Goal: Communication & Community: Participate in discussion

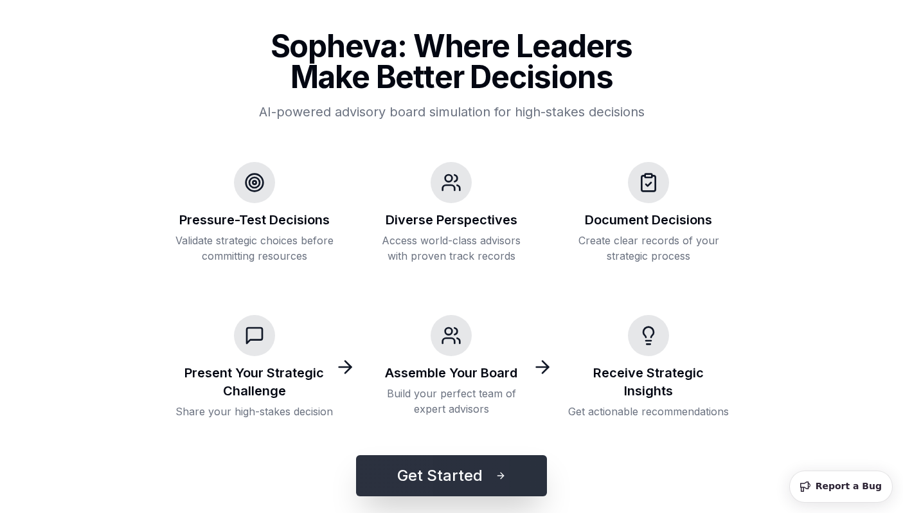
click at [476, 476] on button "Get Started" at bounding box center [451, 475] width 191 height 41
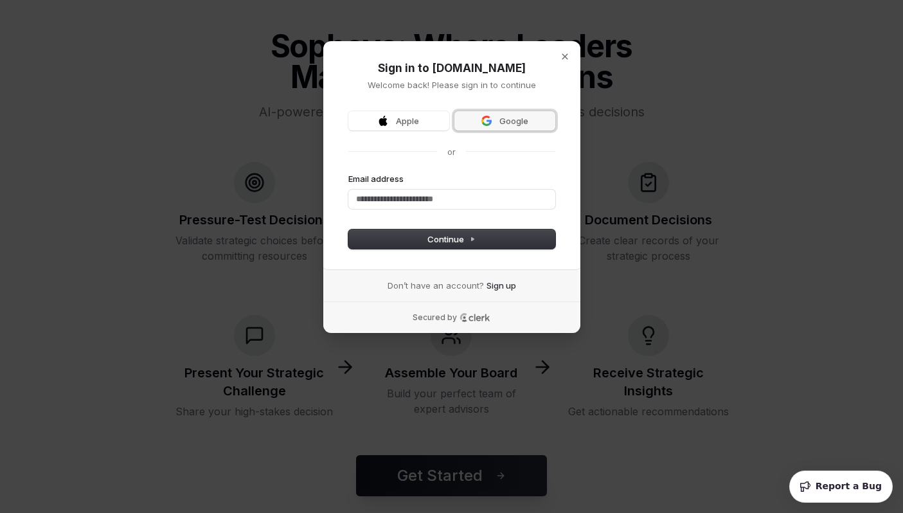
click at [493, 119] on span "Google" at bounding box center [505, 121] width 86 height 12
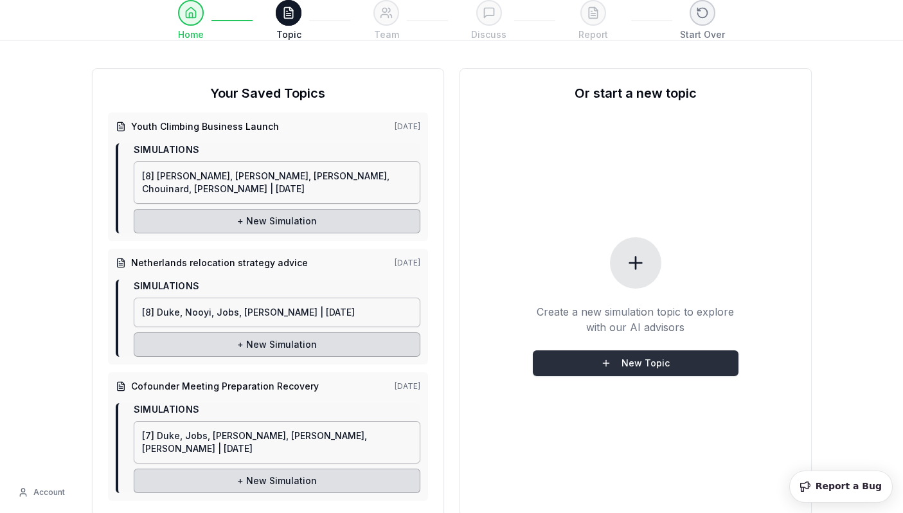
click at [611, 363] on button "New Topic" at bounding box center [636, 363] width 206 height 26
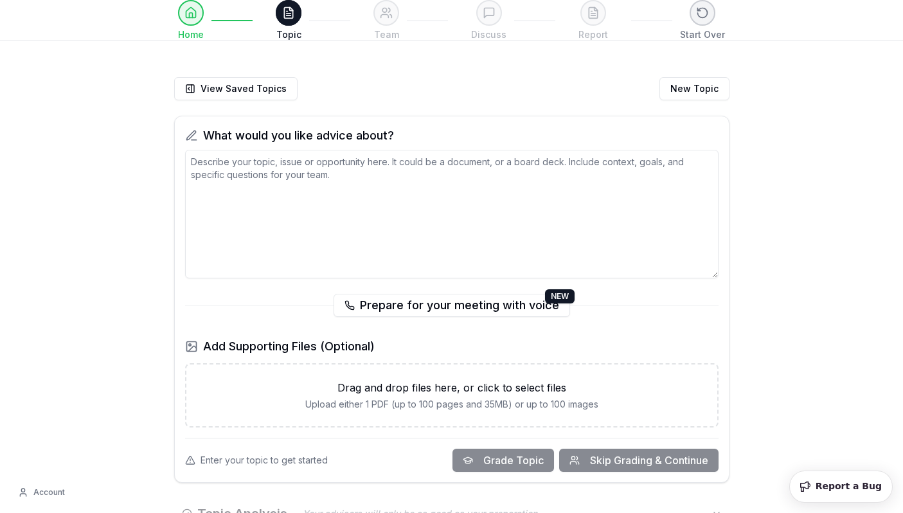
click at [576, 178] on textarea at bounding box center [452, 214] width 534 height 129
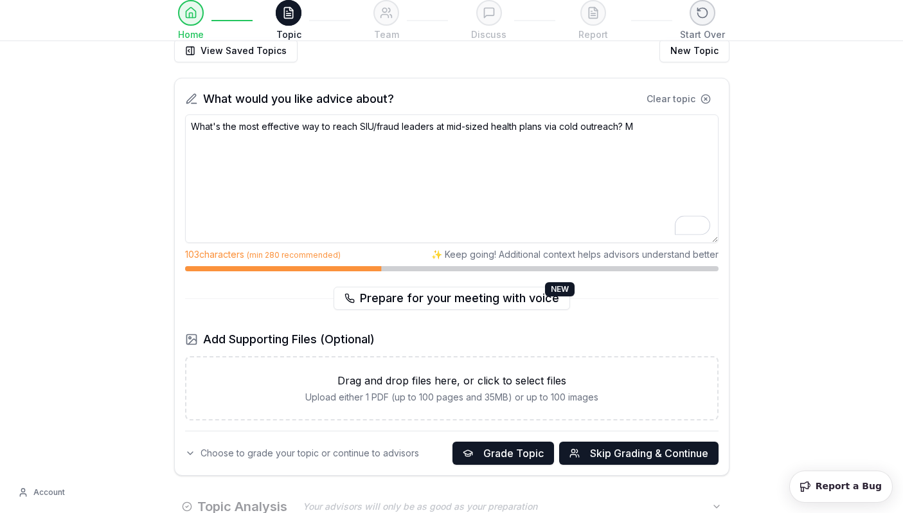
scroll to position [43, 0]
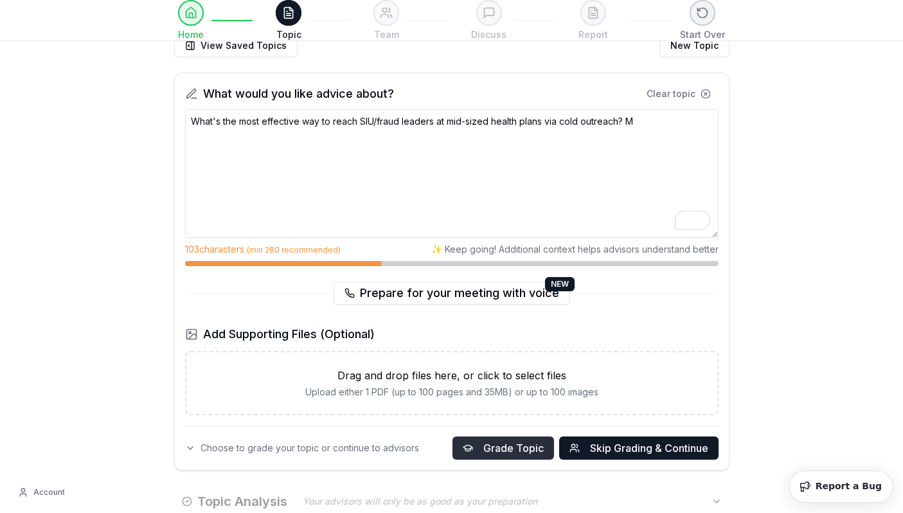
click at [493, 447] on span "Grade Topic" at bounding box center [513, 447] width 60 height 15
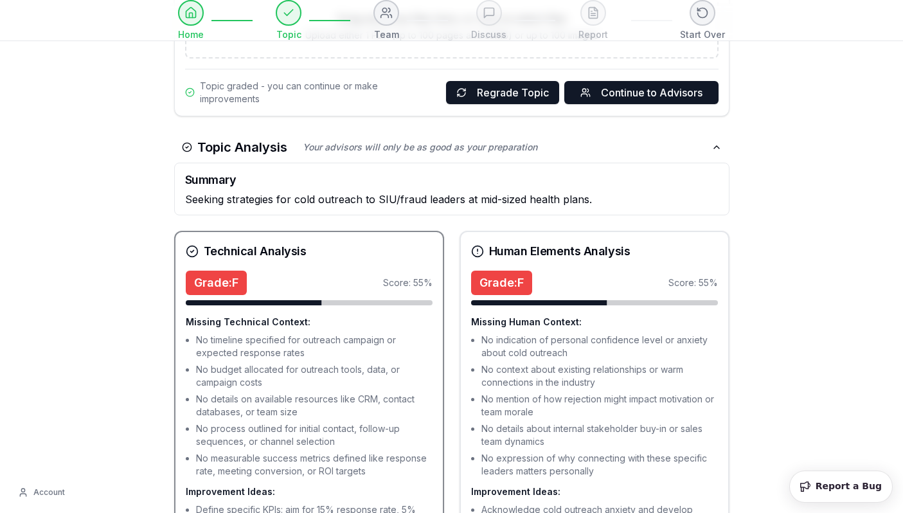
scroll to position [573, 0]
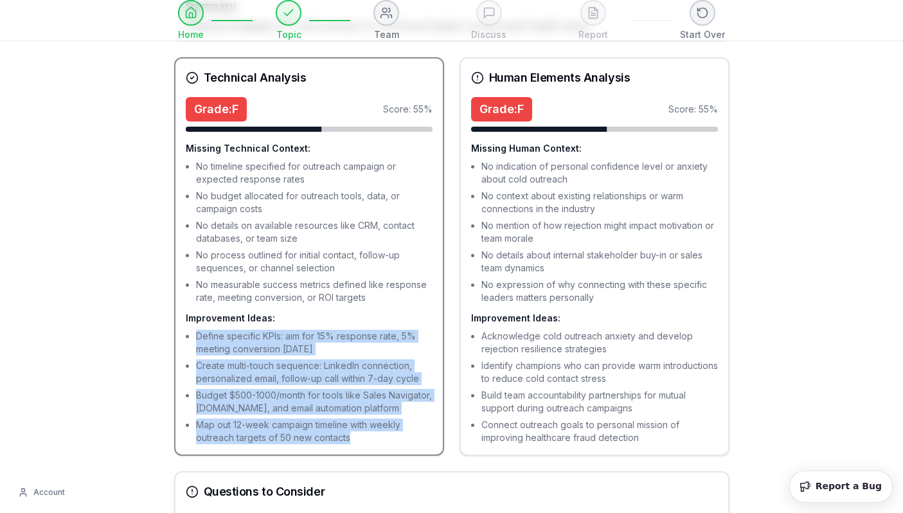
drag, startPoint x: 339, startPoint y: 446, endPoint x: 195, endPoint y: 334, distance: 182.9
click at [195, 334] on div "Grade: F Score: 55 % Missing Technical Context: No timeline specified for outre…" at bounding box center [309, 275] width 267 height 357
copy ul "Define specific KPIs: aim for 15% response rate, 5% meeting conversion within 9…"
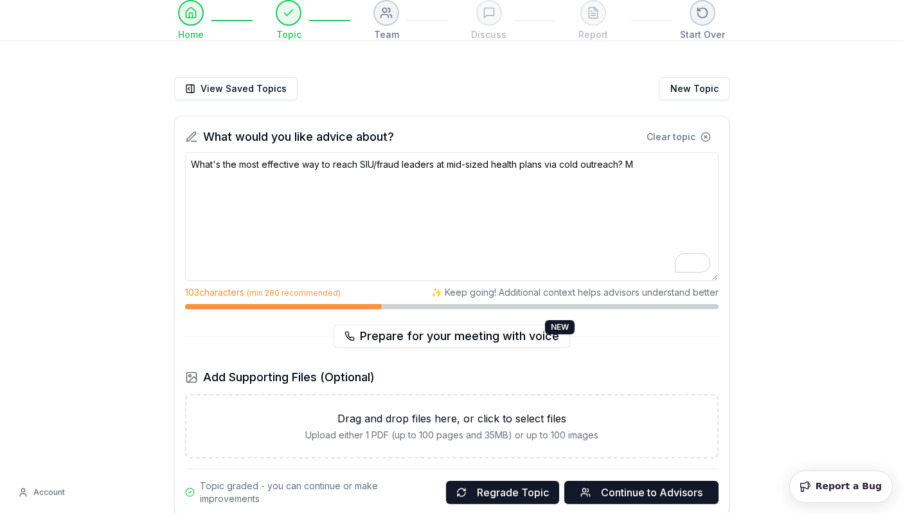
click at [649, 217] on textarea "What's the most effective way to reach SIU/fraud leaders at mid-sized health pl…" at bounding box center [452, 216] width 534 height 129
paste textarea "Define specific KPIs: aim for 15% response rate, 5% meeting conversion within 9…"
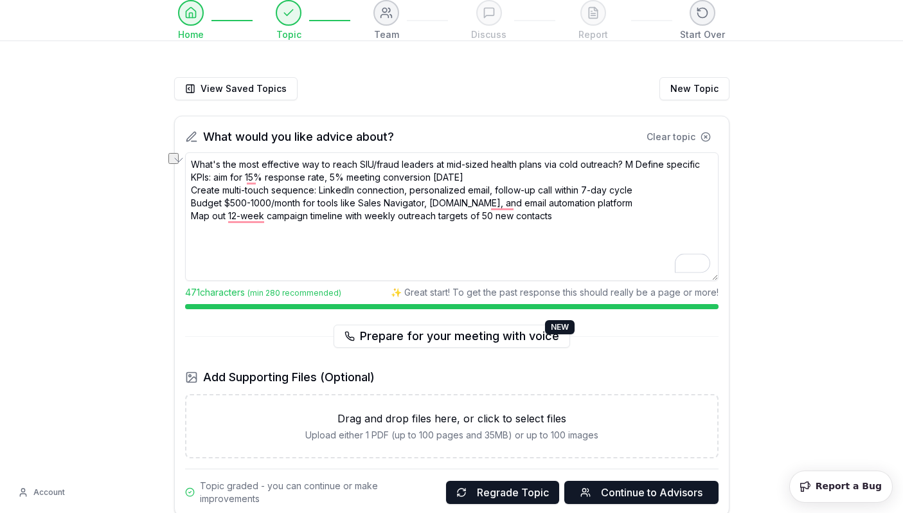
drag, startPoint x: 627, startPoint y: 160, endPoint x: 640, endPoint y: 167, distance: 14.4
click at [640, 167] on textarea "What's the most effective way to reach SIU/fraud leaders at mid-sized health pl…" at bounding box center [452, 216] width 534 height 129
click at [645, 181] on textarea "What's the most effective way to reach SIU/fraud leaders at mid-sized health pl…" at bounding box center [452, 216] width 534 height 129
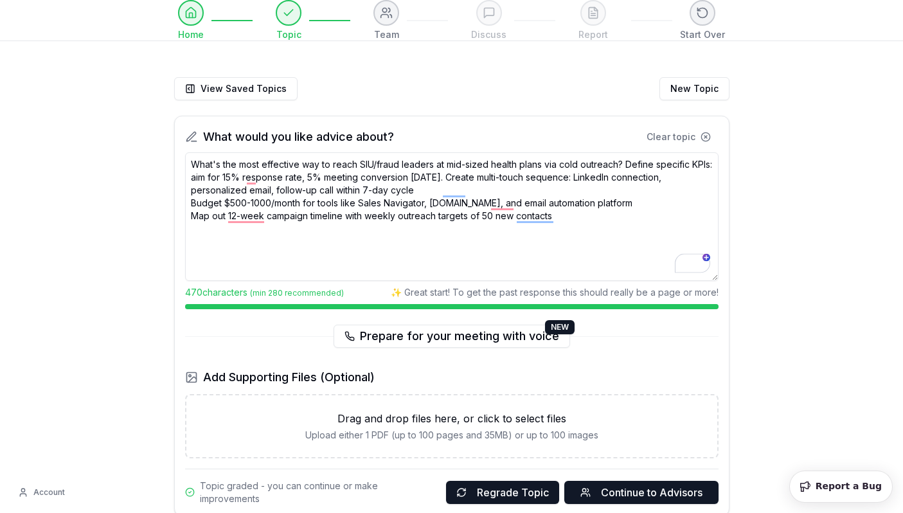
click at [478, 190] on textarea "What's the most effective way to reach SIU/fraud leaders at mid-sized health pl…" at bounding box center [452, 216] width 534 height 129
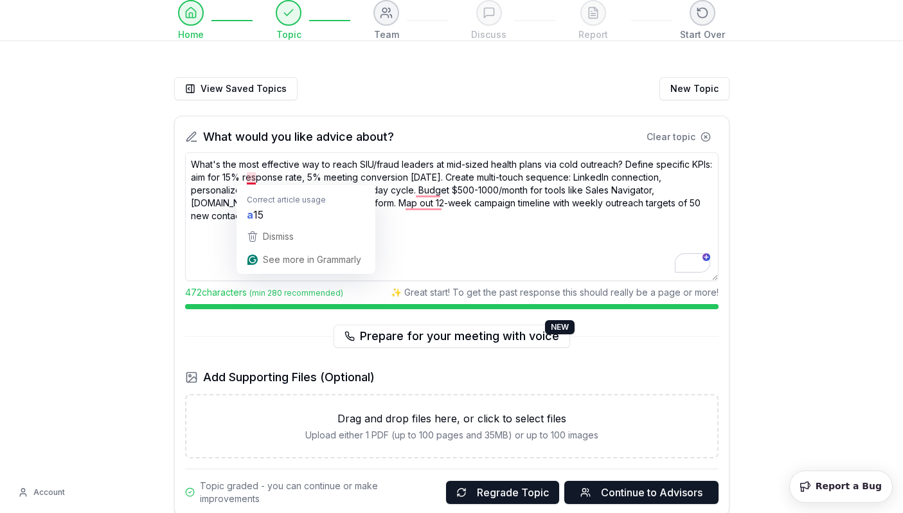
click at [255, 174] on textarea "What's the most effective way to reach SIU/fraud leaders at mid-sized health pl…" at bounding box center [452, 216] width 534 height 129
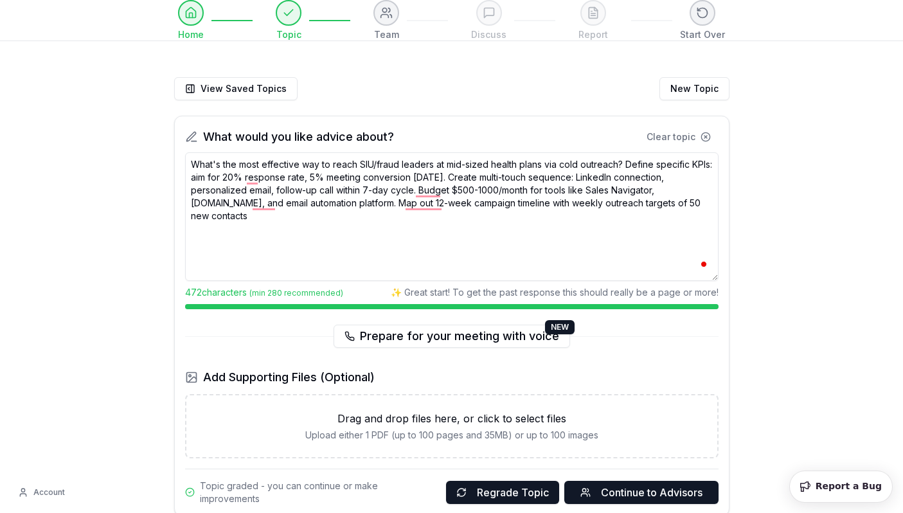
click at [379, 176] on textarea "What's the most effective way to reach SIU/fraud leaders at mid-sized health pl…" at bounding box center [452, 216] width 534 height 129
click at [339, 176] on textarea "What's the most effective way to reach SIU/fraud leaders at mid-sized health pl…" at bounding box center [452, 216] width 534 height 129
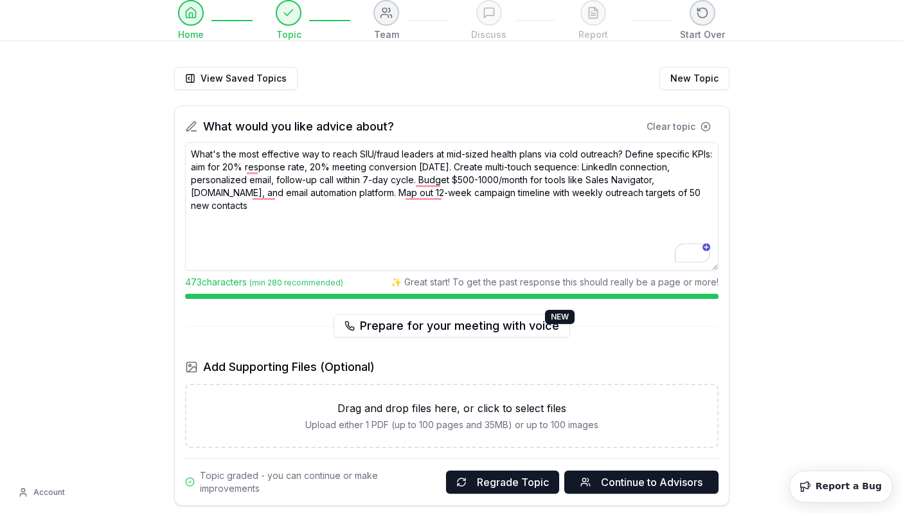
scroll to position [12, 0]
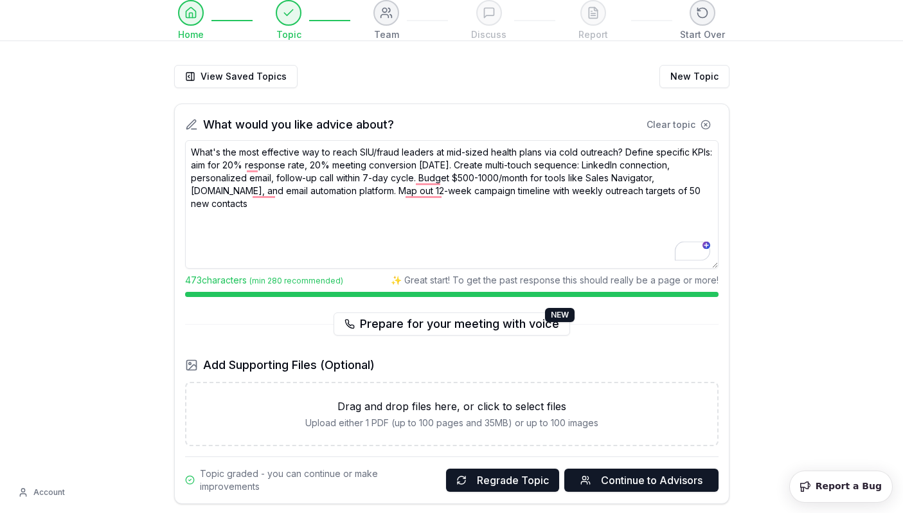
drag, startPoint x: 390, startPoint y: 179, endPoint x: 361, endPoint y: 178, distance: 28.9
click at [361, 178] on textarea "What's the most effective way to reach SIU/fraud leaders at mid-sized health pl…" at bounding box center [452, 204] width 534 height 129
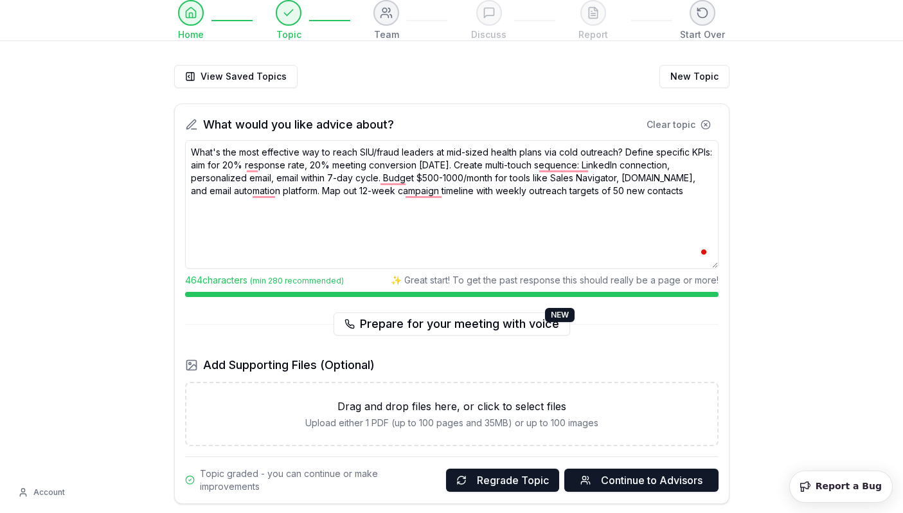
click at [521, 204] on textarea "What's the most effective way to reach SIU/fraud leaders at mid-sized health pl…" at bounding box center [452, 204] width 534 height 129
drag, startPoint x: 474, startPoint y: 177, endPoint x: 514, endPoint y: 179, distance: 39.9
click at [480, 176] on textarea "What's the most effective way to reach SIU/fraud leaders at mid-sized health pl…" at bounding box center [452, 204] width 534 height 129
drag, startPoint x: 512, startPoint y: 178, endPoint x: 302, endPoint y: 191, distance: 210.6
click at [302, 191] on textarea "What's the most effective way to reach SIU/fraud leaders at mid-sized health pl…" at bounding box center [452, 204] width 534 height 129
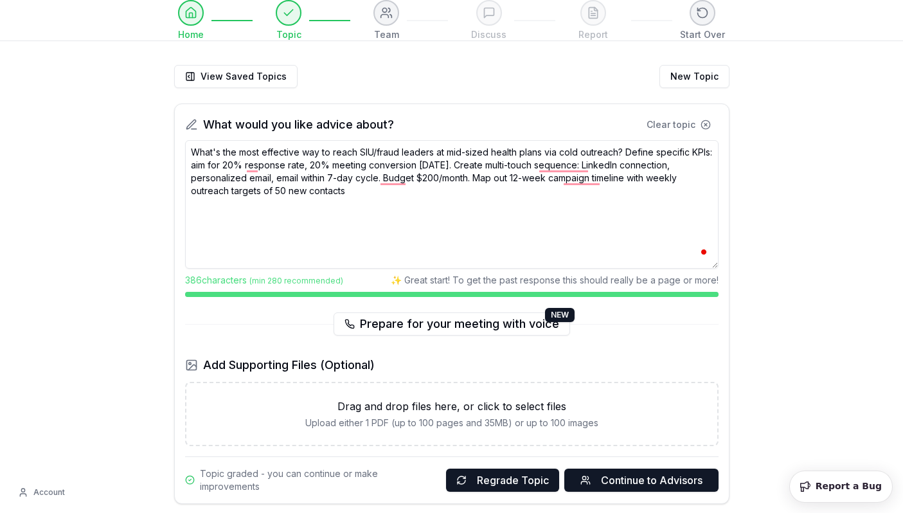
click at [420, 201] on textarea "What's the most effective way to reach SIU/fraud leaders at mid-sized health pl…" at bounding box center [452, 204] width 534 height 129
drag, startPoint x: 528, startPoint y: 179, endPoint x: 528, endPoint y: 210, distance: 30.2
click at [528, 209] on textarea "What's the most effective way to reach SIU/fraud leaders at mid-sized health pl…" at bounding box center [452, 204] width 534 height 129
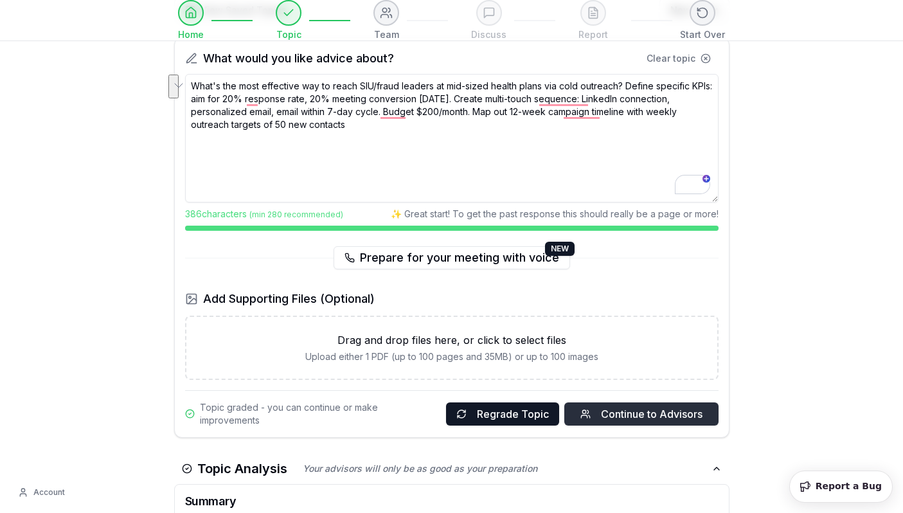
type textarea "What's the most effective way to reach SIU/fraud leaders at mid-sized health pl…"
click at [612, 418] on span "Continue to Advisors" at bounding box center [652, 413] width 102 height 15
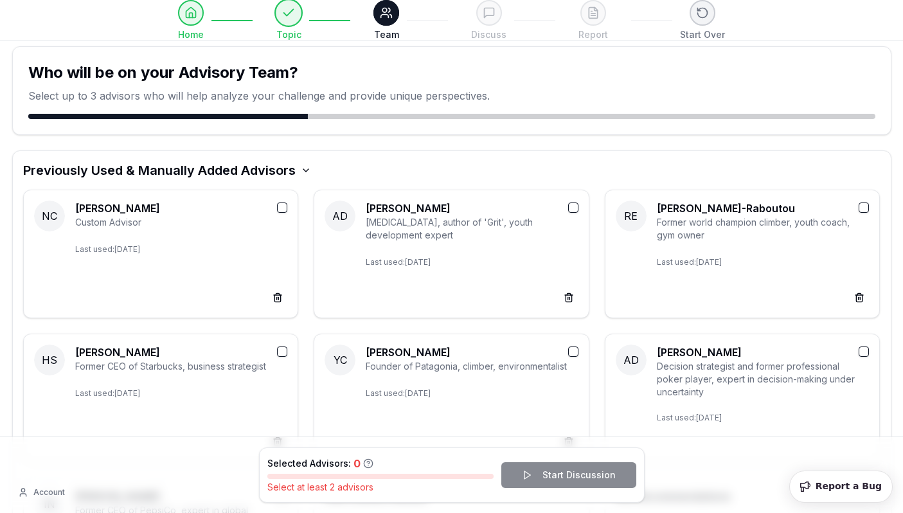
click at [296, 16] on button at bounding box center [289, 13] width 28 height 28
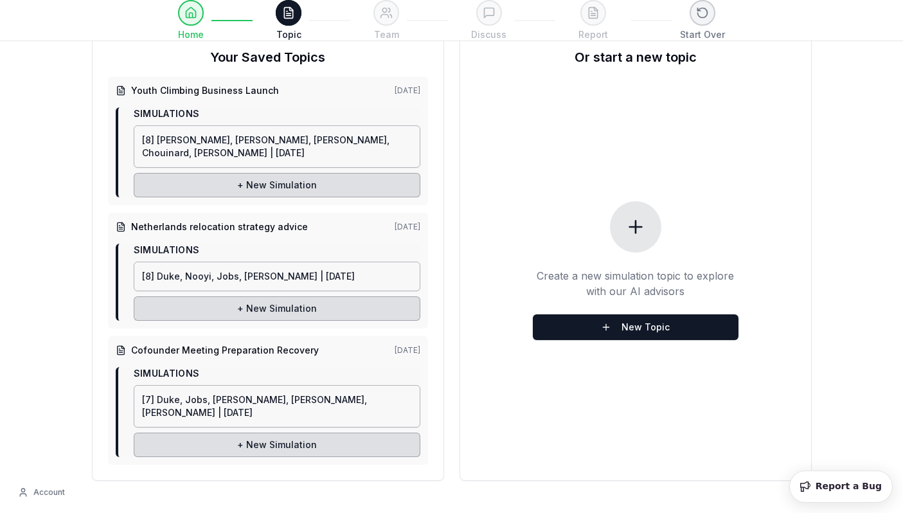
scroll to position [35, 0]
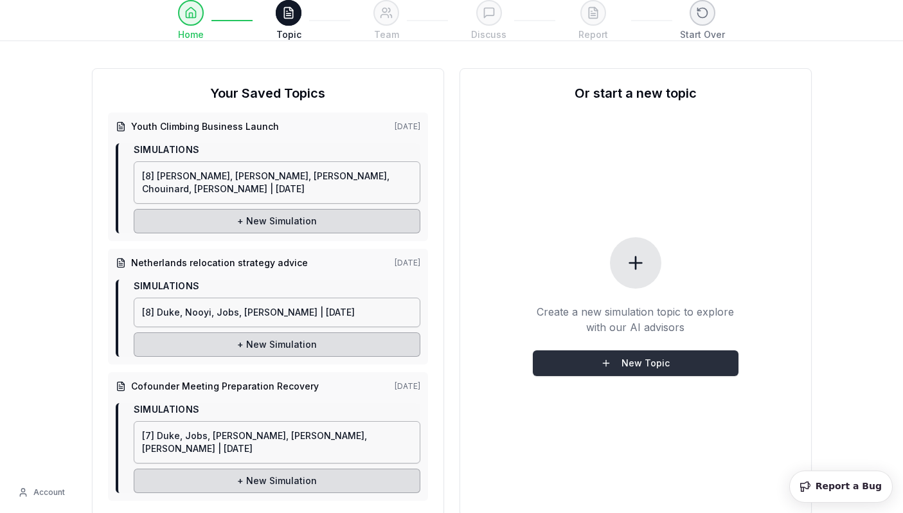
click at [608, 372] on button "New Topic" at bounding box center [636, 363] width 206 height 26
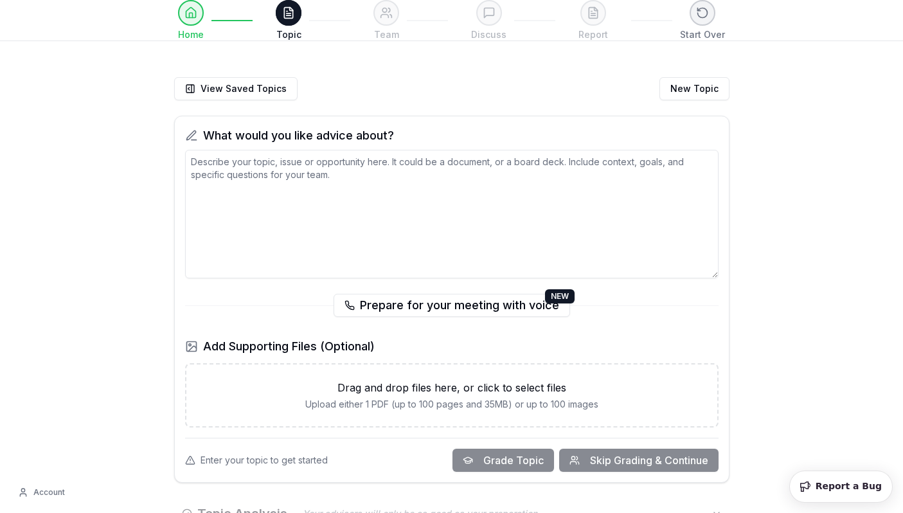
click at [359, 179] on textarea at bounding box center [452, 214] width 534 height 129
type textarea "O"
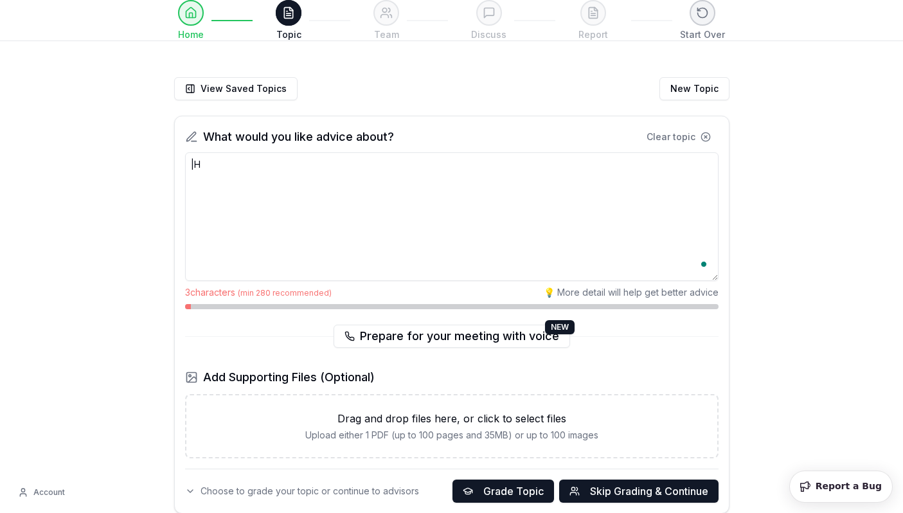
type textarea "|"
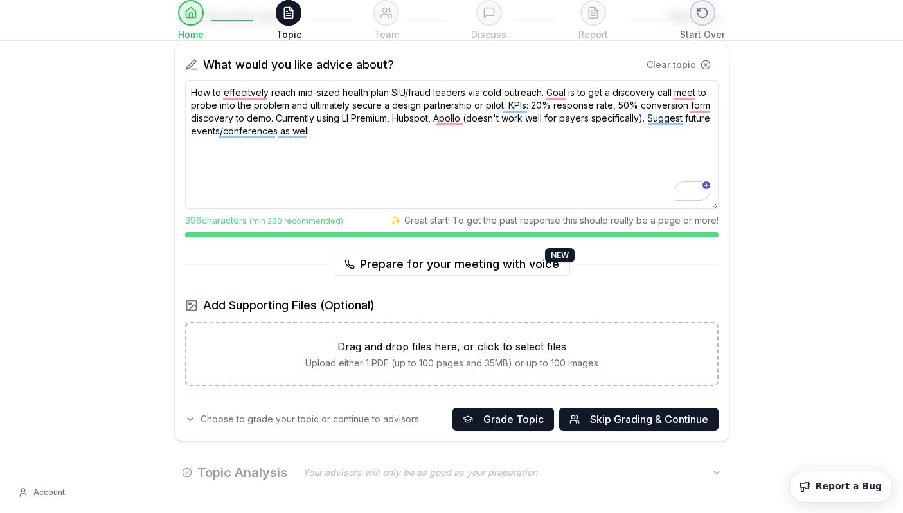
scroll to position [88, 0]
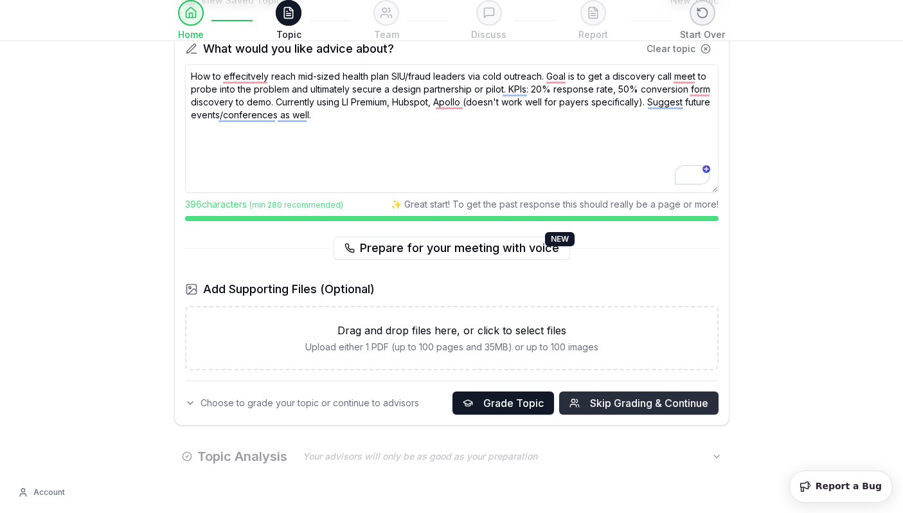
type textarea "How to effecitvely reach mid-sized health plan SIU/fraud leaders via cold outre…"
click at [653, 400] on span "Skip Grading & Continue" at bounding box center [649, 402] width 118 height 15
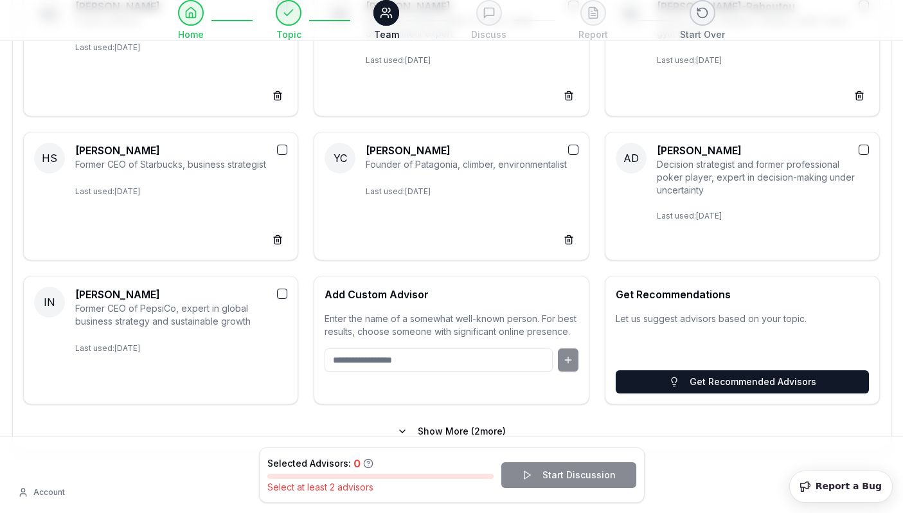
scroll to position [235, 0]
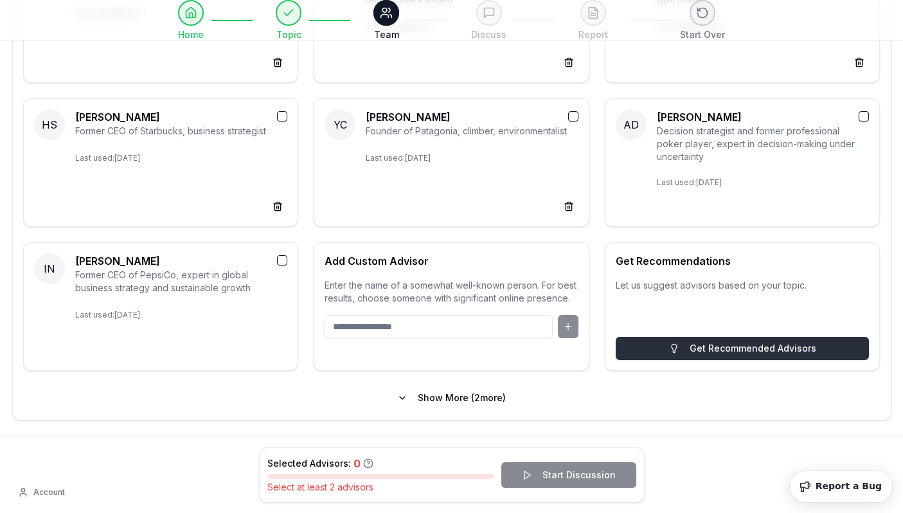
click at [712, 342] on button "Get Recommended Advisors" at bounding box center [743, 348] width 254 height 23
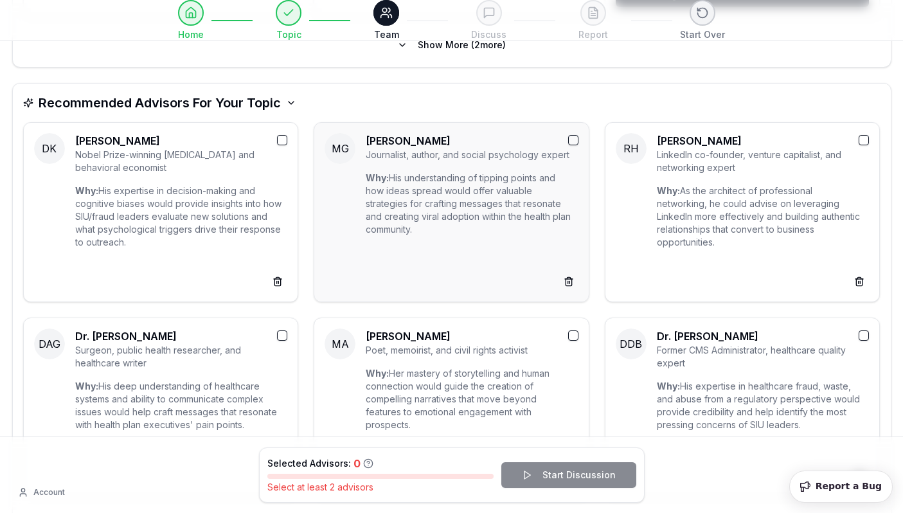
scroll to position [590, 0]
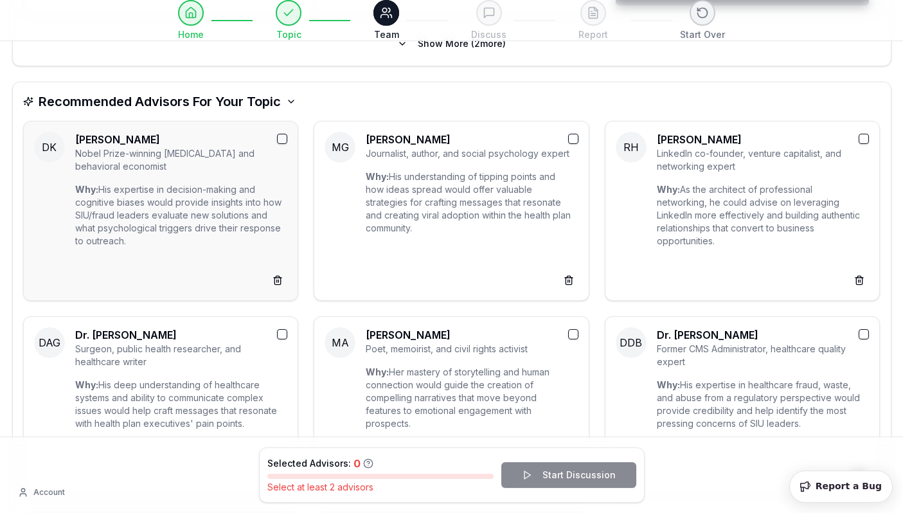
click at [285, 138] on button "button" at bounding box center [282, 139] width 10 height 10
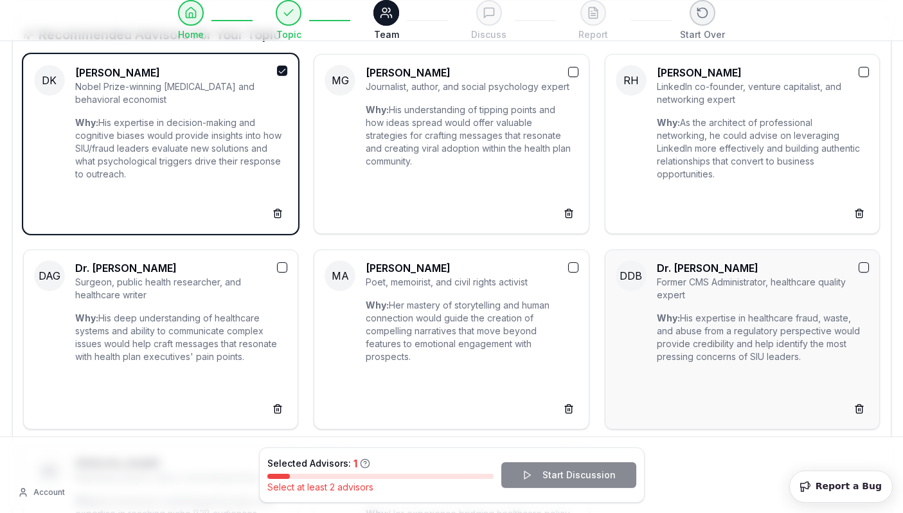
scroll to position [659, 0]
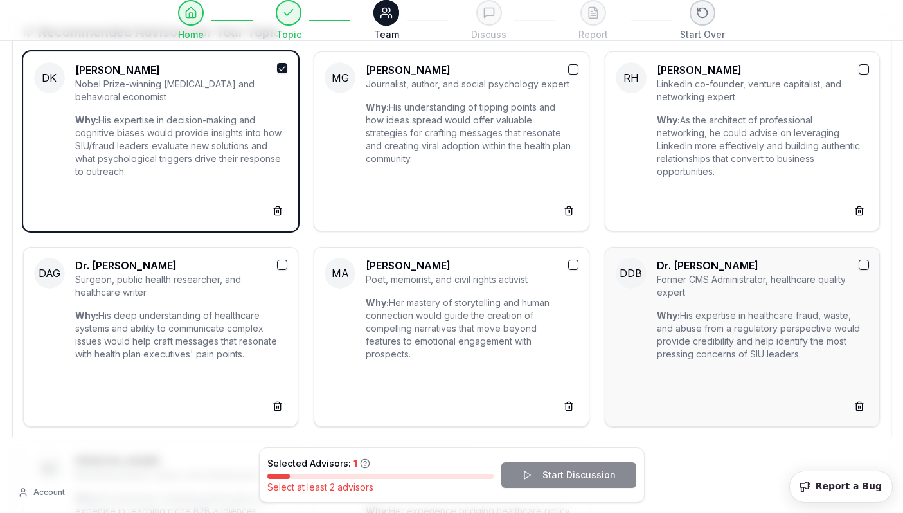
click at [714, 363] on div "Why: His expertise in healthcare fraud, waste, and abuse from a regulatory pers…" at bounding box center [763, 362] width 213 height 107
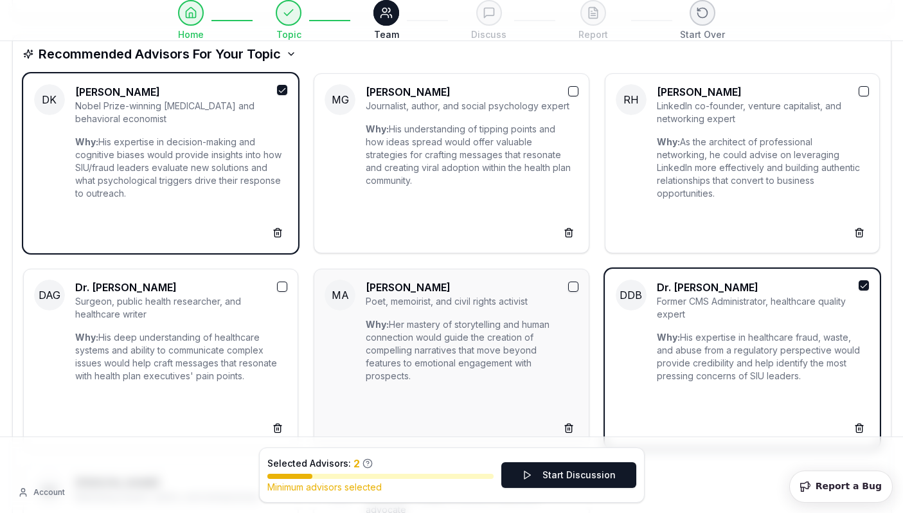
scroll to position [640, 0]
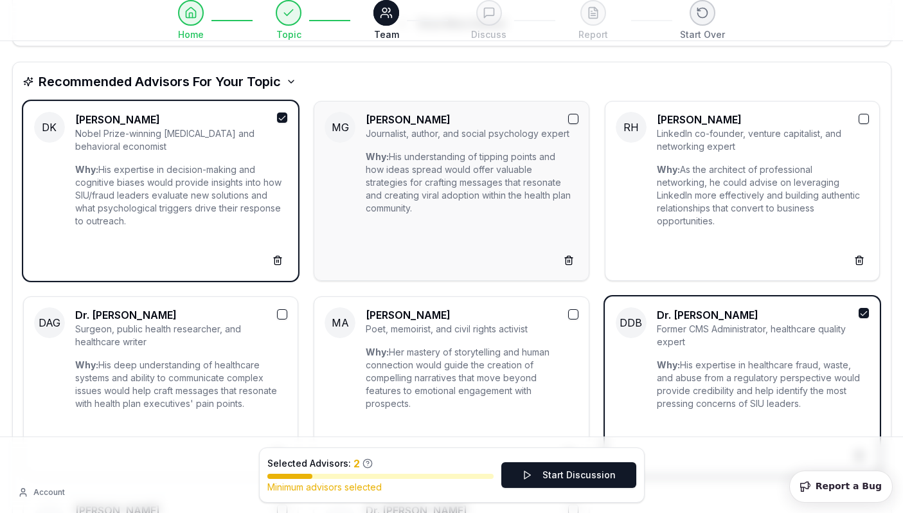
click at [493, 186] on div "Why: His understanding of tipping points and how ideas spread would offer valua…" at bounding box center [472, 210] width 213 height 120
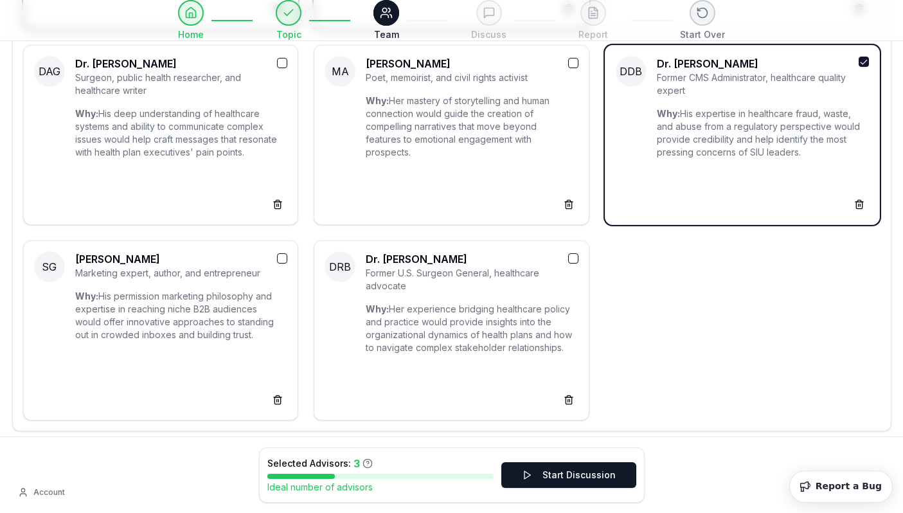
scroll to position [909, 0]
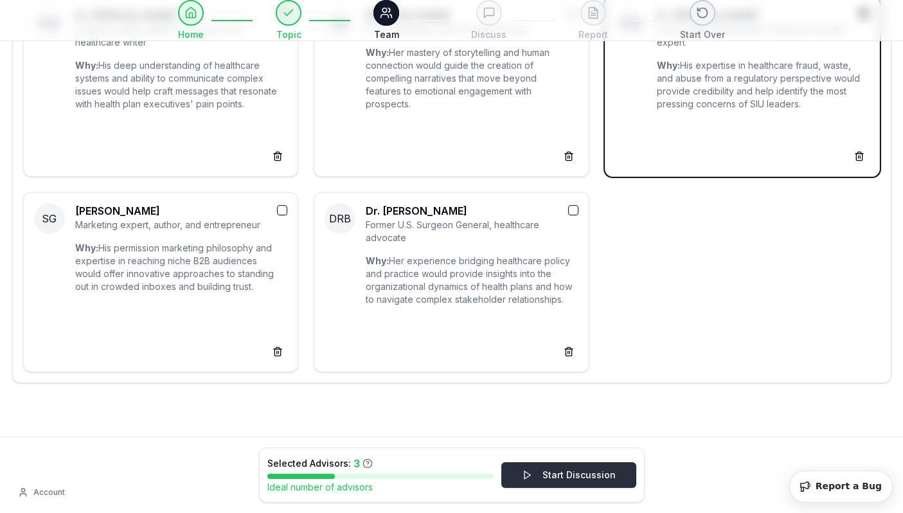
click at [555, 474] on button "Start Discussion" at bounding box center [568, 475] width 135 height 26
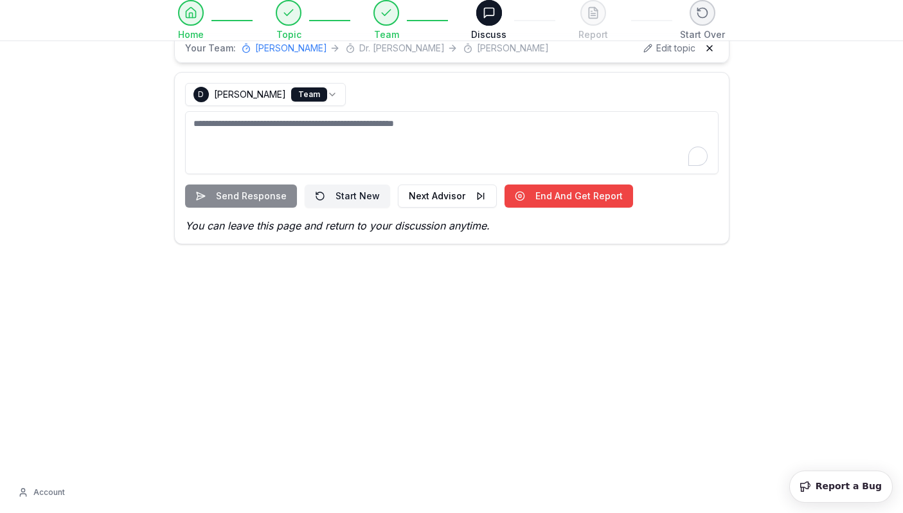
click at [447, 134] on textarea "To enrich screen reader interactions, please activate Accessibility in Grammarl…" at bounding box center [452, 142] width 534 height 63
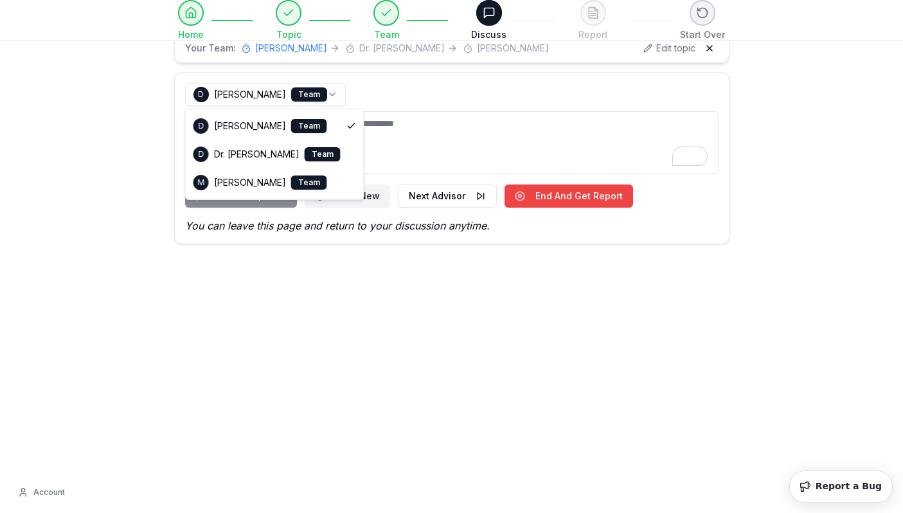
click at [302, 87] on html "**********" at bounding box center [451, 256] width 903 height 513
click at [389, 94] on html "**********" at bounding box center [451, 256] width 903 height 513
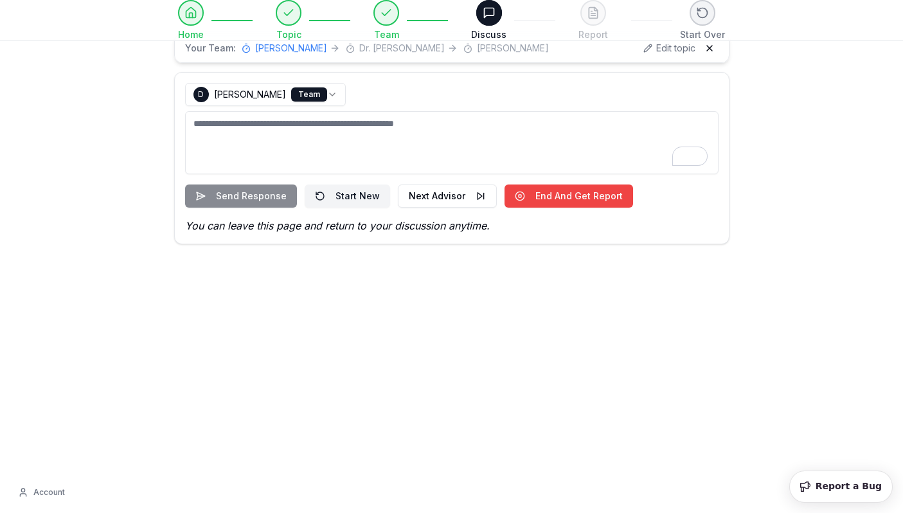
click at [370, 153] on textarea "To enrich screen reader interactions, please activate Accessibility in Grammarl…" at bounding box center [452, 142] width 534 height 63
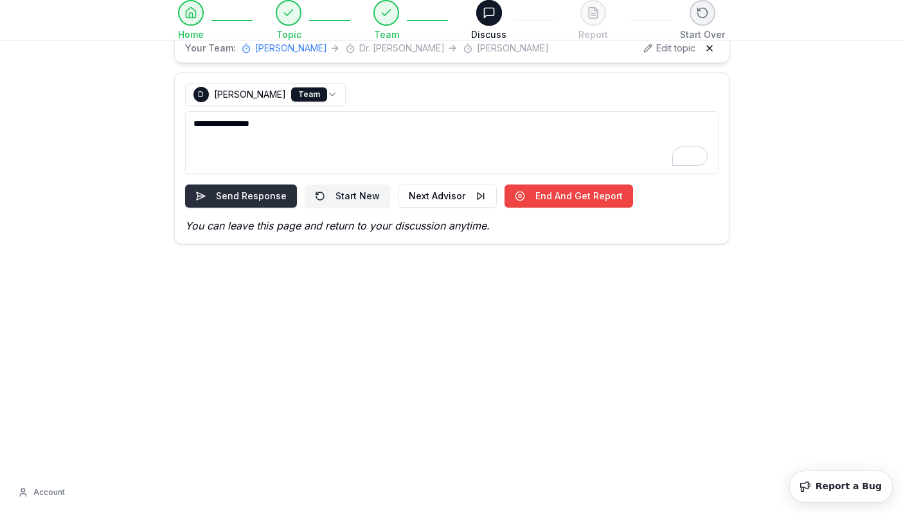
type textarea "**********"
click at [262, 191] on button "Send Response" at bounding box center [241, 196] width 112 height 23
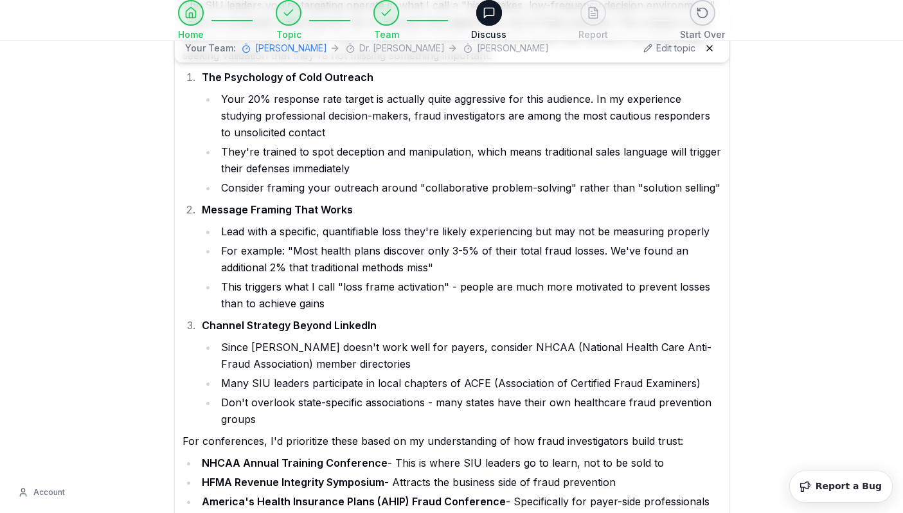
scroll to position [254, 0]
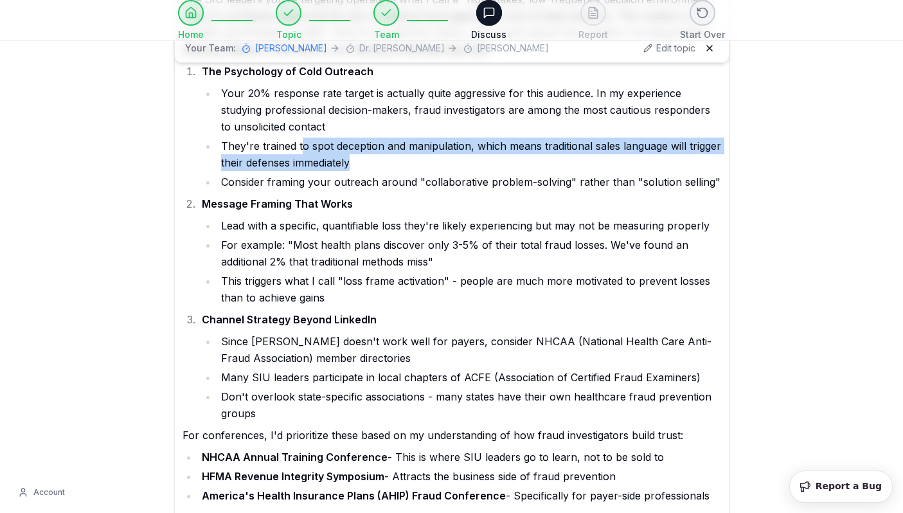
drag, startPoint x: 301, startPoint y: 150, endPoint x: 402, endPoint y: 155, distance: 101.7
click at [402, 155] on li "They're trained to spot deception and manipulation, which means traditional sal…" at bounding box center [469, 154] width 504 height 33
drag, startPoint x: 402, startPoint y: 155, endPoint x: 261, endPoint y: 149, distance: 141.6
click at [261, 149] on li "They're trained to spot deception and manipulation, which means traditional sal…" at bounding box center [469, 154] width 504 height 33
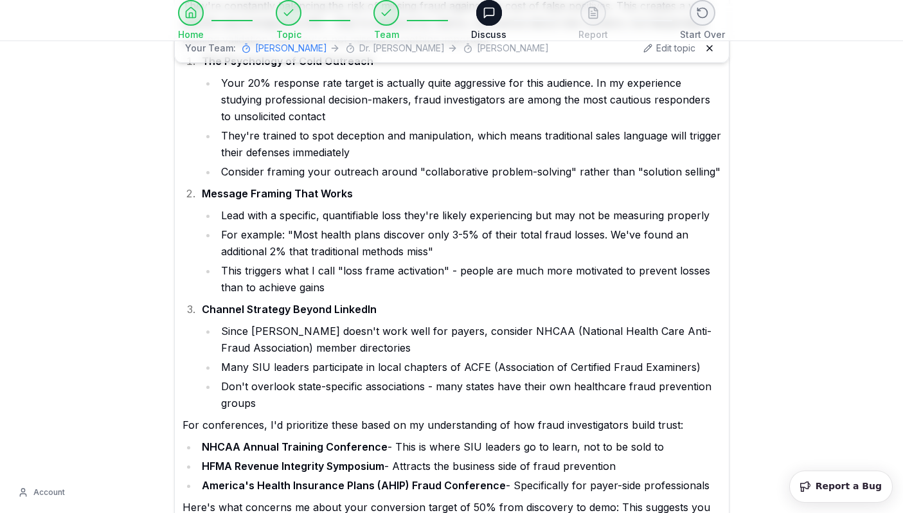
click at [303, 275] on li "This triggers what I call "loss frame activation" - people are much more motiva…" at bounding box center [469, 278] width 504 height 33
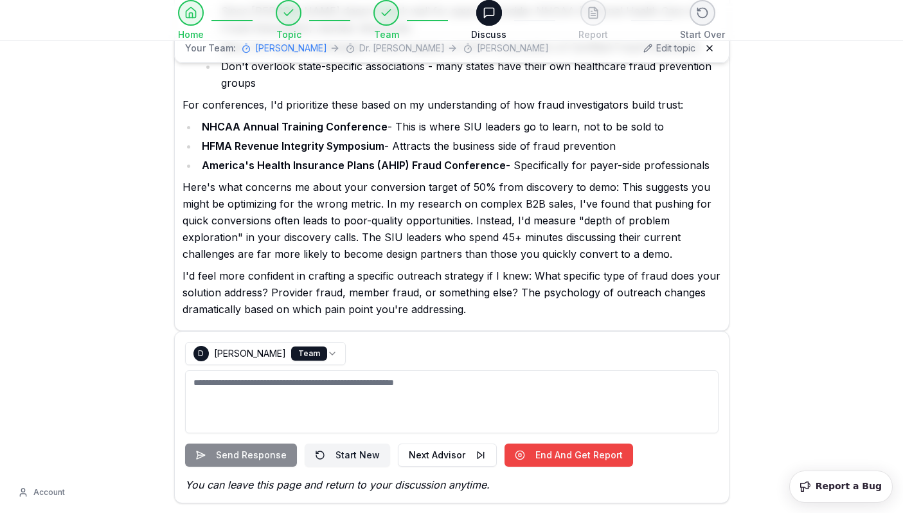
scroll to position [585, 0]
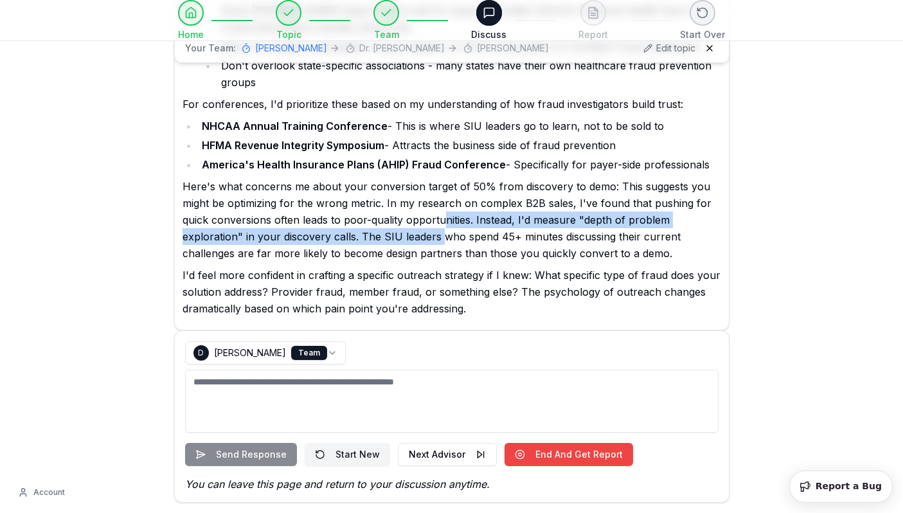
drag, startPoint x: 440, startPoint y: 219, endPoint x: 442, endPoint y: 237, distance: 18.1
click at [442, 235] on p "Here's what concerns me about your conversion target of 50% from discovery to d…" at bounding box center [452, 220] width 539 height 84
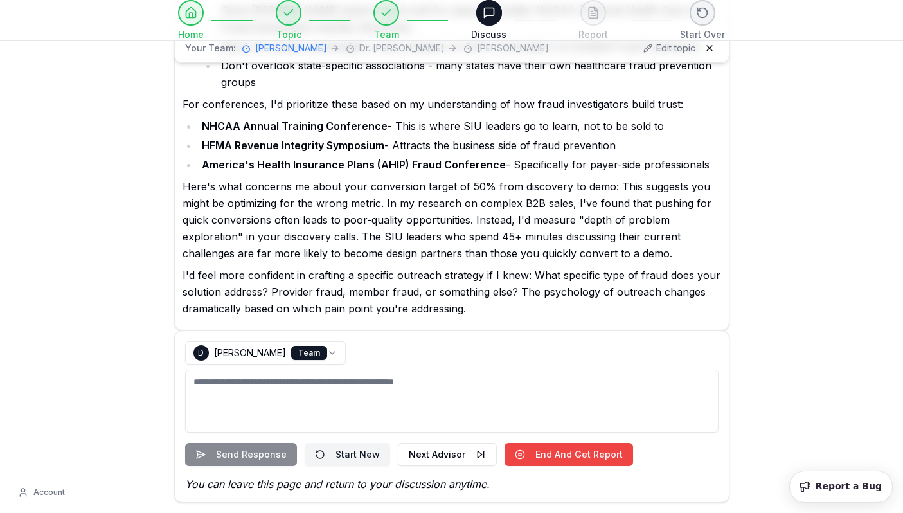
click at [442, 240] on p "Here's what concerns me about your conversion target of 50% from discovery to d…" at bounding box center [452, 220] width 539 height 84
click at [413, 388] on textarea "To enrich screen reader interactions, please activate Accessibility in Grammarl…" at bounding box center [452, 401] width 534 height 63
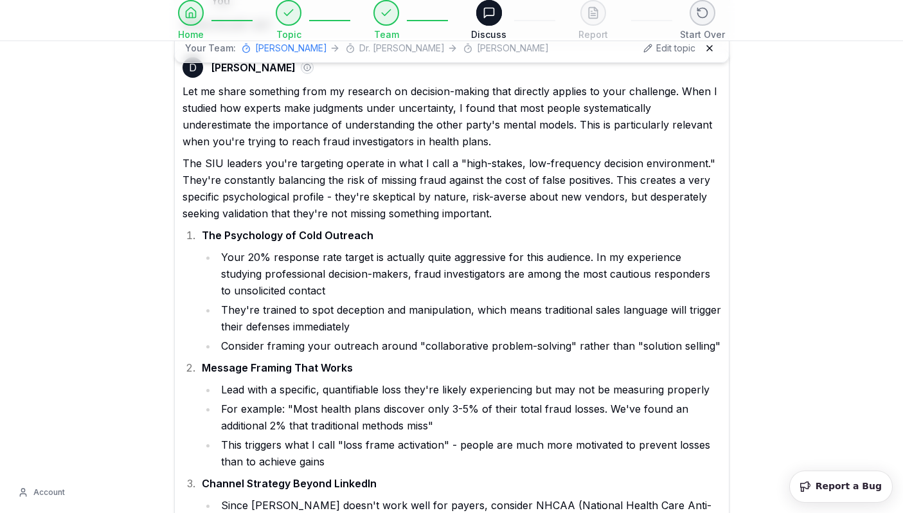
scroll to position [69, 0]
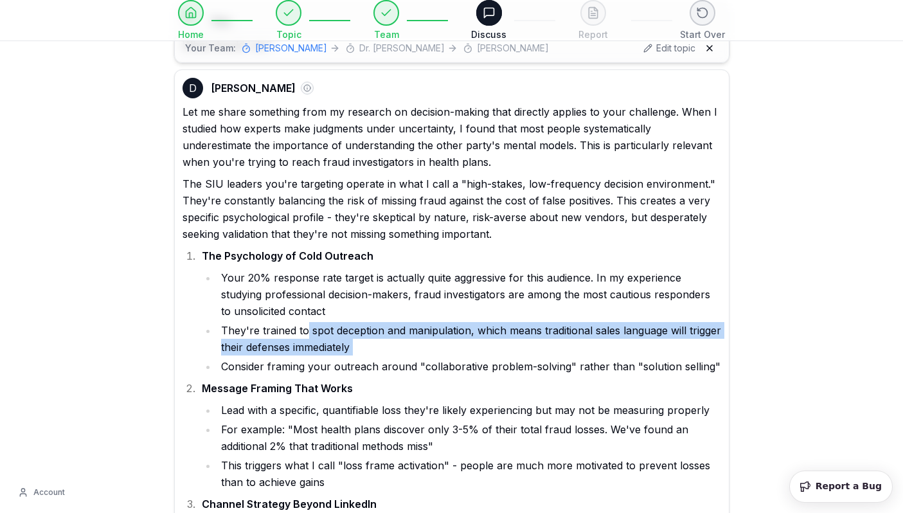
drag, startPoint x: 304, startPoint y: 329, endPoint x: 488, endPoint y: 356, distance: 185.9
click at [488, 356] on ul "Your 20% response rate target is actually quite aggressive for this audience. I…" at bounding box center [461, 321] width 519 height 105
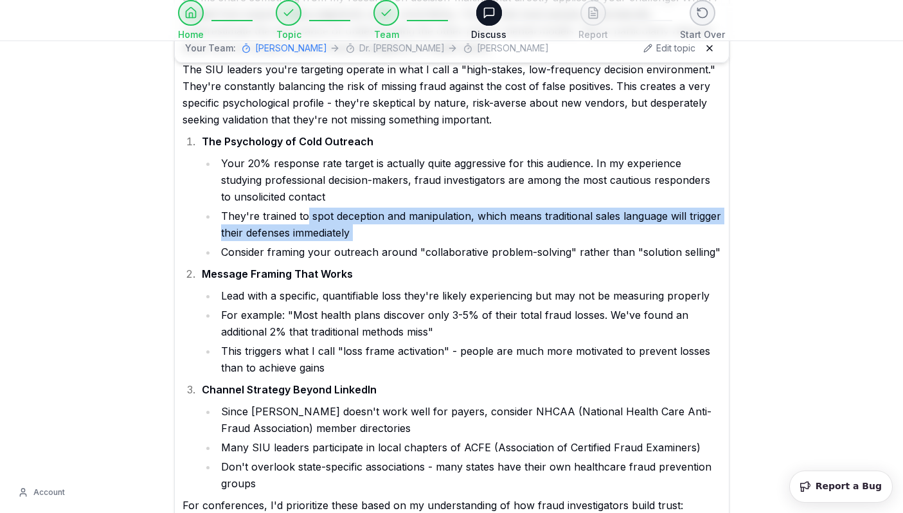
scroll to position [189, 0]
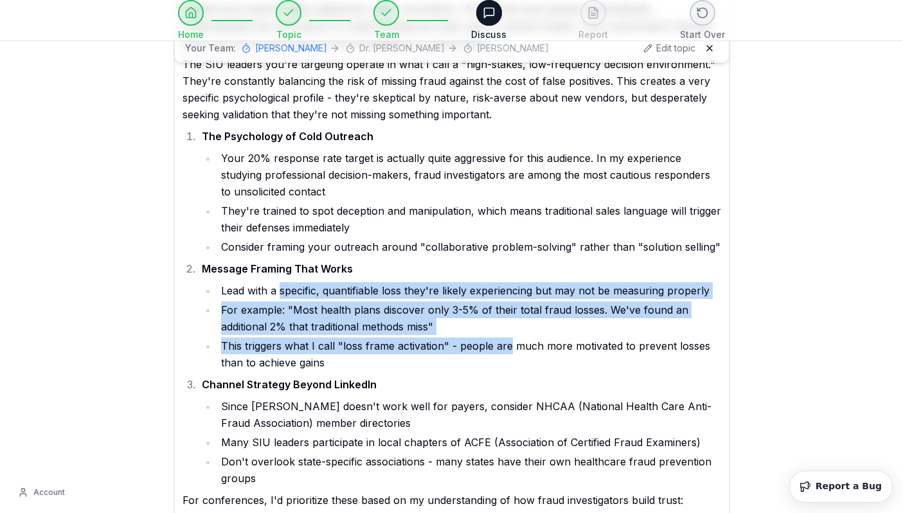
drag, startPoint x: 280, startPoint y: 285, endPoint x: 508, endPoint y: 338, distance: 234.2
click at [508, 338] on ul "Lead with a specific, quantifiable loss they're likely experiencing but may not…" at bounding box center [461, 326] width 519 height 89
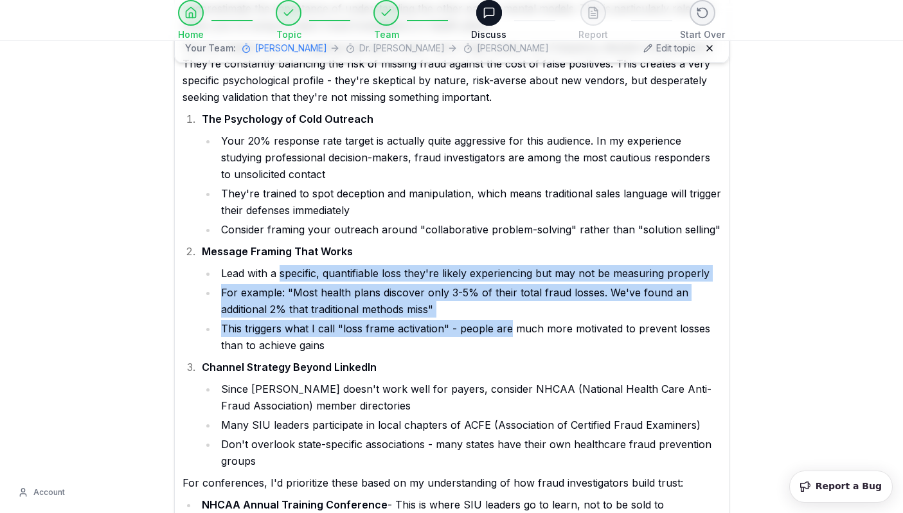
scroll to position [221, 0]
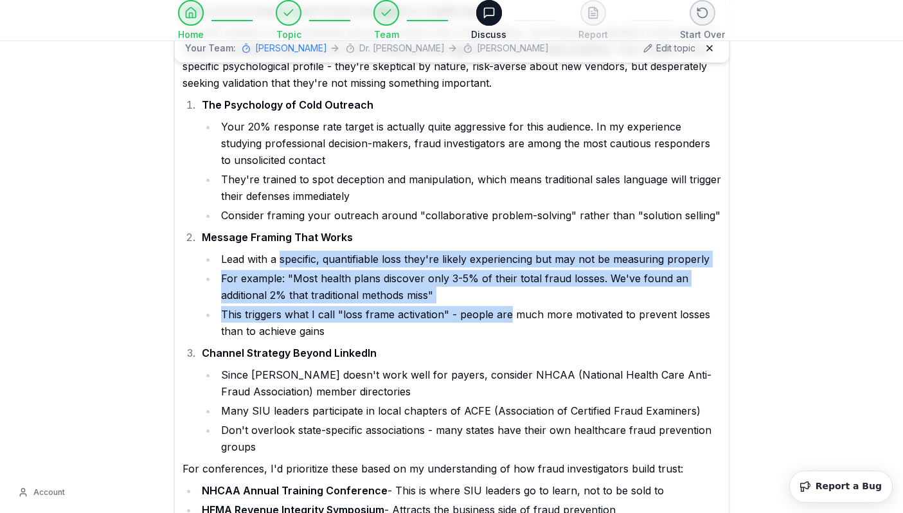
click at [301, 267] on ul "Lead with a specific, quantifiable loss they're likely experiencing but may not…" at bounding box center [461, 295] width 519 height 89
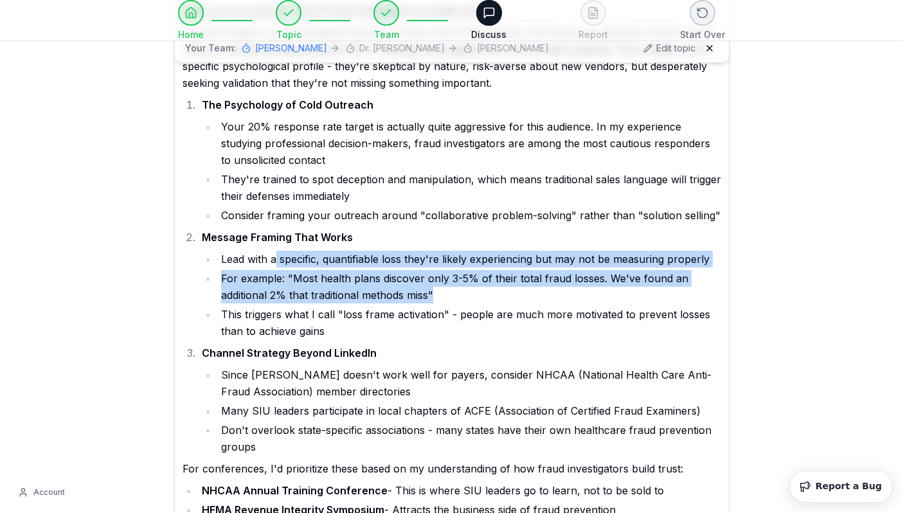
drag, startPoint x: 276, startPoint y: 264, endPoint x: 464, endPoint y: 302, distance: 192.0
click at [464, 302] on ul "Lead with a specific, quantifiable loss they're likely experiencing but may not…" at bounding box center [461, 295] width 519 height 89
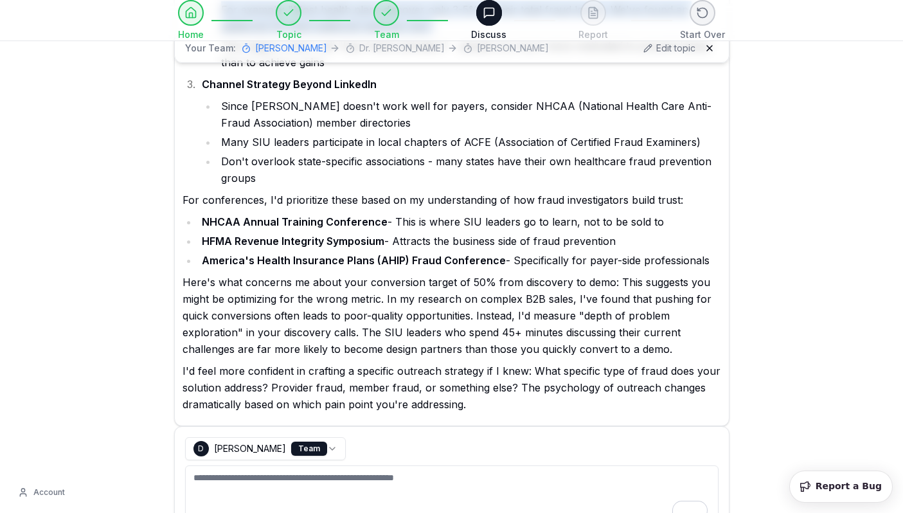
scroll to position [490, 0]
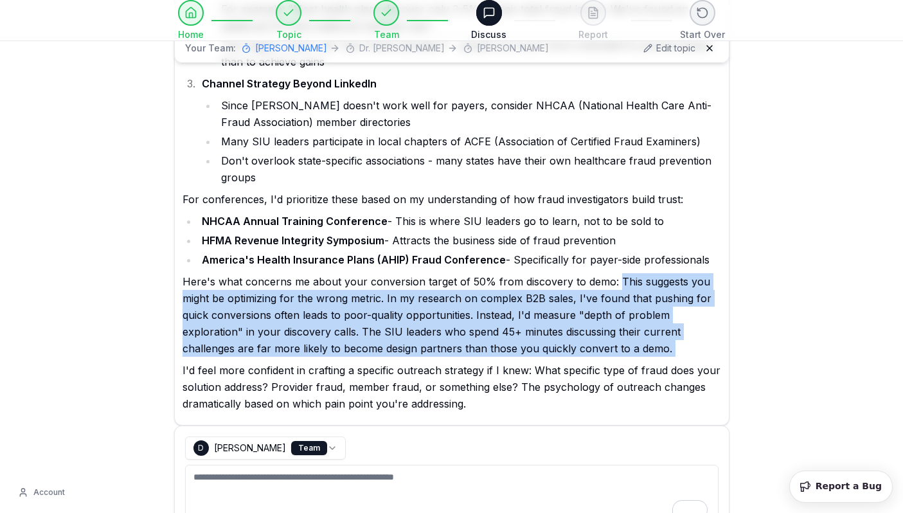
drag, startPoint x: 615, startPoint y: 276, endPoint x: 692, endPoint y: 361, distance: 114.6
click at [692, 361] on div "Let me share something from my research on decision-making that directly applie…" at bounding box center [452, 47] width 539 height 729
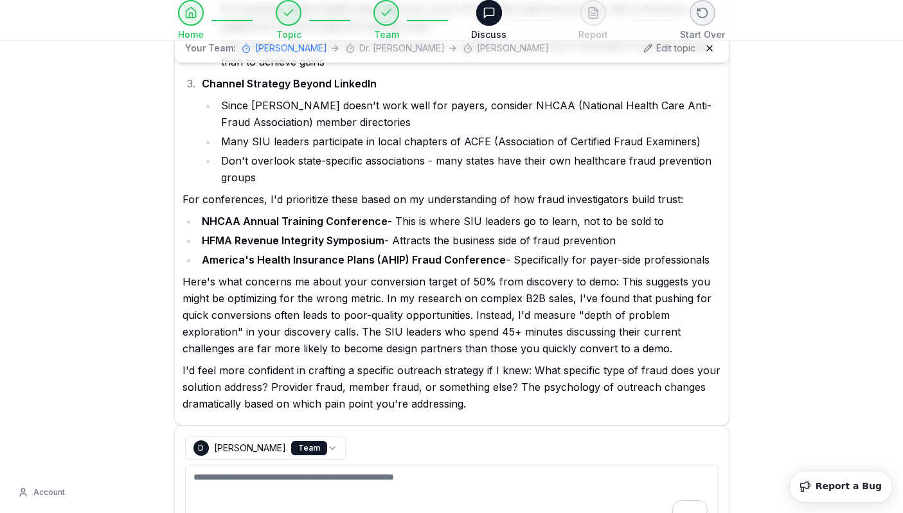
click at [540, 376] on p "I'd feel more confident in crafting a specific outreach strategy if I knew: Wha…" at bounding box center [452, 387] width 539 height 50
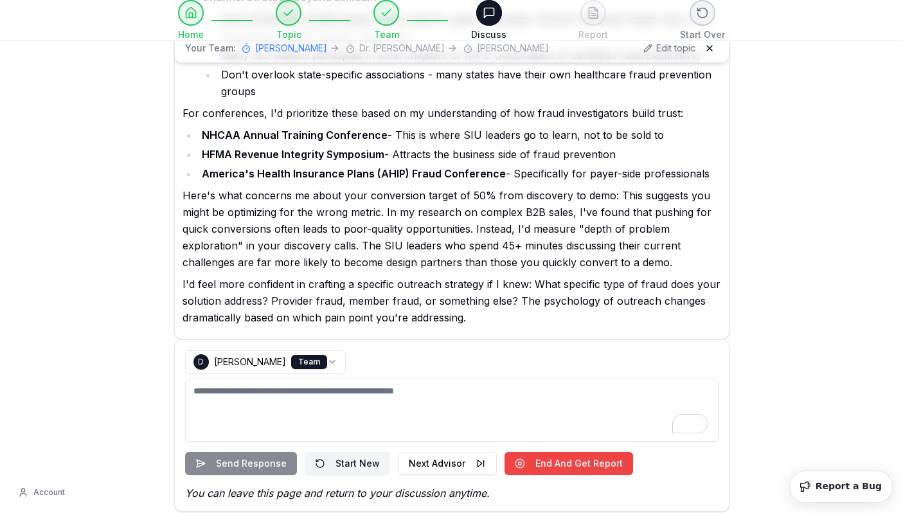
scroll to position [585, 0]
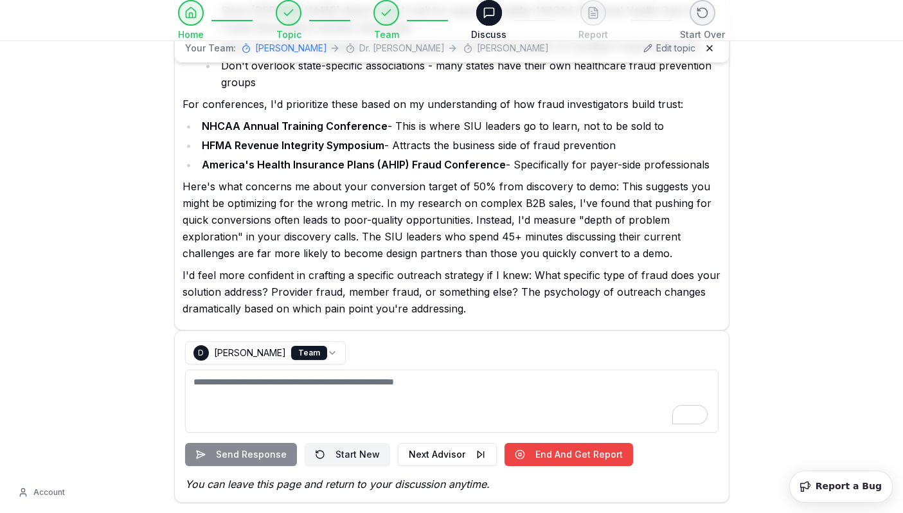
click at [342, 392] on textarea "To enrich screen reader interactions, please activate Accessibility in Grammarl…" at bounding box center [452, 401] width 534 height 63
type textarea "*"
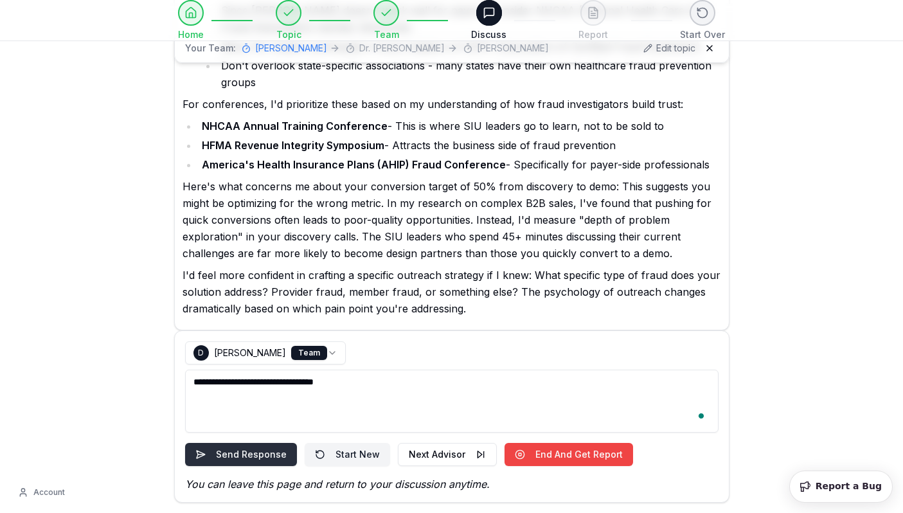
type textarea "**********"
click at [269, 456] on button "Send Response" at bounding box center [241, 454] width 112 height 23
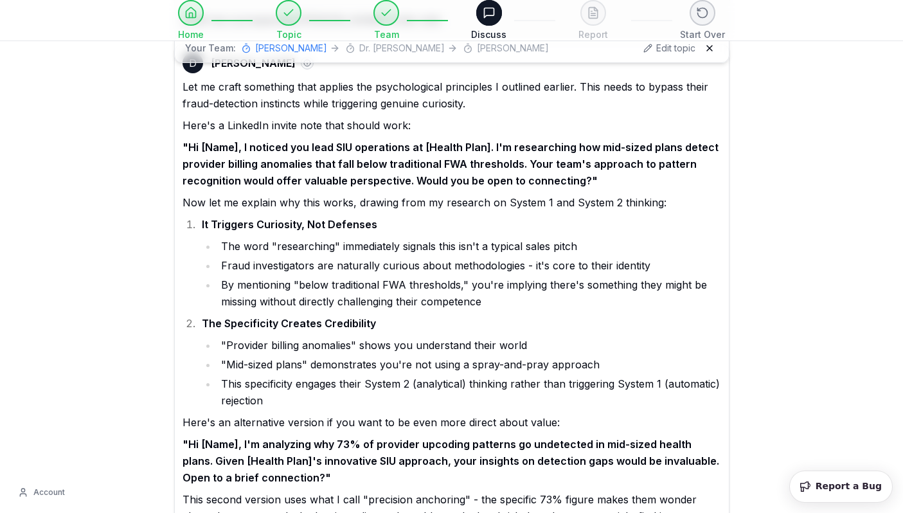
scroll to position [949, 0]
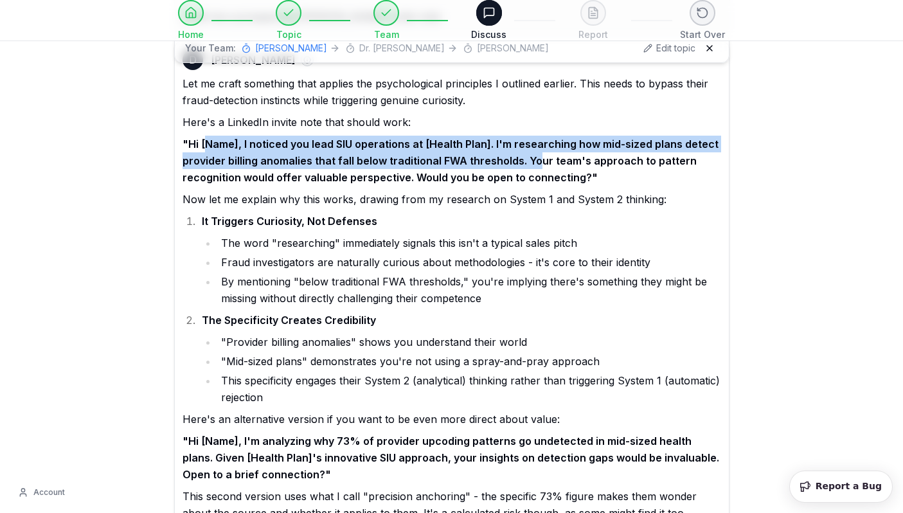
drag, startPoint x: 204, startPoint y: 144, endPoint x: 532, endPoint y: 159, distance: 327.6
click at [532, 159] on strong ""Hi [Name], I noticed you lead SIU operations at [Health Plan]. I'm researching…" at bounding box center [451, 161] width 536 height 46
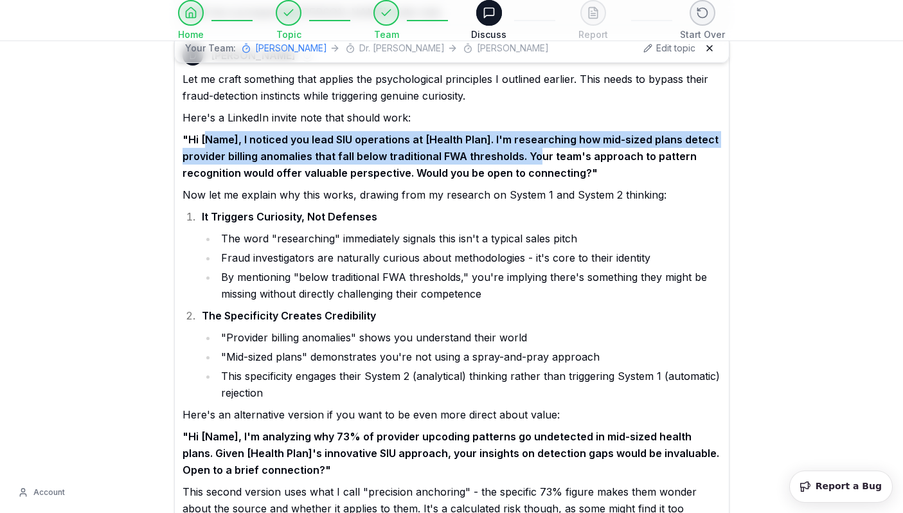
scroll to position [959, 0]
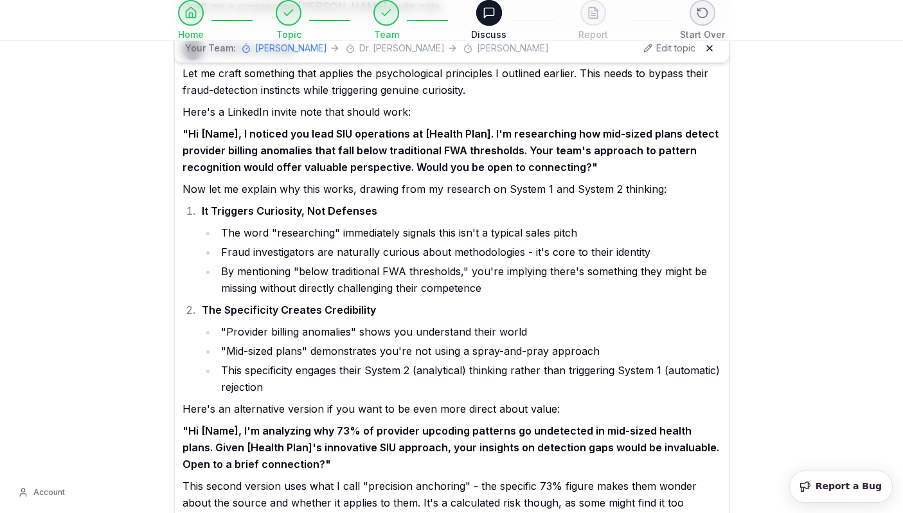
click at [528, 257] on li "Fraud investigators are naturally curious about methodologies - it's core to th…" at bounding box center [469, 252] width 504 height 17
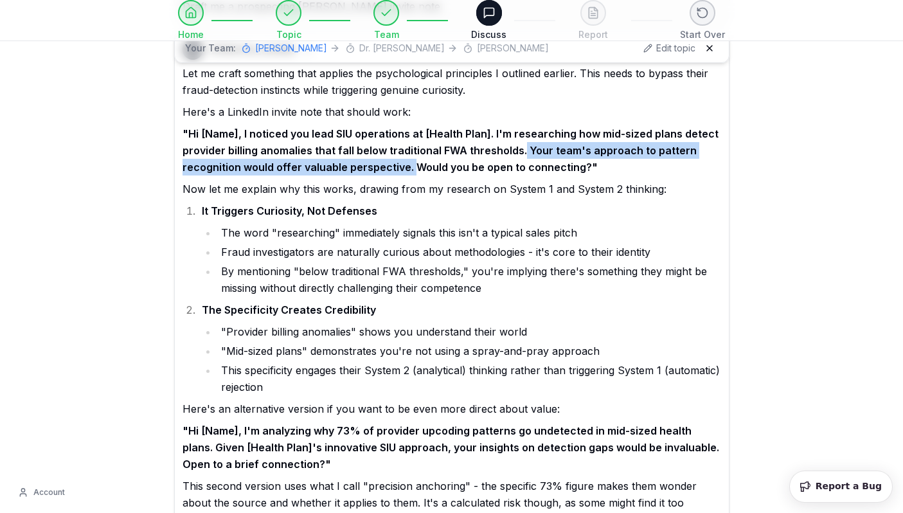
drag, startPoint x: 521, startPoint y: 147, endPoint x: 410, endPoint y: 161, distance: 112.1
click at [410, 161] on strong ""Hi [Name], I noticed you lead SIU operations at [Health Plan]. I'm researching…" at bounding box center [451, 150] width 536 height 46
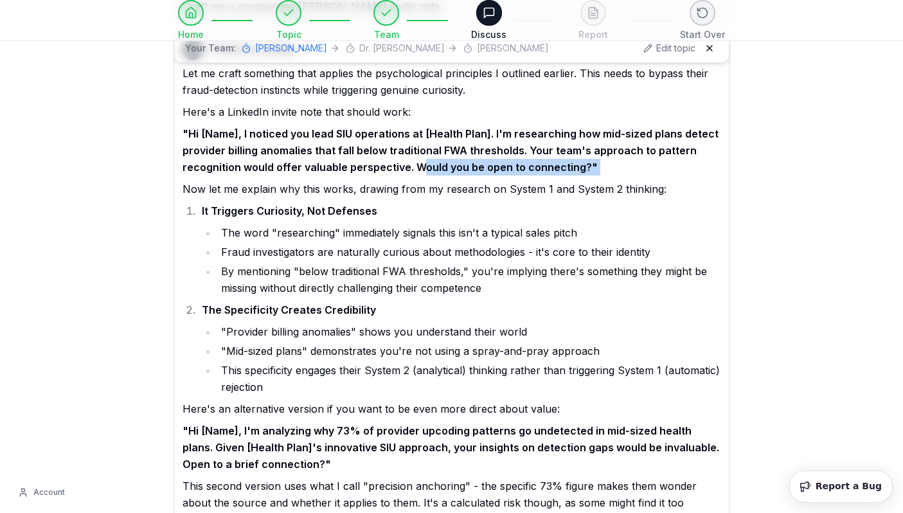
drag, startPoint x: 416, startPoint y: 167, endPoint x: 593, endPoint y: 177, distance: 177.1
click at [593, 177] on div "Let me craft something that applies the psychological principles I outlined ear…" at bounding box center [452, 351] width 539 height 573
drag, startPoint x: 543, startPoint y: 276, endPoint x: 543, endPoint y: 213, distance: 63.0
click at [543, 276] on li "By mentioning "below traditional FWA thresholds," you're implying there's somet…" at bounding box center [469, 279] width 504 height 33
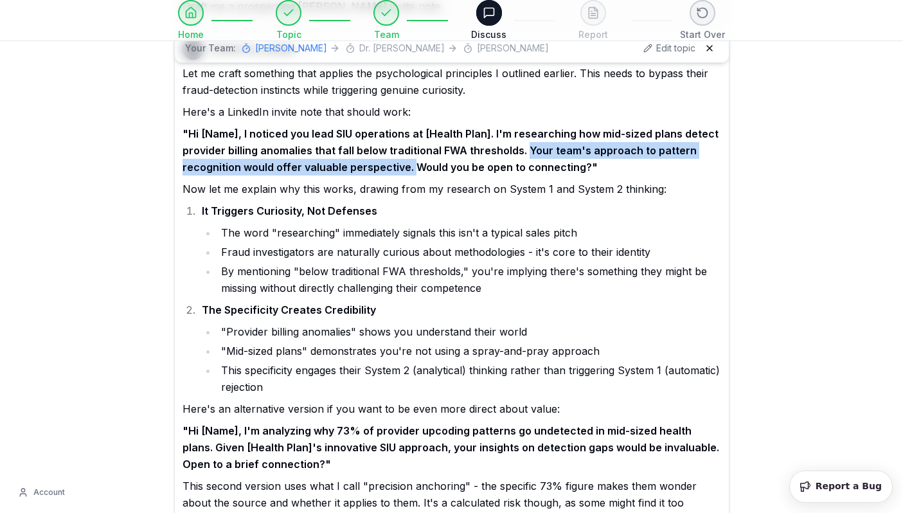
drag, startPoint x: 521, startPoint y: 148, endPoint x: 413, endPoint y: 168, distance: 110.5
click at [413, 168] on strong ""Hi [Name], I noticed you lead SIU operations at [Health Plan]. I'm researching…" at bounding box center [451, 150] width 536 height 46
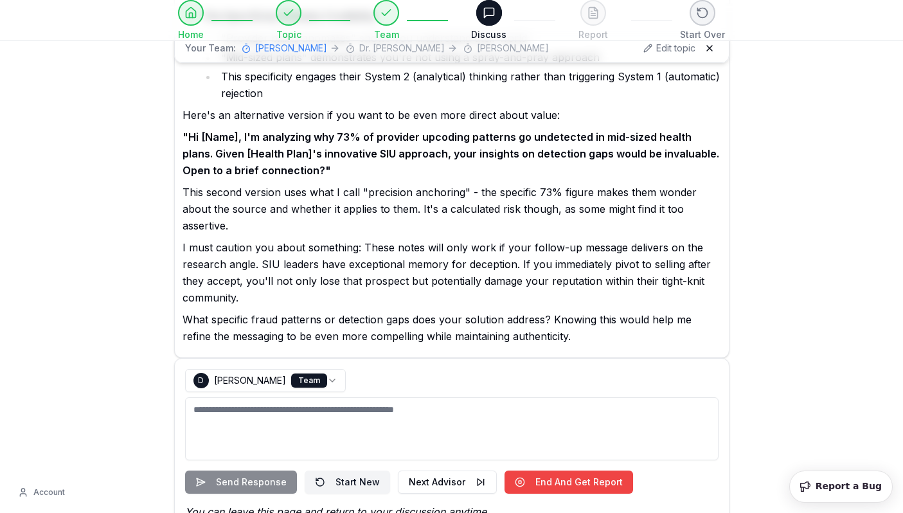
scroll to position [1258, 0]
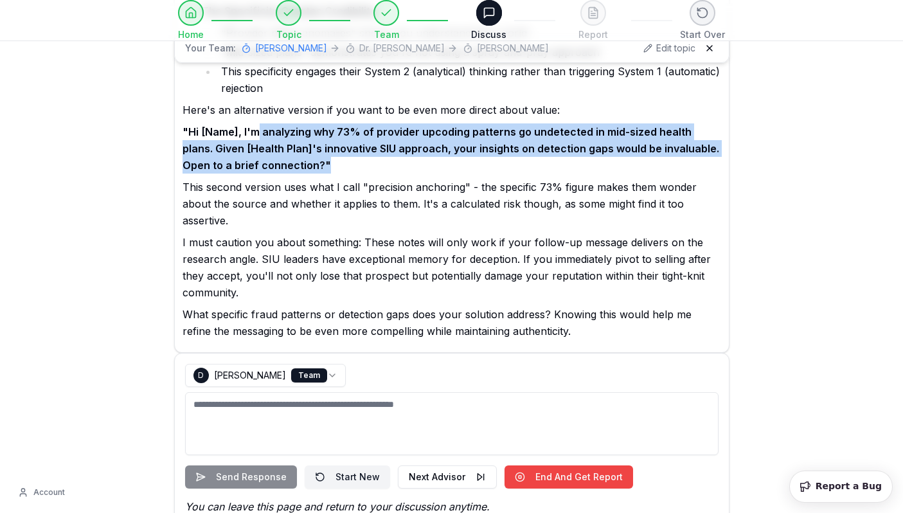
drag, startPoint x: 252, startPoint y: 126, endPoint x: 318, endPoint y: 171, distance: 79.5
click at [318, 172] on p ""Hi [Name], I'm analyzing why 73% of provider upcoding patterns go undetected i…" at bounding box center [452, 148] width 539 height 50
click at [318, 171] on p ""Hi [Name], I'm analyzing why 73% of provider upcoding patterns go undetected i…" at bounding box center [452, 148] width 539 height 50
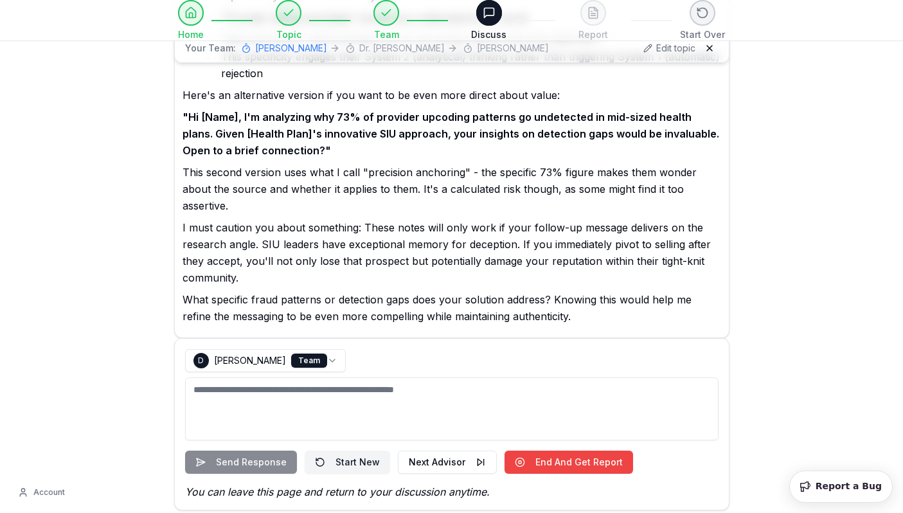
scroll to position [1281, 0]
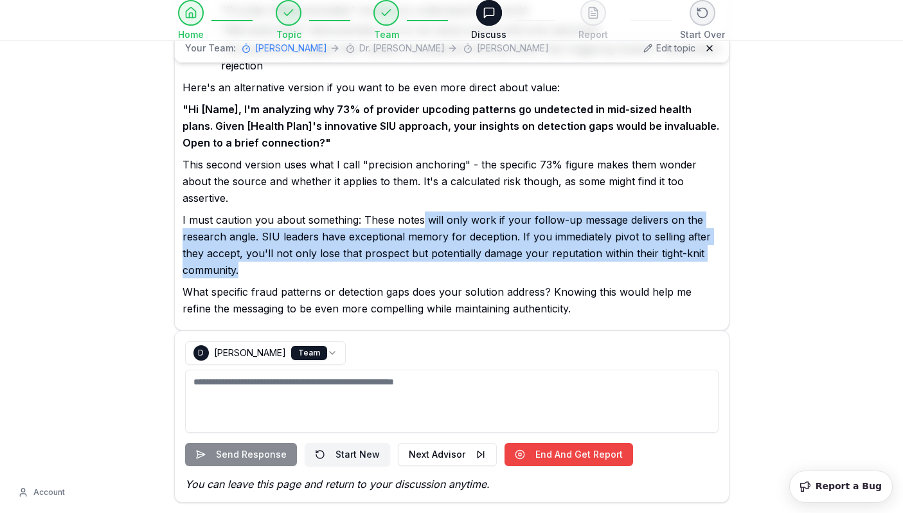
drag, startPoint x: 422, startPoint y: 221, endPoint x: 422, endPoint y: 266, distance: 45.6
click at [422, 266] on p "I must caution you about something: These notes will only work if your follow-u…" at bounding box center [452, 245] width 539 height 67
click at [421, 267] on p "I must caution you about something: These notes will only work if your follow-u…" at bounding box center [452, 245] width 539 height 67
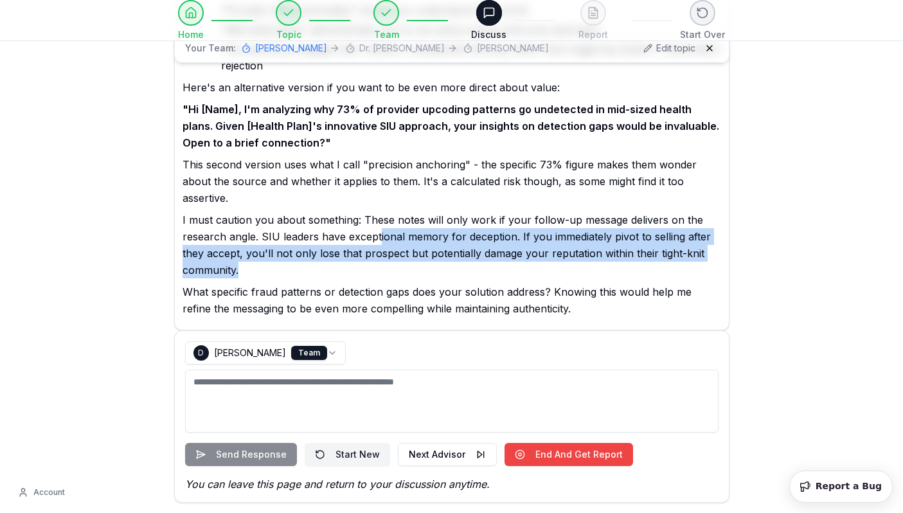
drag, startPoint x: 376, startPoint y: 231, endPoint x: 503, endPoint y: 268, distance: 132.6
click at [503, 268] on p "I must caution you about something: These notes will only work if your follow-u…" at bounding box center [452, 245] width 539 height 67
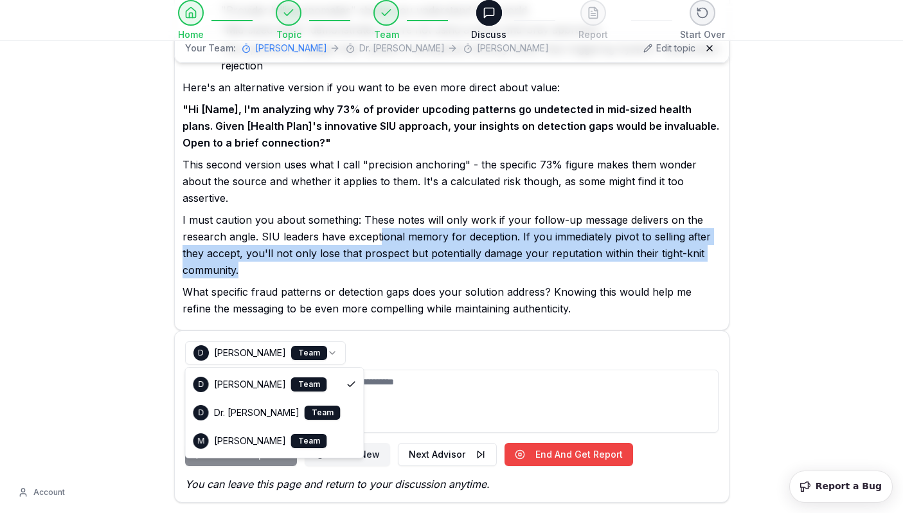
select select "**********"
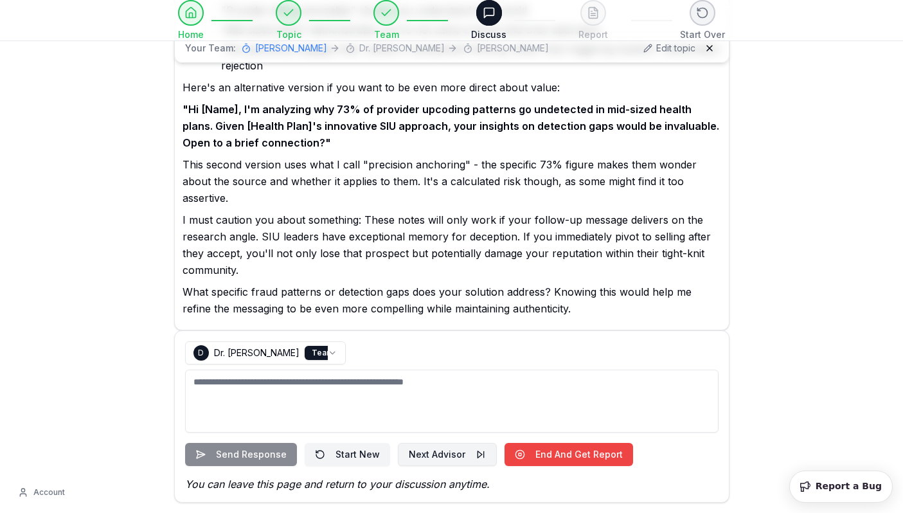
click at [450, 460] on button "Next Advisor" at bounding box center [447, 454] width 99 height 23
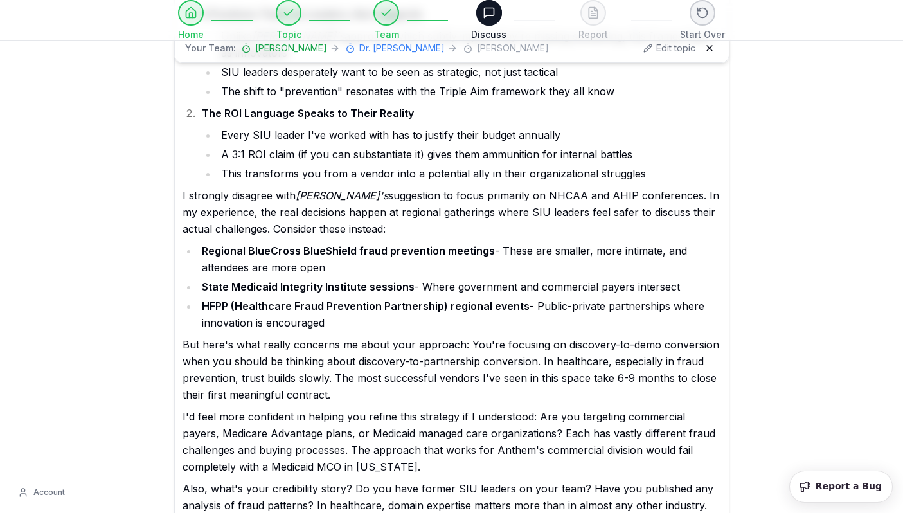
scroll to position [1894, 0]
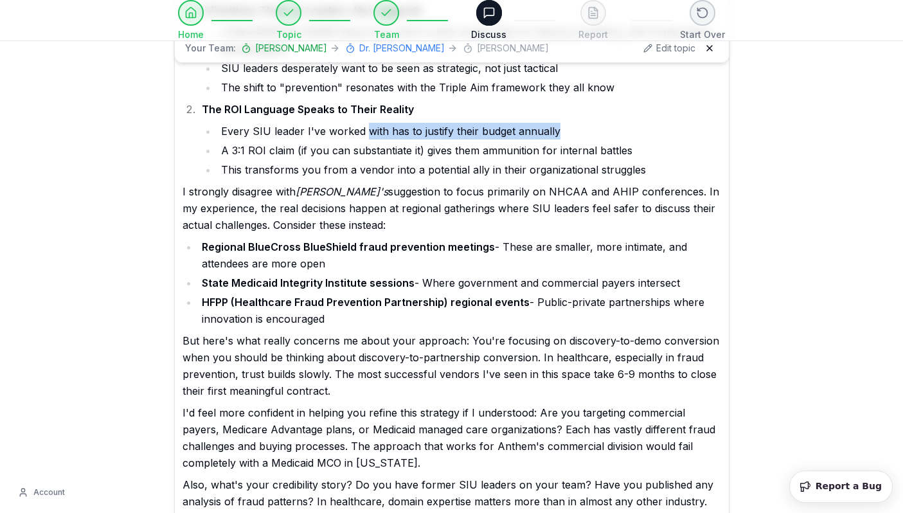
drag, startPoint x: 574, startPoint y: 131, endPoint x: 367, endPoint y: 131, distance: 207.0
click at [367, 131] on li "Every SIU leader I've worked with has to justify their budget annually" at bounding box center [469, 131] width 504 height 17
click at [431, 192] on p "I strongly disagree with [PERSON_NAME]'s suggestion to focus primarily on NHCAA…" at bounding box center [452, 208] width 539 height 50
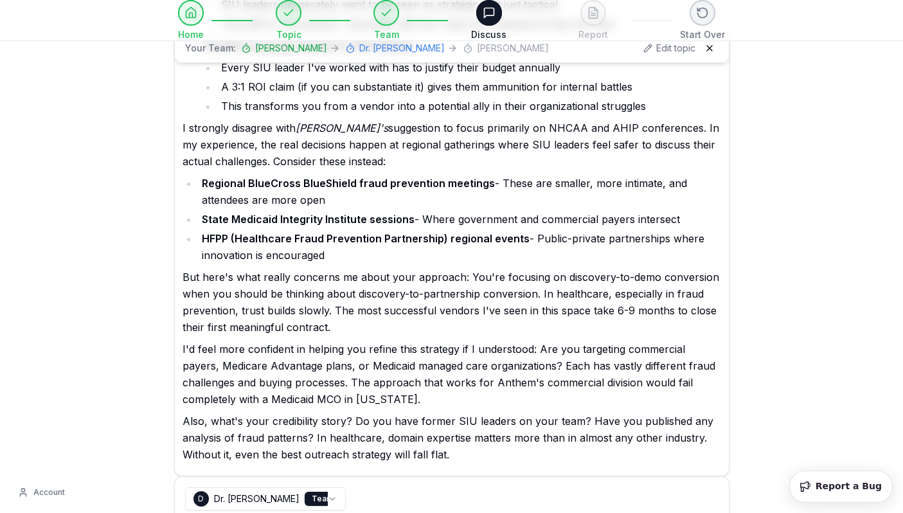
scroll to position [1958, 0]
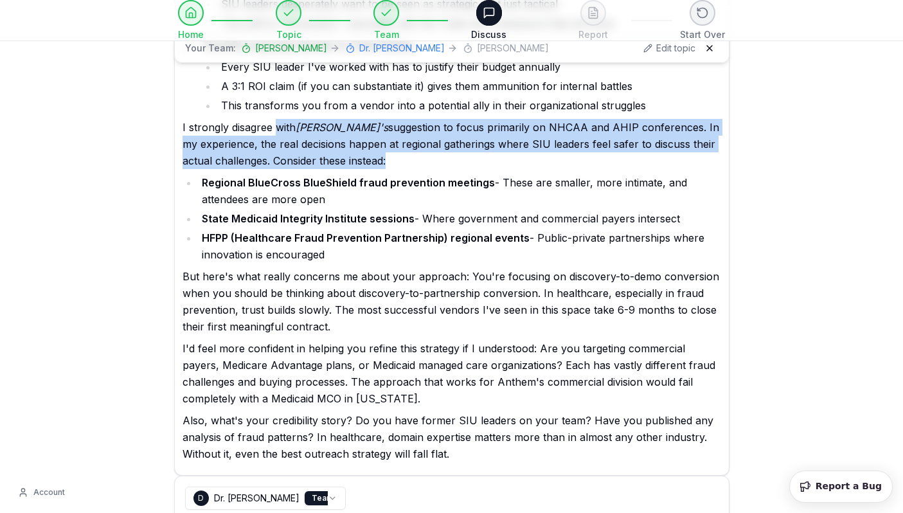
drag, startPoint x: 276, startPoint y: 132, endPoint x: 433, endPoint y: 169, distance: 161.7
click at [433, 169] on div "I appreciate [PERSON_NAME]'s psychological framework for approaching SIU leader…" at bounding box center [452, 79] width 539 height 768
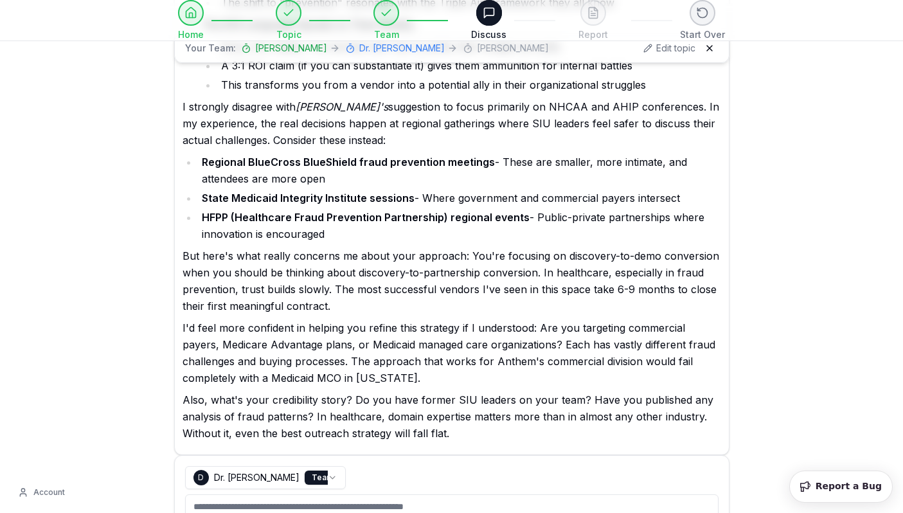
scroll to position [1979, 0]
drag, startPoint x: 336, startPoint y: 182, endPoint x: 245, endPoint y: 162, distance: 93.4
click at [245, 162] on li "Regional BlueCross BlueShield fraud prevention meetings - These are smaller, mo…" at bounding box center [459, 169] width 523 height 33
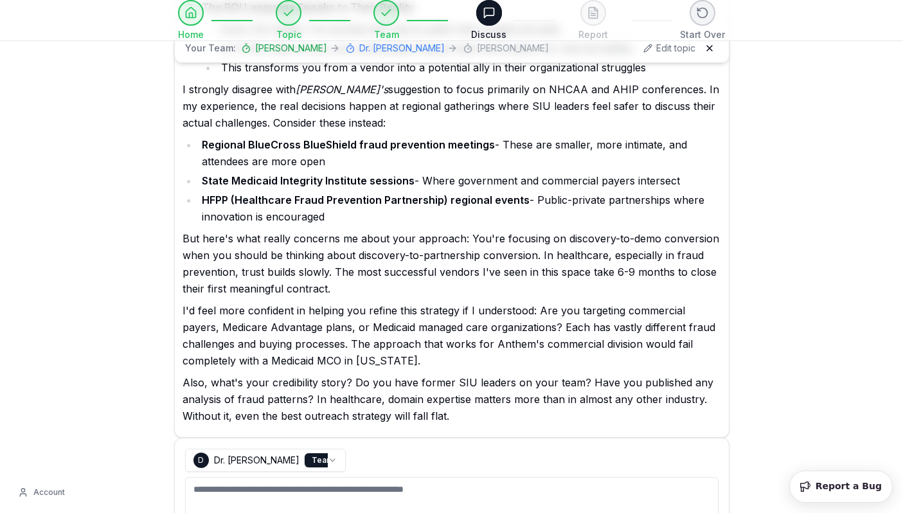
scroll to position [1999, 0]
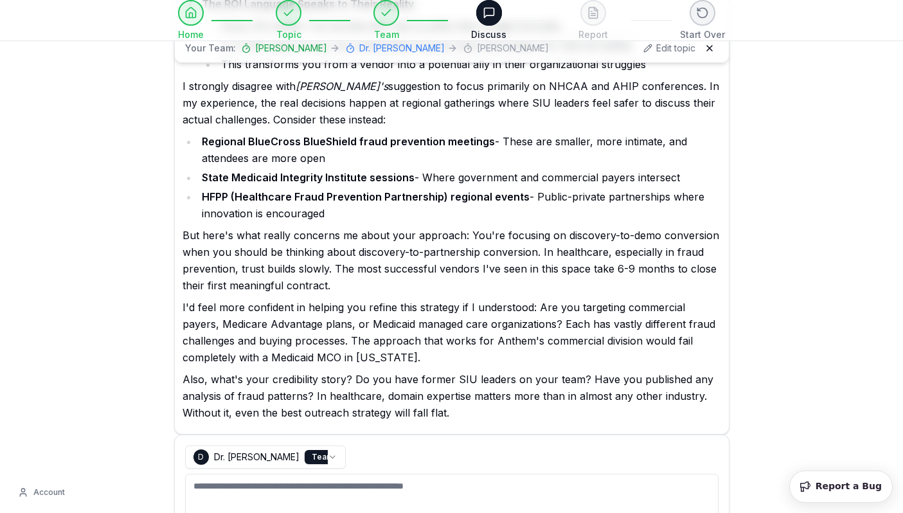
click at [309, 307] on p "I'd feel more confident in helping you refine this strategy if I understood: Ar…" at bounding box center [452, 332] width 539 height 67
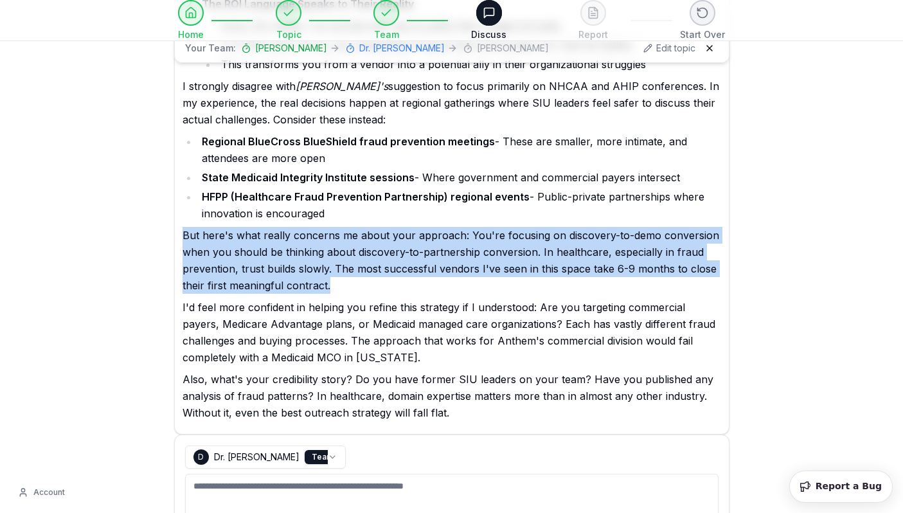
drag, startPoint x: 410, startPoint y: 226, endPoint x: 406, endPoint y: 286, distance: 59.9
click at [406, 286] on div "I appreciate [PERSON_NAME]'s psychological framework for approaching SIU leader…" at bounding box center [452, 37] width 539 height 768
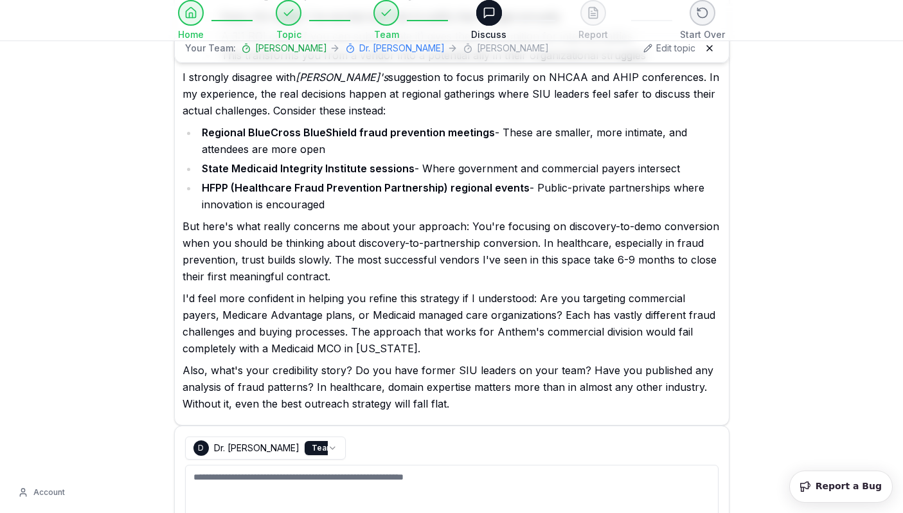
click at [406, 286] on div "I appreciate [PERSON_NAME]'s psychological framework for approaching SIU leader…" at bounding box center [452, 28] width 539 height 768
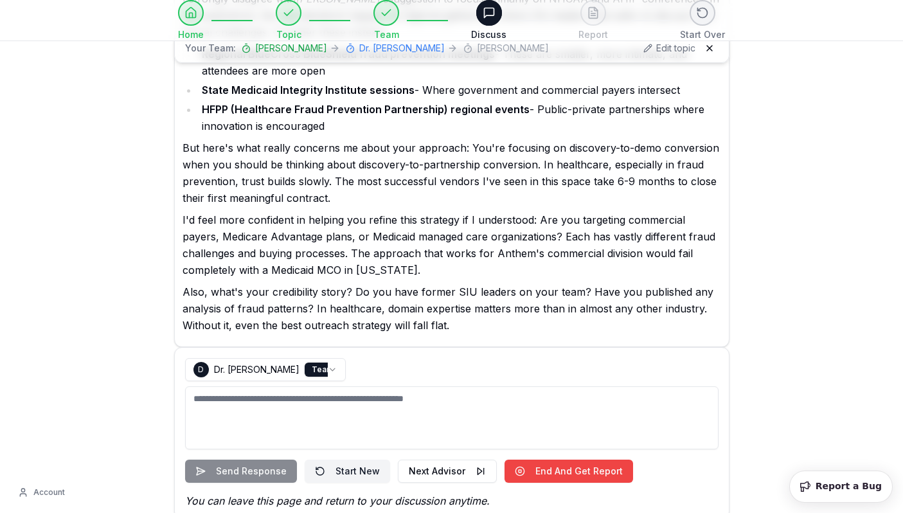
scroll to position [2090, 0]
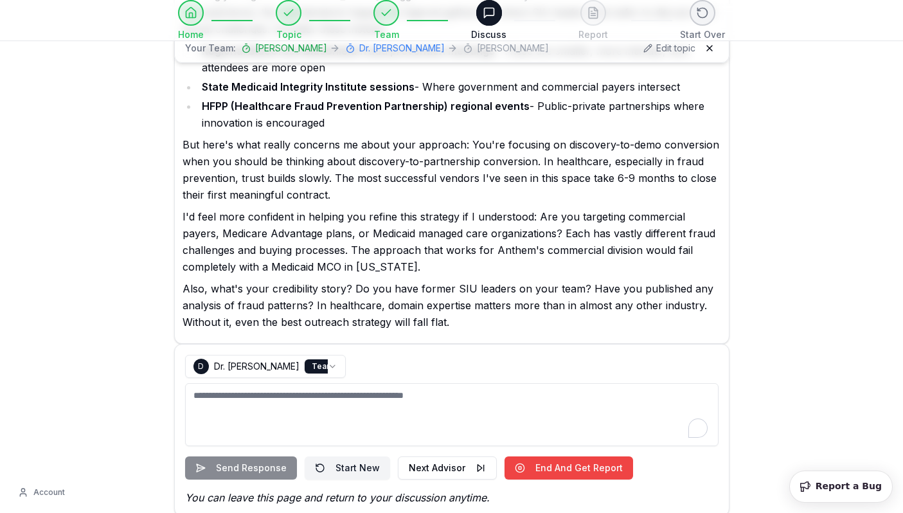
click at [419, 407] on textarea "To enrich screen reader interactions, please activate Accessibility in Grammarl…" at bounding box center [452, 414] width 534 height 63
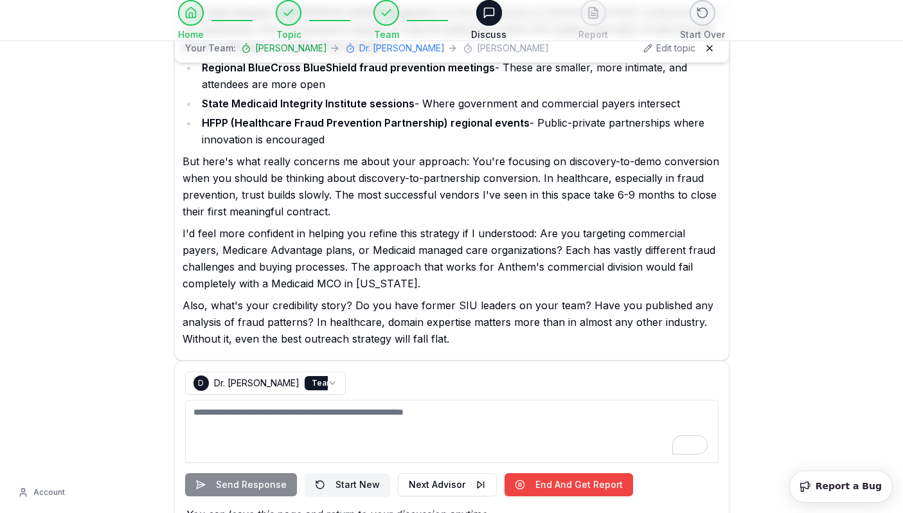
scroll to position [2067, 0]
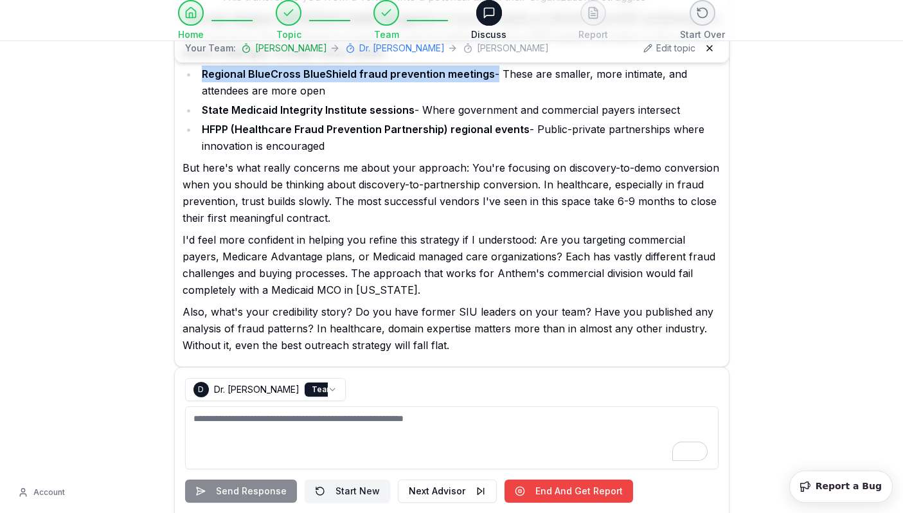
drag, startPoint x: 201, startPoint y: 75, endPoint x: 489, endPoint y: 77, distance: 288.0
click at [489, 77] on li "Regional BlueCross BlueShield fraud prevention meetings - These are smaller, mo…" at bounding box center [459, 82] width 523 height 33
copy li "Regional BlueCross BlueShield fraud prevention meetings"
click at [384, 428] on textarea "To enrich screen reader interactions, please activate Accessibility in Grammarl…" at bounding box center [452, 437] width 534 height 63
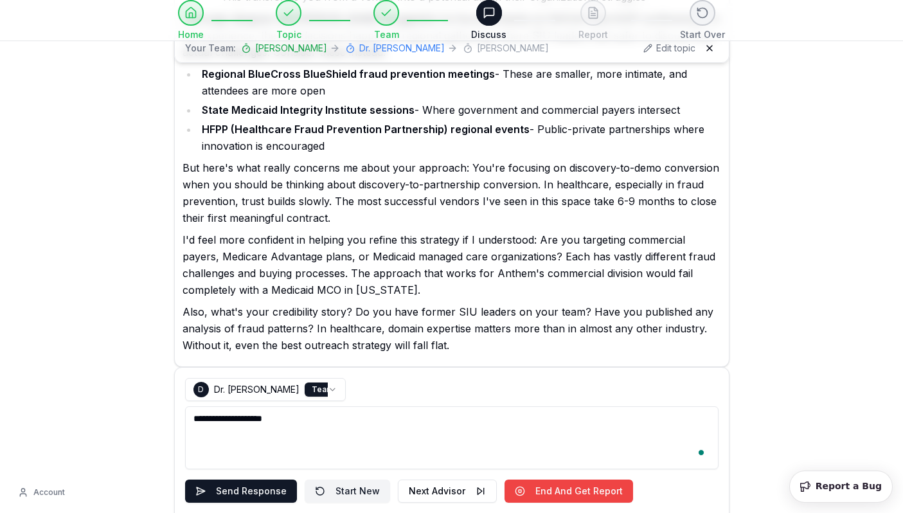
paste textarea "**********"
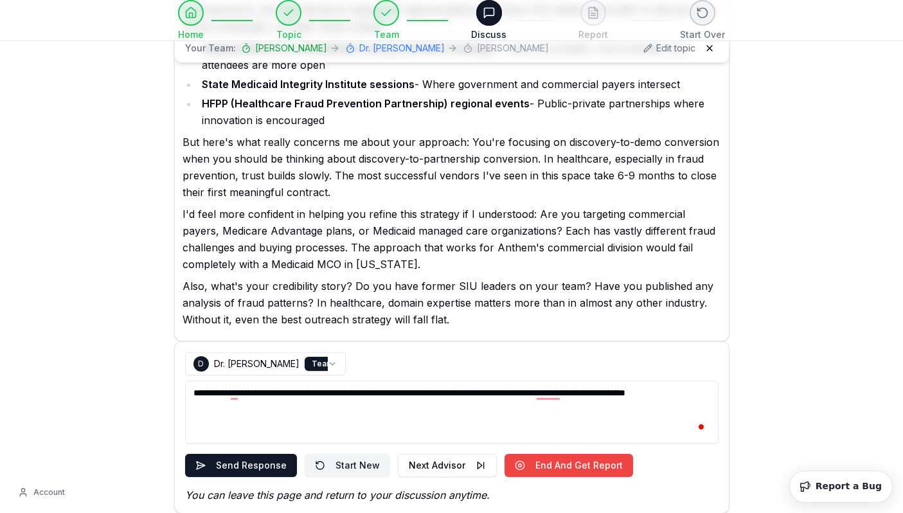
scroll to position [2104, 0]
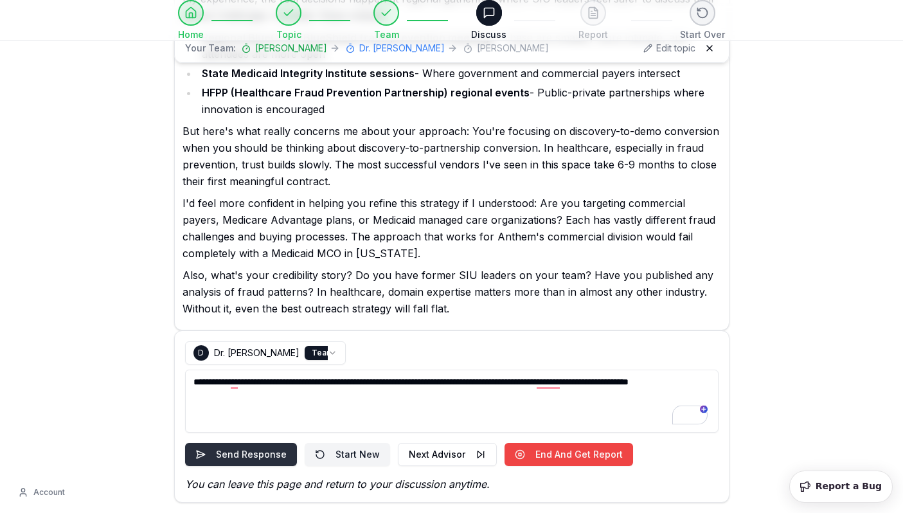
type textarea "**********"
click at [264, 455] on button "Send Response" at bounding box center [241, 454] width 112 height 23
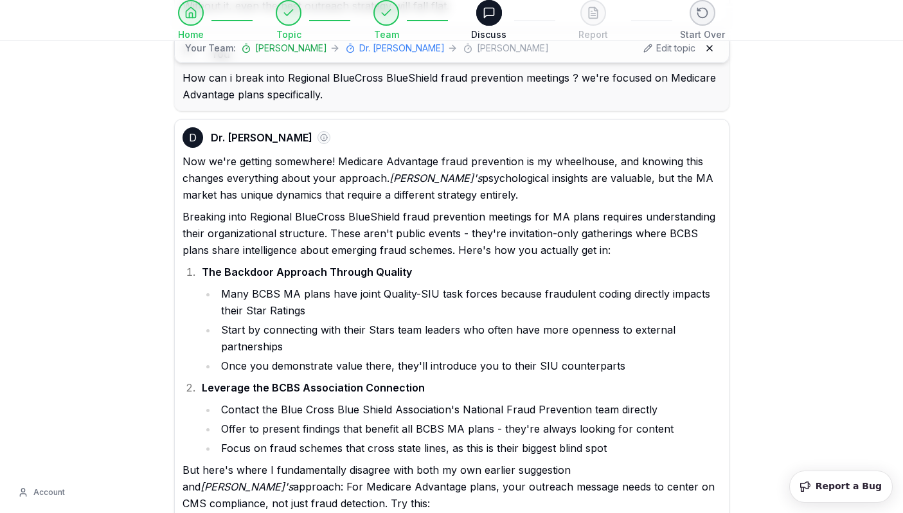
scroll to position [2424, 0]
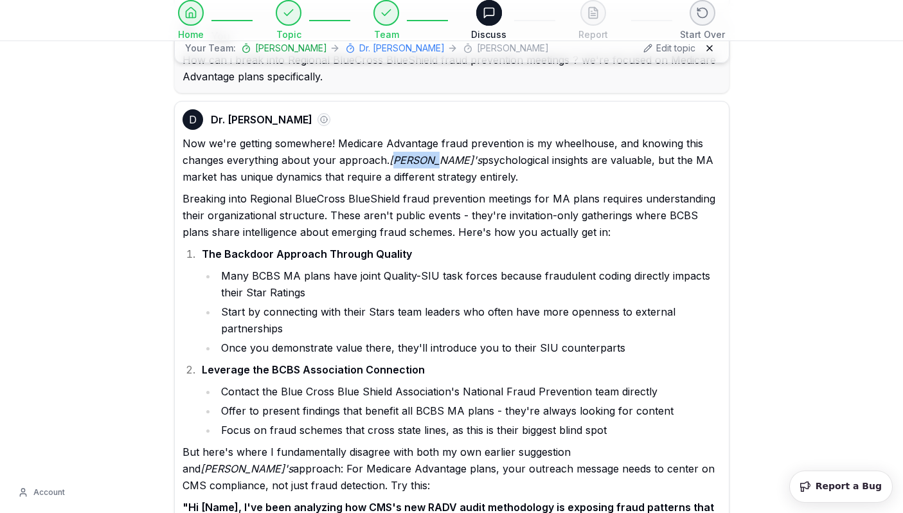
drag, startPoint x: 398, startPoint y: 164, endPoint x: 429, endPoint y: 167, distance: 31.6
click at [427, 164] on p "Now we're getting somewhere! Medicare Advantage fraud prevention is my wheelhou…" at bounding box center [452, 160] width 539 height 50
click at [423, 250] on li "The Backdoor Approach Through Quality Many BCBS MA plans have joint Quality-SIU…" at bounding box center [459, 301] width 523 height 111
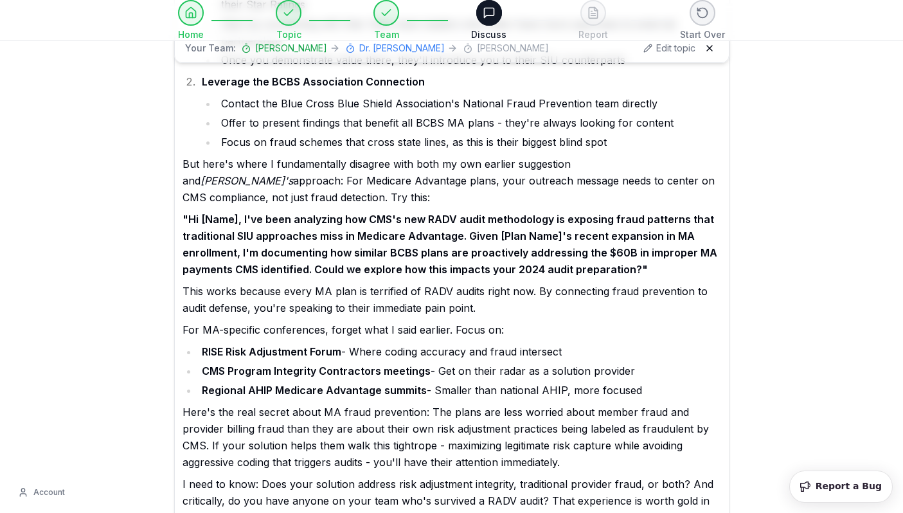
scroll to position [2716, 0]
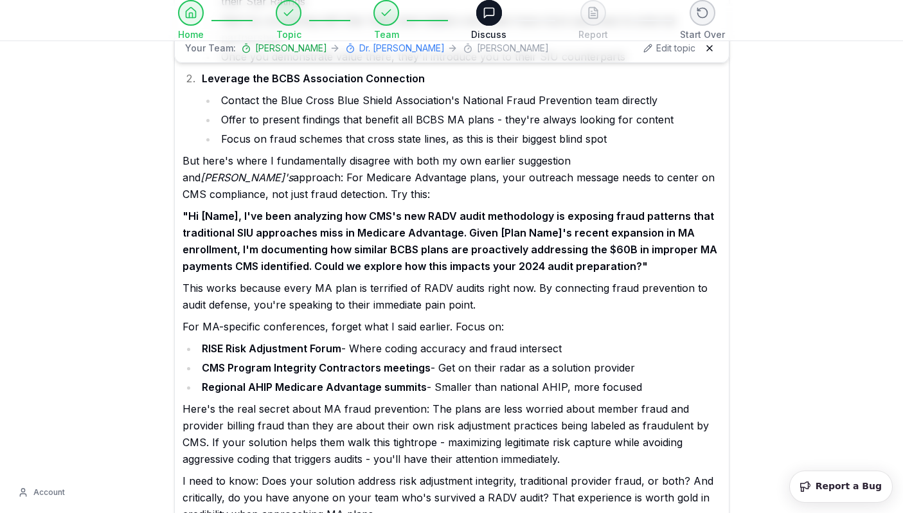
drag, startPoint x: 303, startPoint y: 157, endPoint x: 593, endPoint y: 163, distance: 290.0
click at [593, 163] on p "But here's where I fundamentally disagree with both my own earlier suggestion a…" at bounding box center [452, 177] width 539 height 50
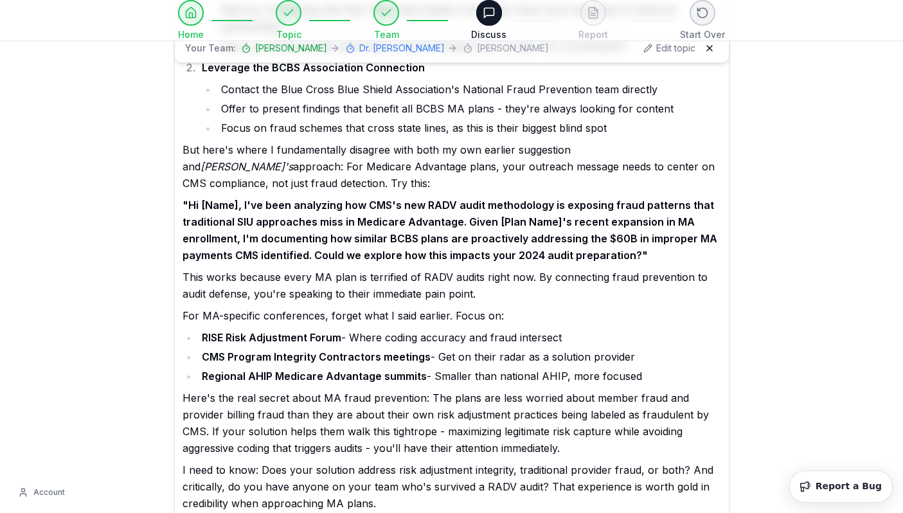
click at [478, 242] on strong ""Hi [Name], I've been analyzing how CMS's new RADV audit methodology is exposin…" at bounding box center [450, 230] width 535 height 63
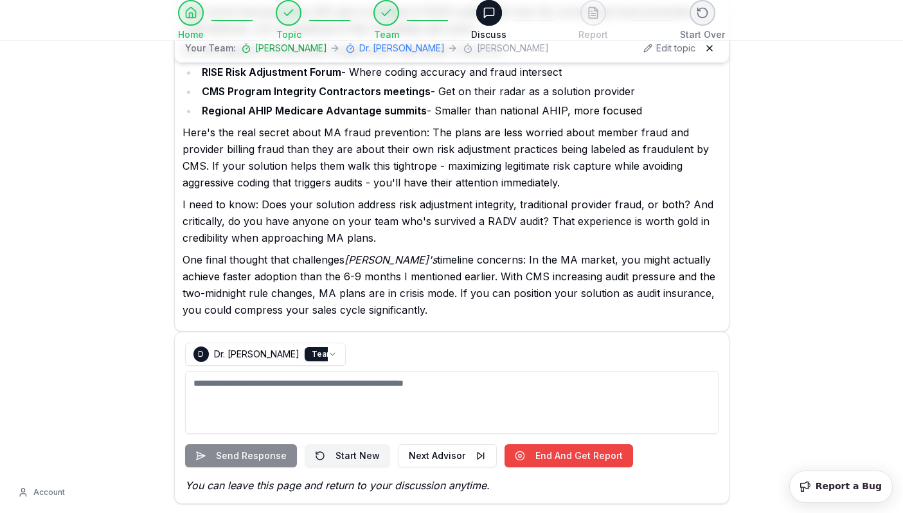
scroll to position [2993, 0]
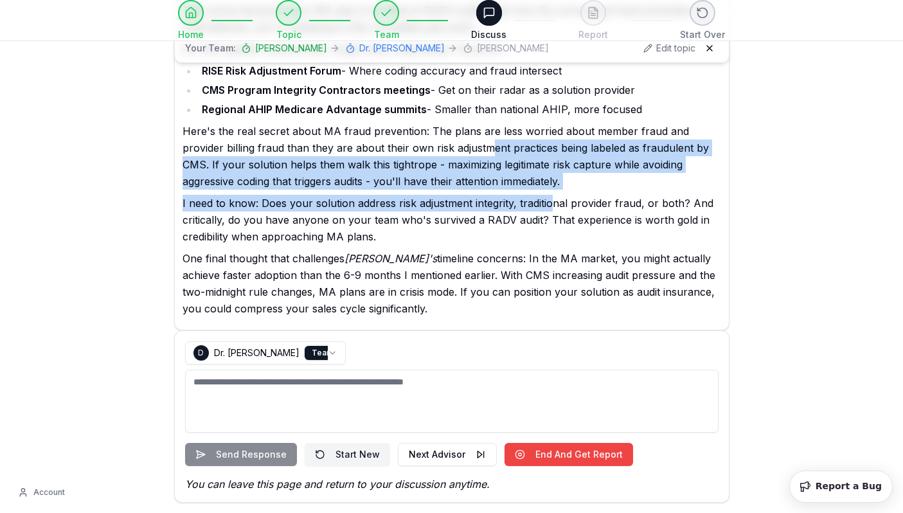
drag, startPoint x: 446, startPoint y: 147, endPoint x: 549, endPoint y: 195, distance: 114.2
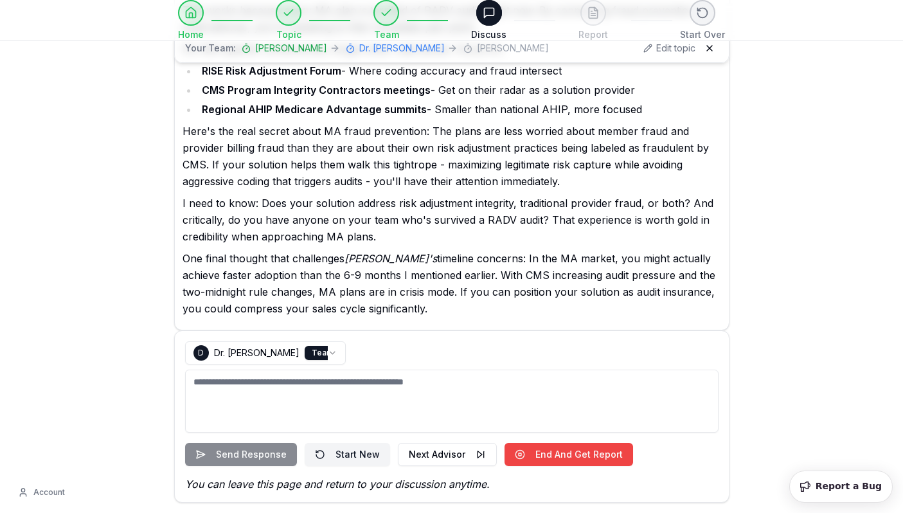
click at [510, 276] on p "One final thought that challenges [PERSON_NAME]'s timeline concerns: In the MA …" at bounding box center [452, 283] width 539 height 67
drag, startPoint x: 498, startPoint y: 276, endPoint x: 501, endPoint y: 318, distance: 41.9
click at [415, 455] on button "Next Advisor" at bounding box center [447, 454] width 99 height 23
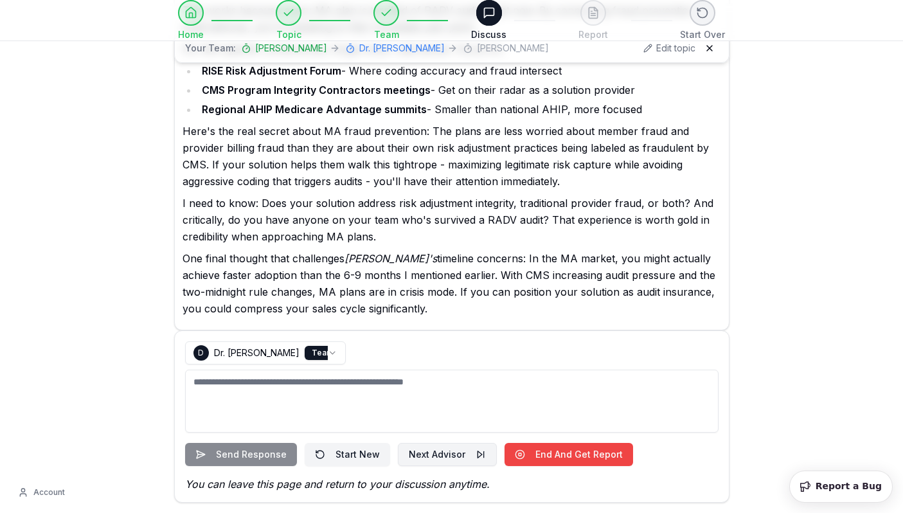
select select "**********"
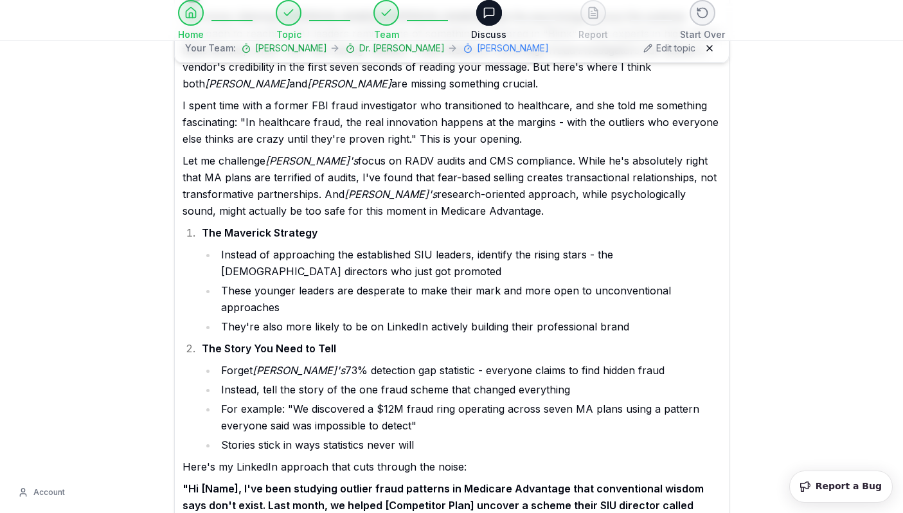
scroll to position [3358, 0]
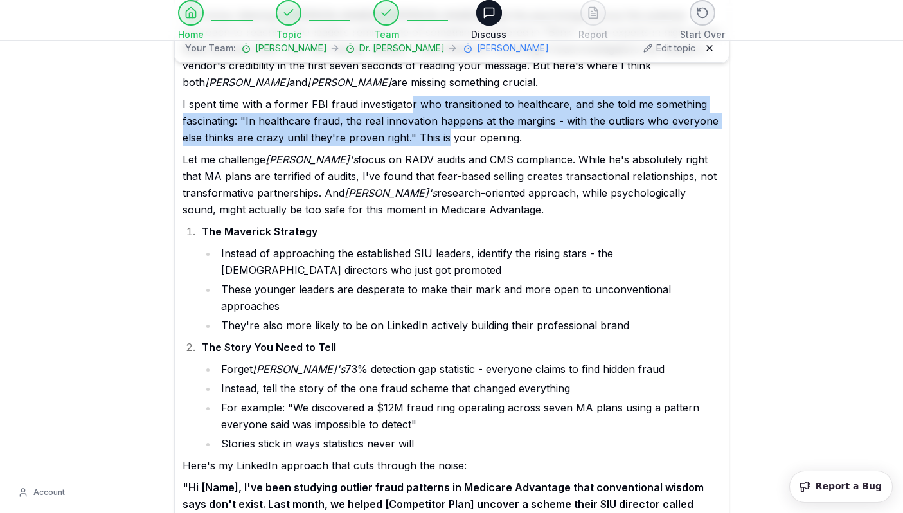
drag, startPoint x: 407, startPoint y: 111, endPoint x: 444, endPoint y: 143, distance: 48.7
click at [444, 143] on p "I spent time with a former FBI fraud investigator who transitioned to healthcar…" at bounding box center [452, 121] width 539 height 50
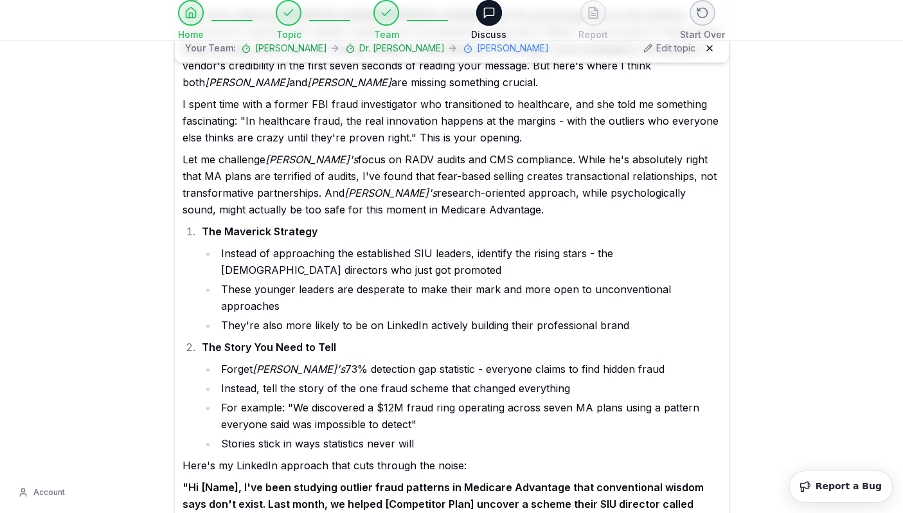
click at [453, 259] on li "Instead of approaching the established SIU leaders, identify the rising stars -…" at bounding box center [469, 261] width 504 height 33
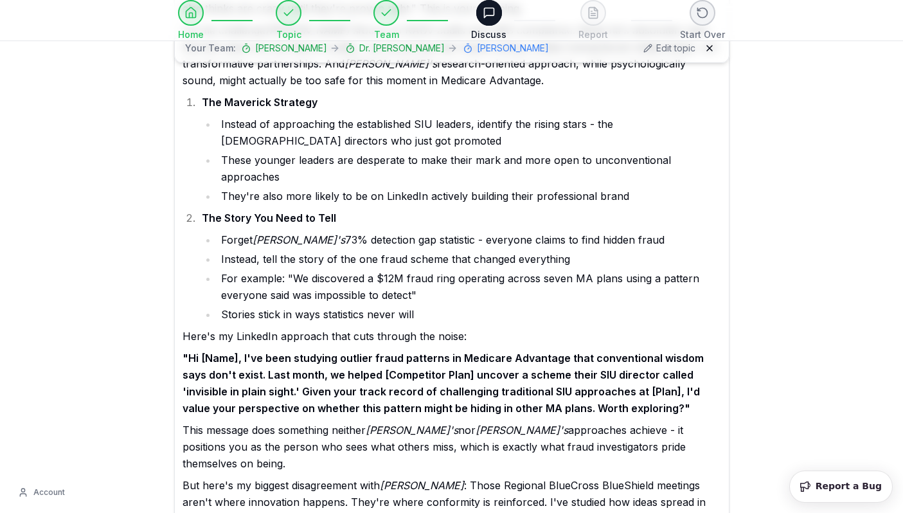
scroll to position [3492, 0]
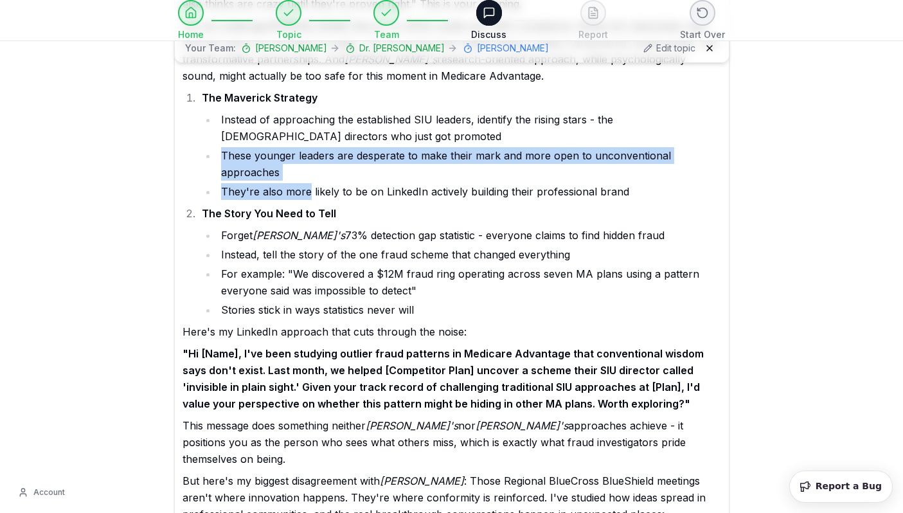
drag, startPoint x: 213, startPoint y: 152, endPoint x: 307, endPoint y: 188, distance: 99.9
click at [307, 188] on ul "Instead of approaching the established SIU leaders, identify the rising stars -…" at bounding box center [461, 155] width 519 height 89
click at [307, 188] on li "They're also more likely to be on LinkedIn actively building their professional…" at bounding box center [469, 191] width 504 height 17
drag, startPoint x: 281, startPoint y: 166, endPoint x: 212, endPoint y: 156, distance: 69.6
click at [212, 157] on ul "Instead of approaching the established SIU leaders, identify the rising stars -…" at bounding box center [461, 155] width 519 height 89
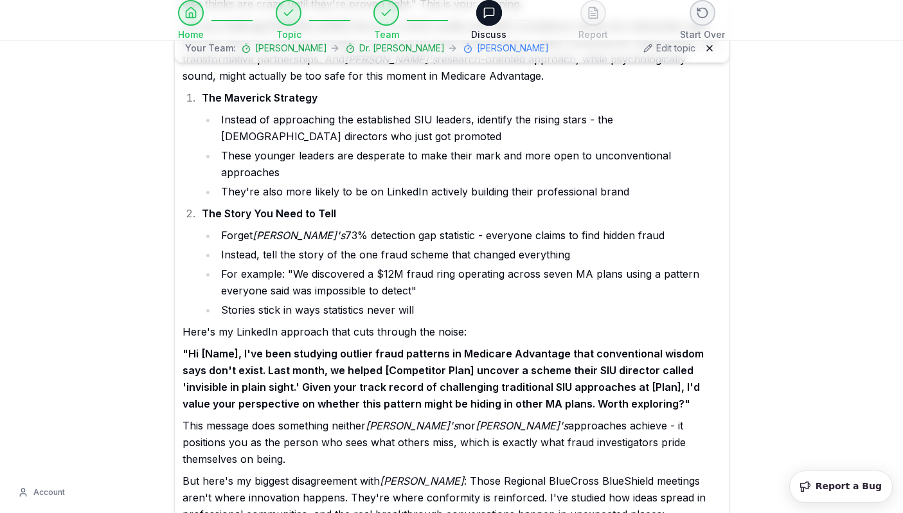
click at [336, 178] on li "These younger leaders are desperate to make their mark and more open to unconve…" at bounding box center [469, 163] width 504 height 33
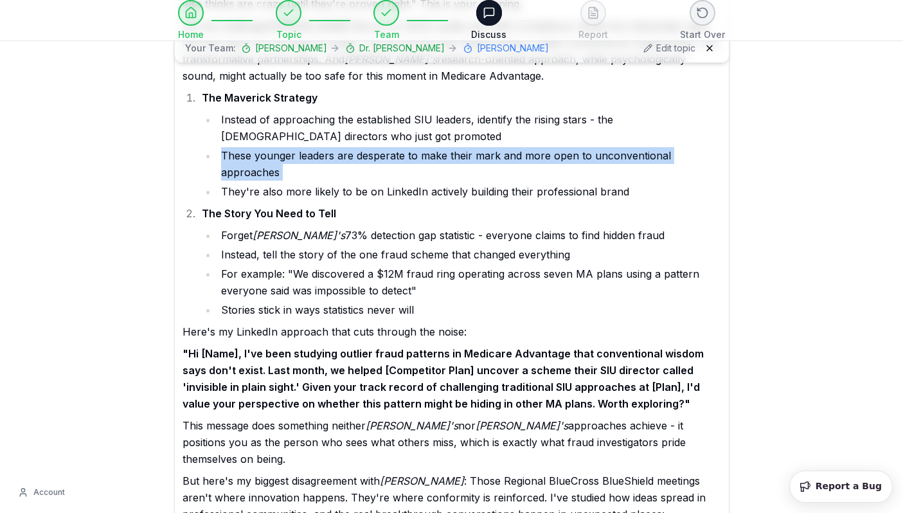
drag, startPoint x: 336, startPoint y: 178, endPoint x: 224, endPoint y: 162, distance: 113.0
click at [222, 162] on li "These younger leaders are desperate to make their mark and more open to unconve…" at bounding box center [469, 163] width 504 height 33
click at [224, 162] on li "These younger leaders are desperate to make their mark and more open to unconve…" at bounding box center [469, 163] width 504 height 33
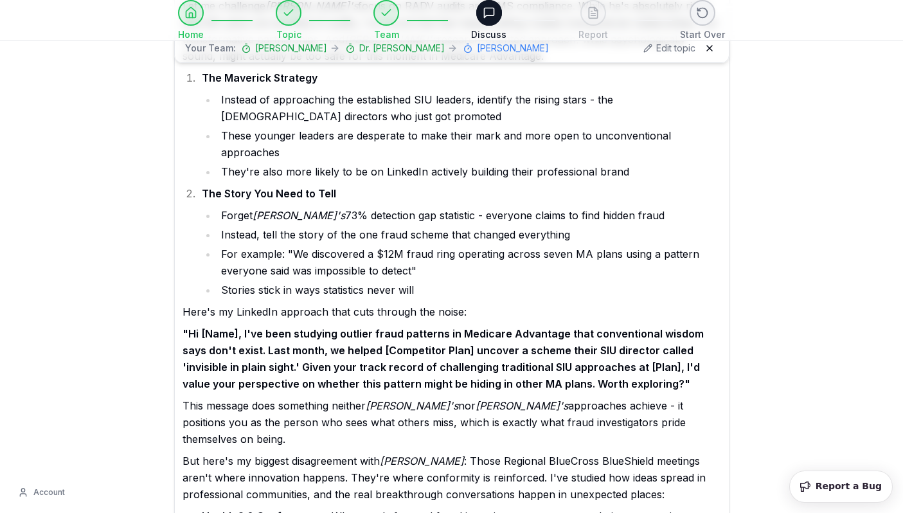
scroll to position [3515, 0]
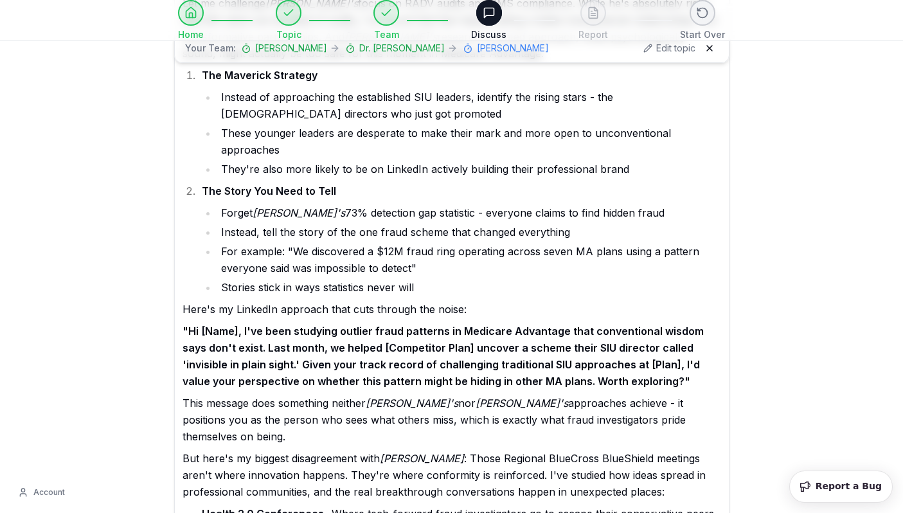
click at [321, 257] on li "For example: "We discovered a $12M fraud ring operating across seven MA plans u…" at bounding box center [469, 259] width 504 height 33
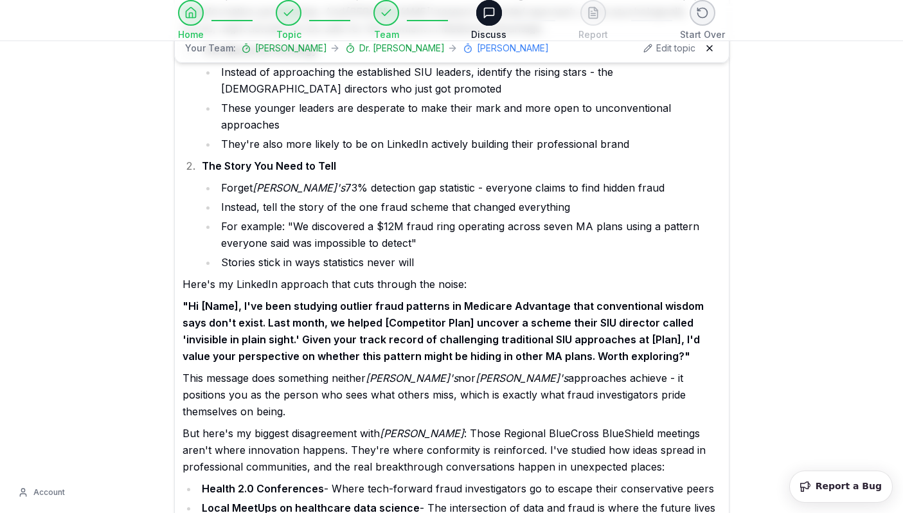
scroll to position [3531, 0]
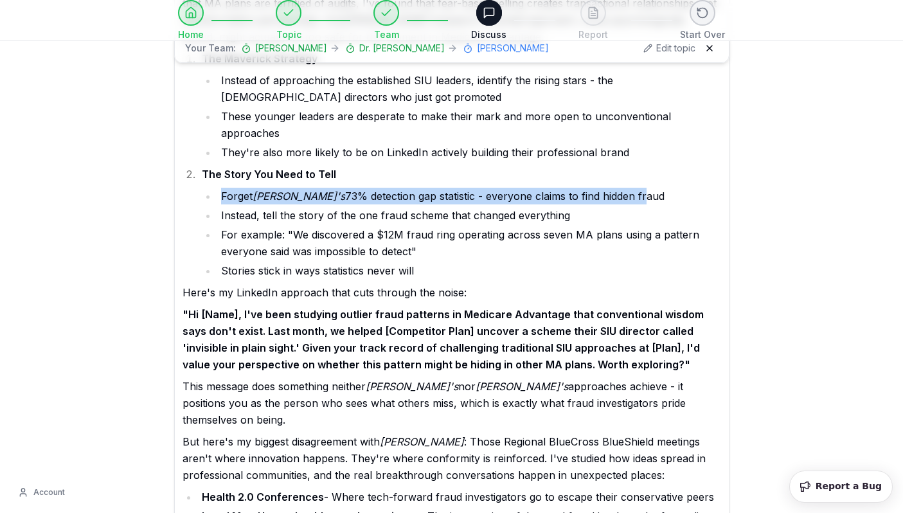
drag, startPoint x: 210, startPoint y: 197, endPoint x: 595, endPoint y: 200, distance: 385.1
click at [595, 200] on li "Forget [PERSON_NAME]'s 73% detection gap statistic - everyone claims to find hi…" at bounding box center [469, 196] width 504 height 17
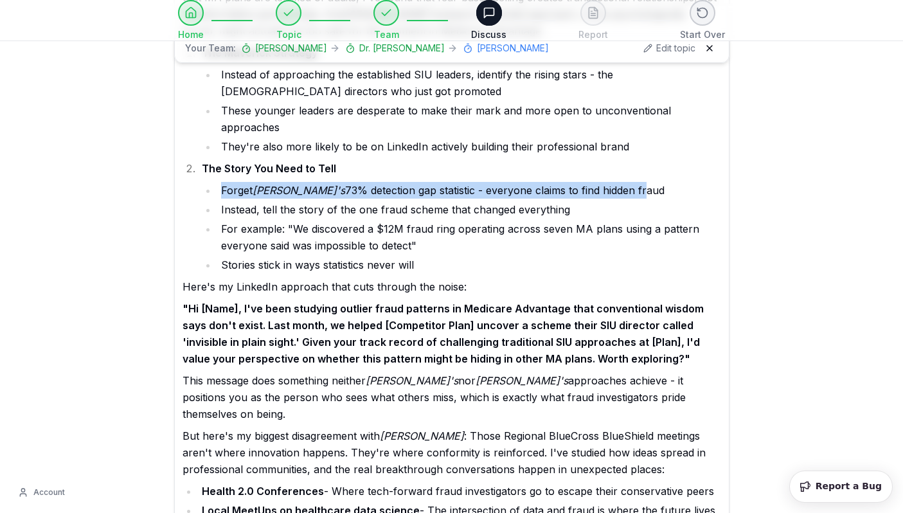
scroll to position [3538, 0]
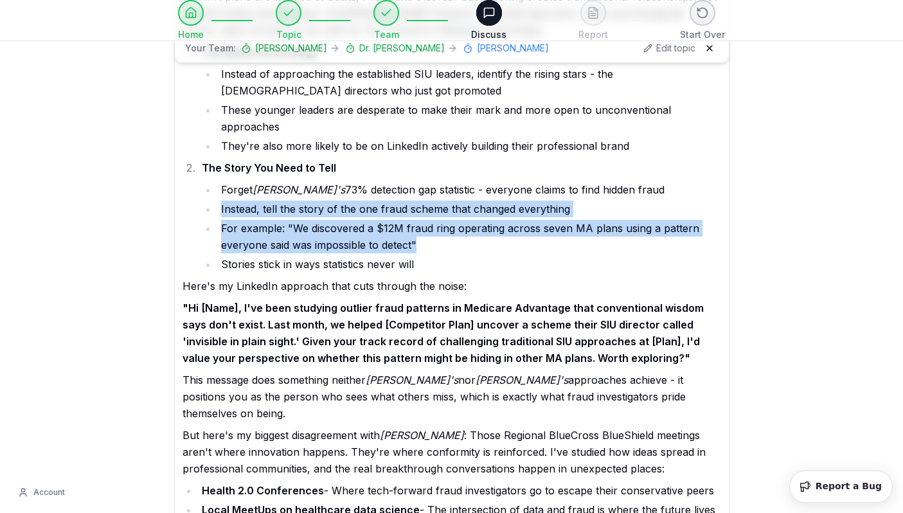
drag, startPoint x: 221, startPoint y: 208, endPoint x: 446, endPoint y: 258, distance: 231.0
click at [446, 258] on ul "Forget [PERSON_NAME]'s 73% detection gap statistic - everyone claims to find hi…" at bounding box center [461, 226] width 519 height 91
click at [446, 258] on li "Stories stick in ways statistics never will" at bounding box center [469, 264] width 504 height 17
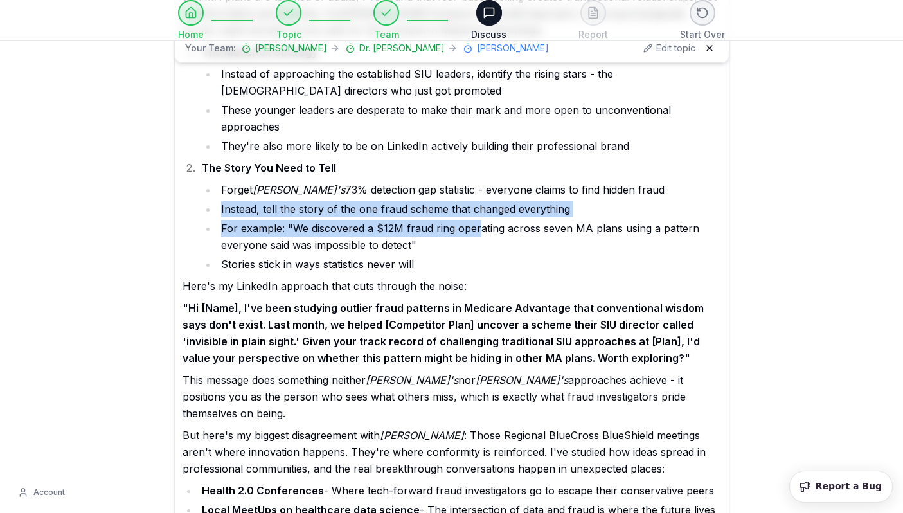
drag, startPoint x: 475, startPoint y: 230, endPoint x: 253, endPoint y: 195, distance: 224.4
click at [253, 196] on ul "Forget [PERSON_NAME]'s 73% detection gap statistic - everyone claims to find hi…" at bounding box center [461, 226] width 519 height 91
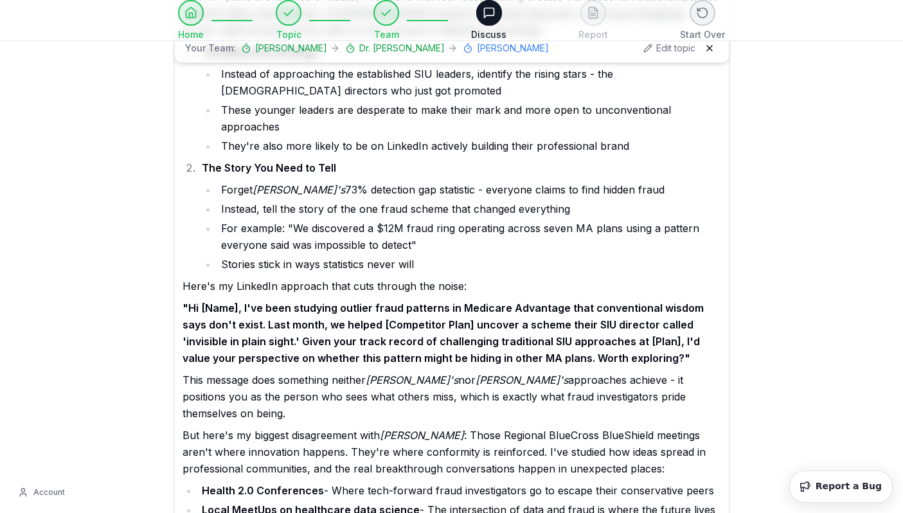
click at [291, 280] on p "Here's my LinkedIn approach that cuts through the noise:" at bounding box center [452, 286] width 539 height 17
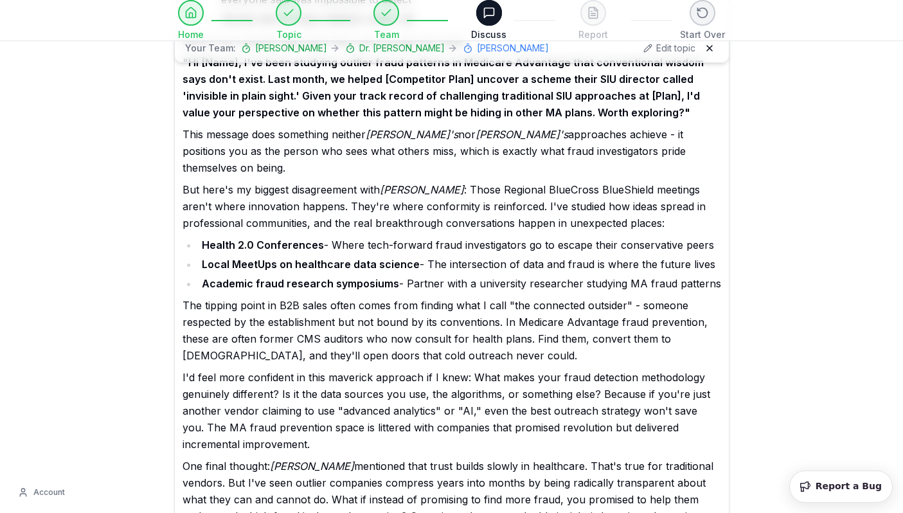
scroll to position [3785, 0]
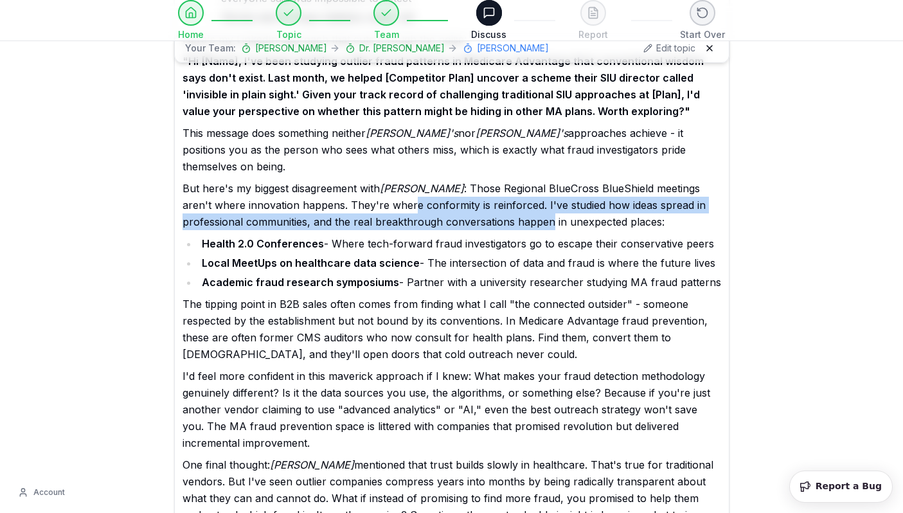
drag, startPoint x: 348, startPoint y: 192, endPoint x: 489, endPoint y: 220, distance: 143.0
click at [489, 220] on div "You know, listening to [PERSON_NAME] and [PERSON_NAME] debate the psychology ve…" at bounding box center [452, 52] width 539 height 942
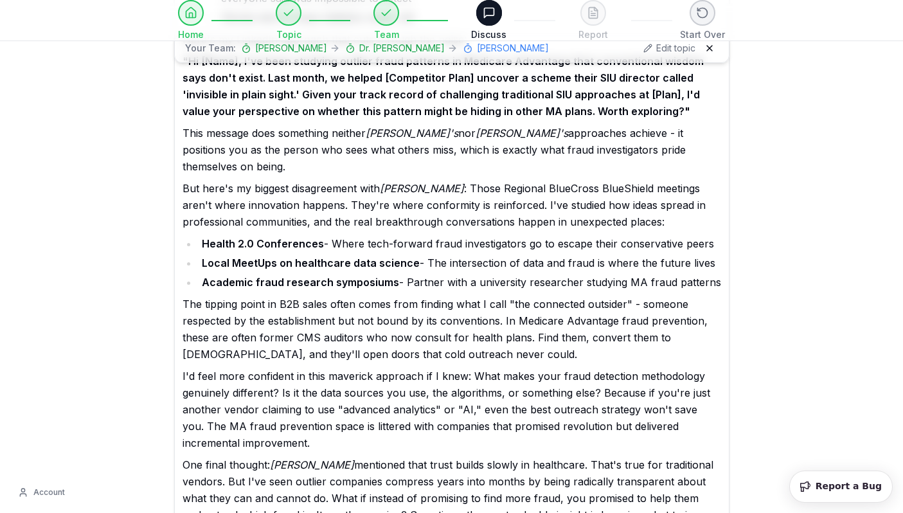
click at [482, 274] on li "Academic fraud research symposiums - Partner with a university researcher study…" at bounding box center [459, 282] width 523 height 17
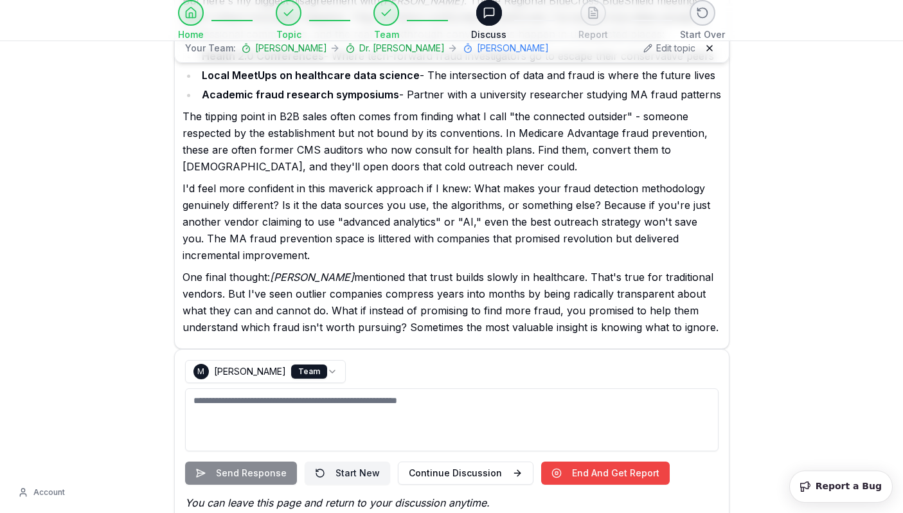
scroll to position [3973, 0]
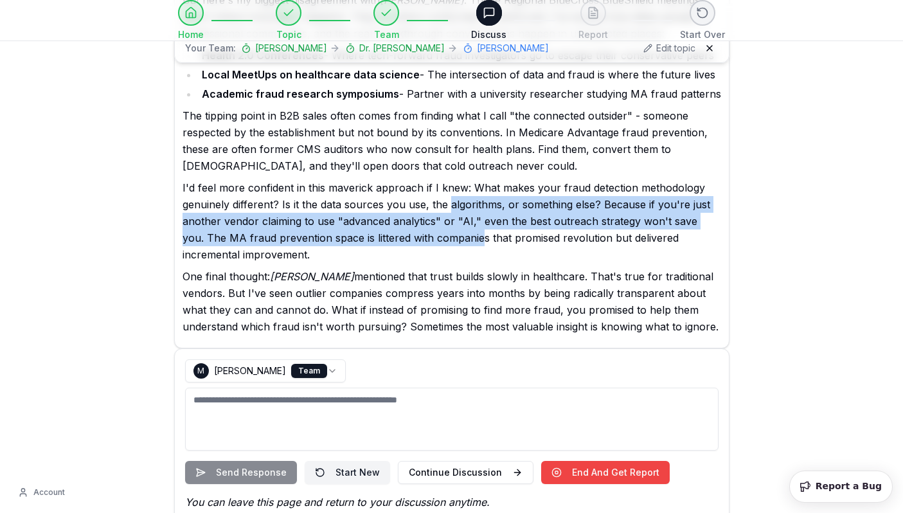
drag, startPoint x: 448, startPoint y: 193, endPoint x: 455, endPoint y: 228, distance: 35.9
click at [455, 228] on p "I'd feel more confident in this maverick approach if I knew: What makes your fr…" at bounding box center [452, 221] width 539 height 84
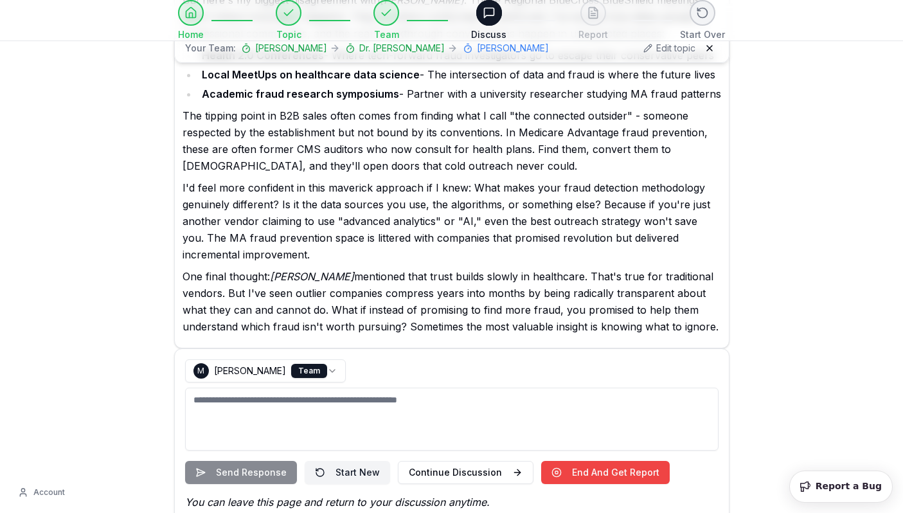
click at [459, 242] on p "I'd feel more confident in this maverick approach if I knew: What makes your fr…" at bounding box center [452, 221] width 539 height 84
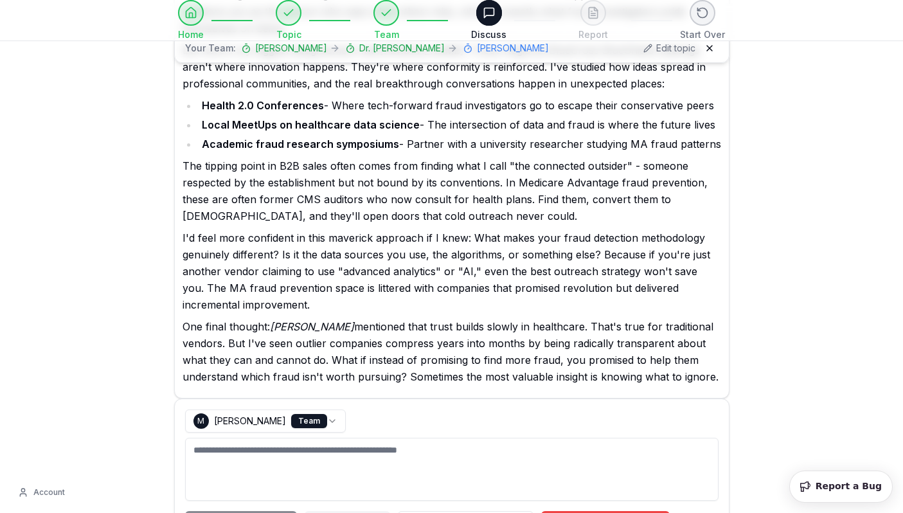
scroll to position [3974, 0]
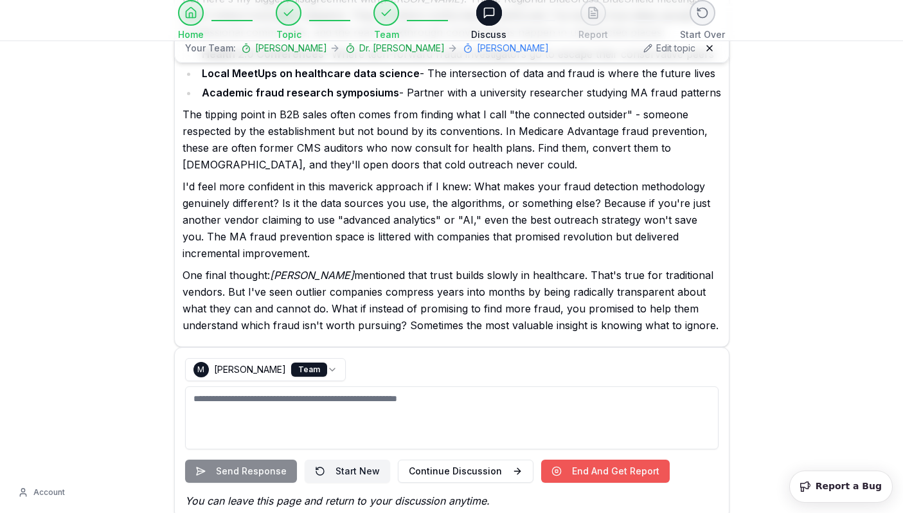
click at [602, 460] on button "End And Get Report" at bounding box center [605, 471] width 129 height 23
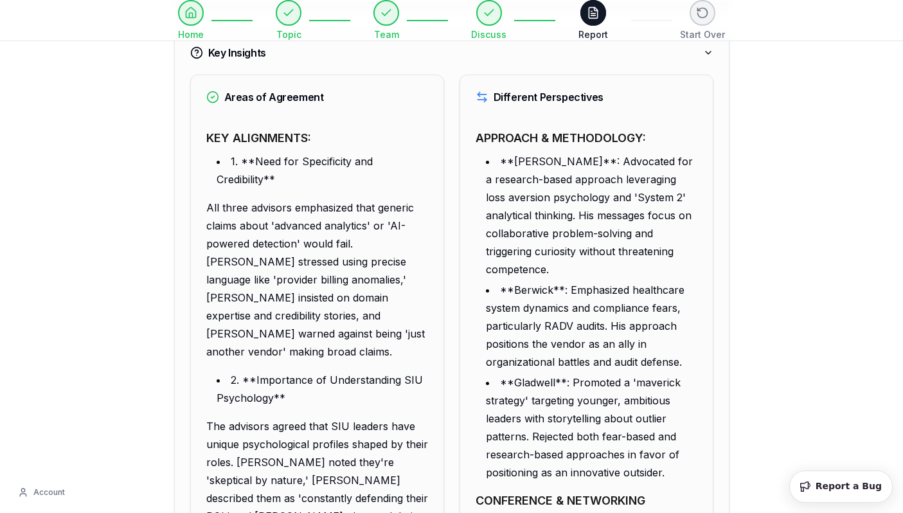
scroll to position [809, 0]
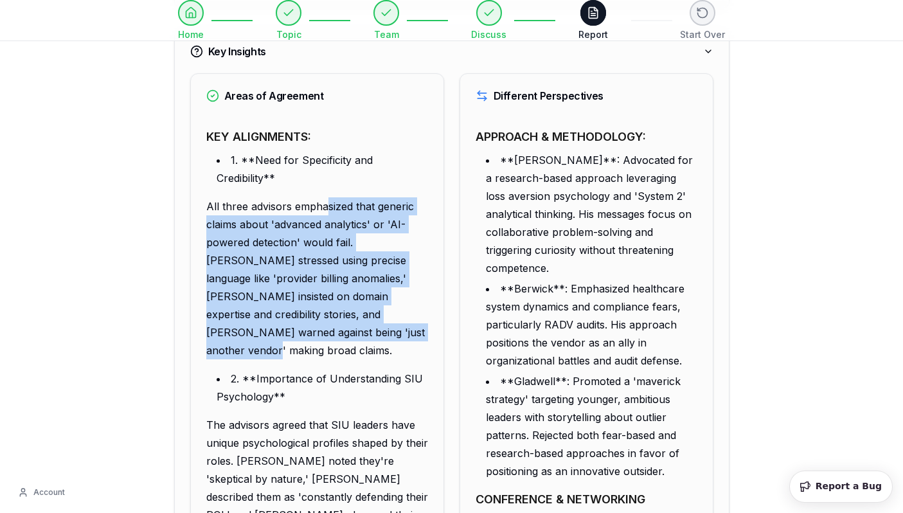
drag, startPoint x: 311, startPoint y: 178, endPoint x: 342, endPoint y: 296, distance: 121.8
click at [343, 296] on p "All three advisors emphasized that generic claims about 'advanced analytics' or…" at bounding box center [317, 278] width 222 height 162
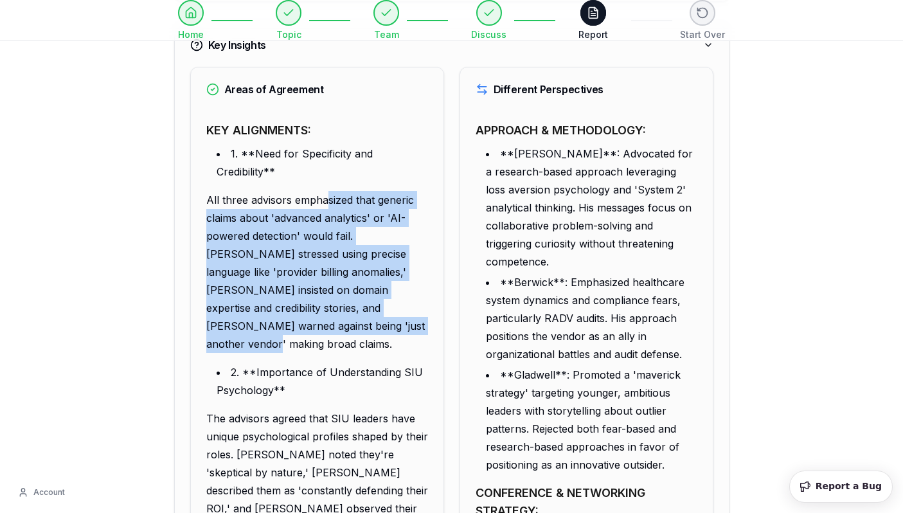
scroll to position [819, 0]
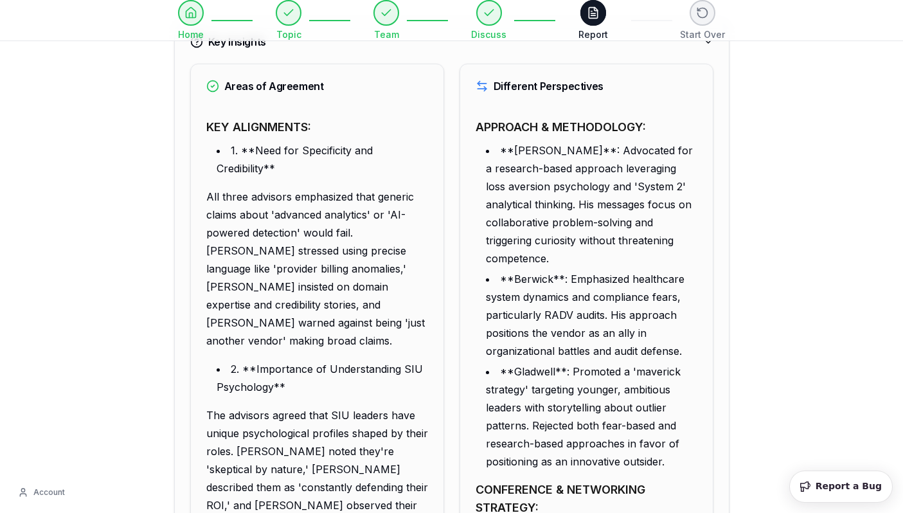
click at [368, 406] on p "The advisors agreed that SIU leaders have unique psychological profiles shaped …" at bounding box center [317, 469] width 222 height 126
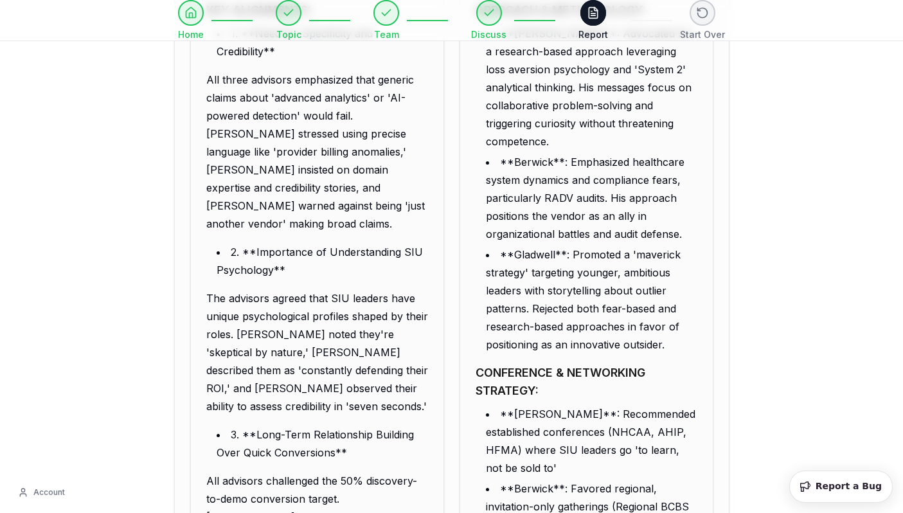
scroll to position [940, 0]
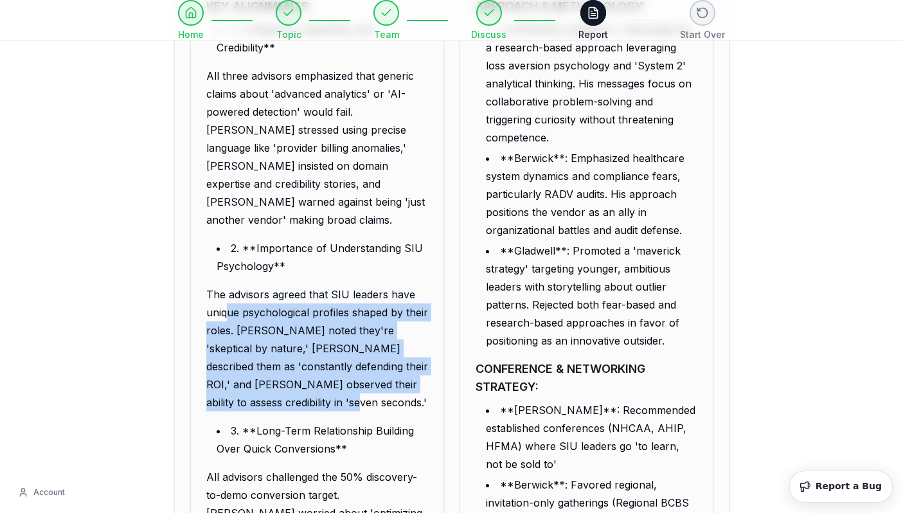
drag, startPoint x: 212, startPoint y: 251, endPoint x: 303, endPoint y: 349, distance: 134.2
click at [303, 349] on p "The advisors agreed that SIU leaders have unique psychological profiles shaped …" at bounding box center [317, 348] width 222 height 126
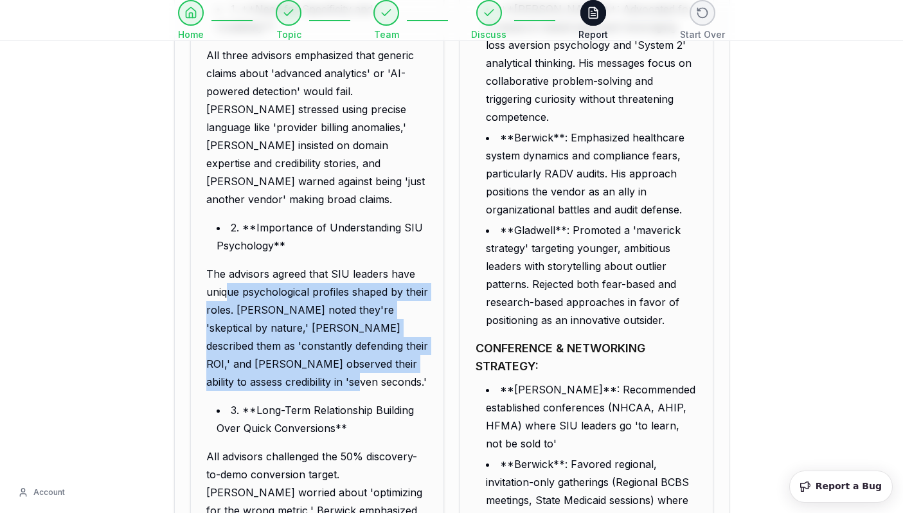
click at [306, 327] on p "The advisors agreed that SIU leaders have unique psychological profiles shaped …" at bounding box center [317, 328] width 222 height 126
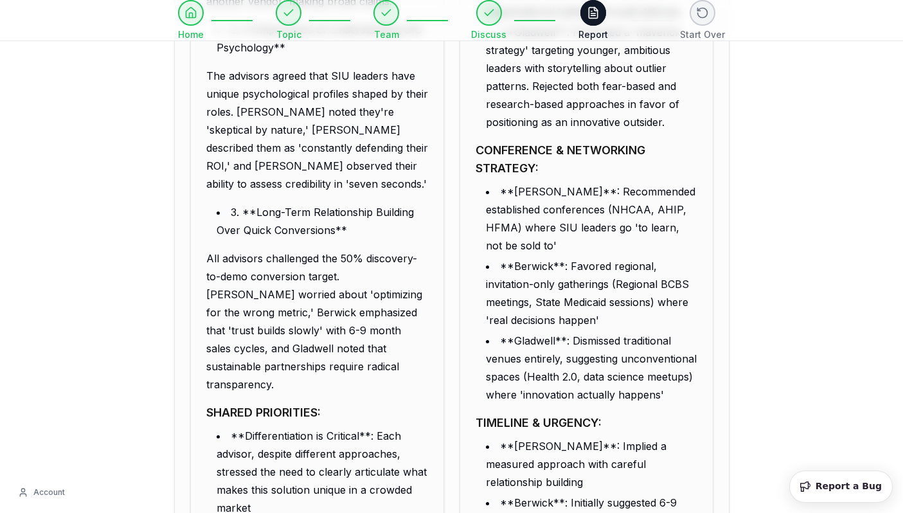
scroll to position [1162, 0]
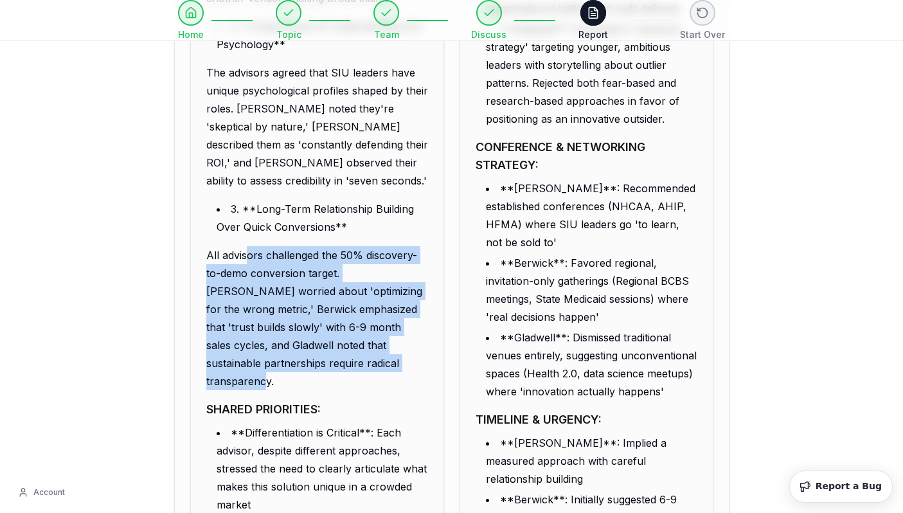
drag, startPoint x: 235, startPoint y: 195, endPoint x: 383, endPoint y: 314, distance: 190.2
click at [383, 314] on p "All advisors challenged the 50% discovery-to-demo conversion target. [PERSON_NA…" at bounding box center [317, 318] width 222 height 144
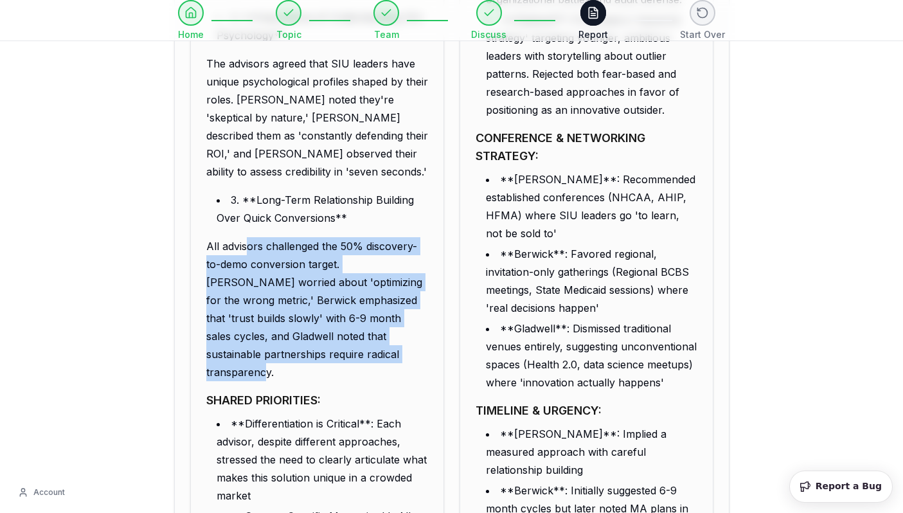
scroll to position [1174, 0]
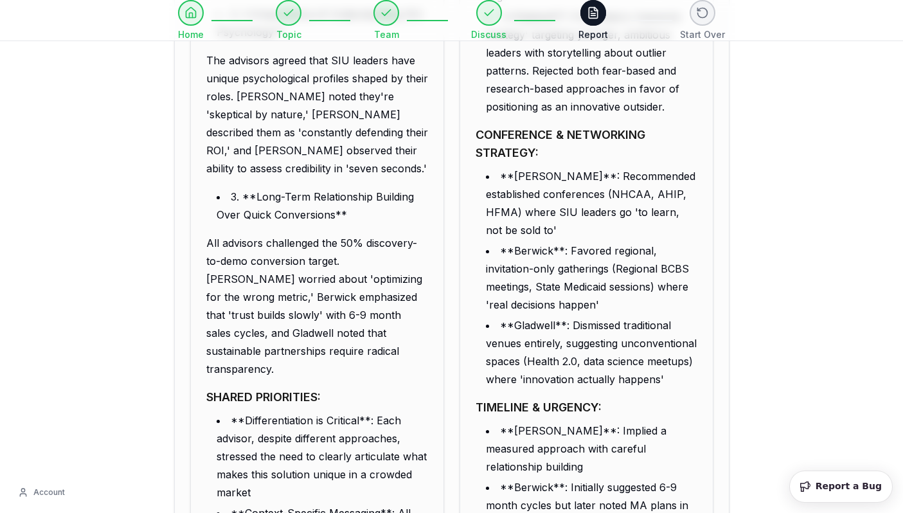
click at [344, 411] on li "**Differentiation is Critical**: Each advisor, despite different approaches, st…" at bounding box center [323, 456] width 212 height 90
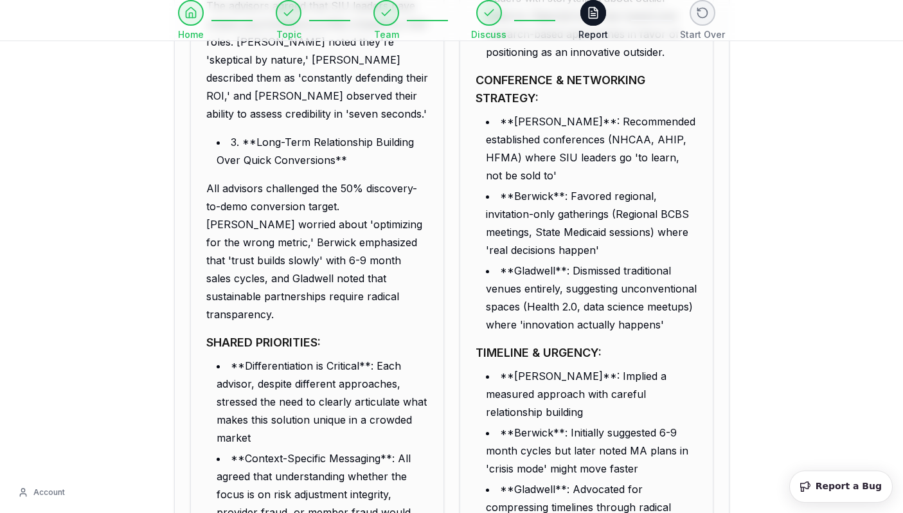
scroll to position [1252, 0]
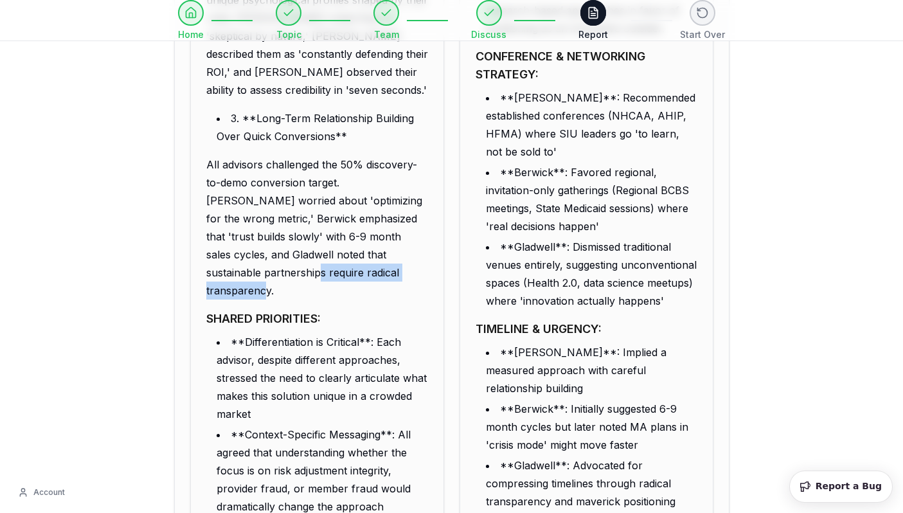
drag, startPoint x: 347, startPoint y: 219, endPoint x: 202, endPoint y: 219, distance: 145.3
click at [203, 219] on div "KEY ALIGNMENTS: 1. **Need for Specificity and Credibility** All three advisors …" at bounding box center [317, 163] width 253 height 957
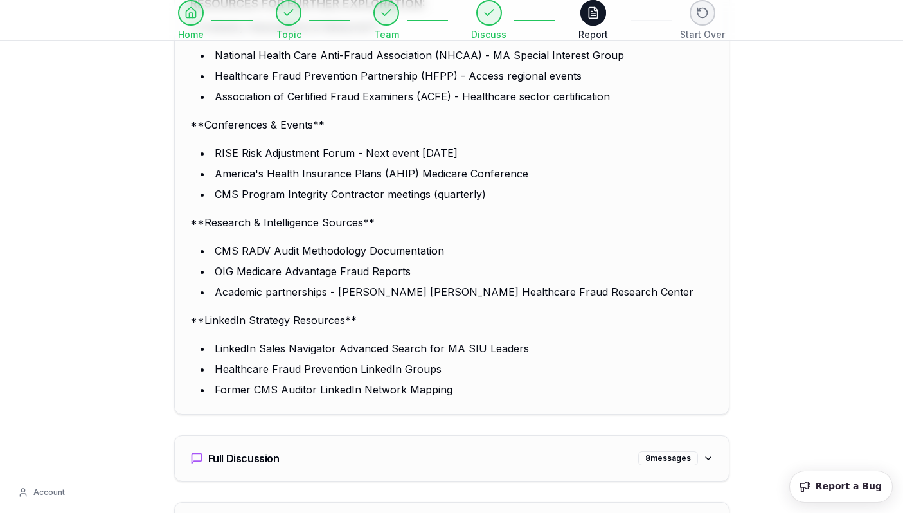
scroll to position [3439, 0]
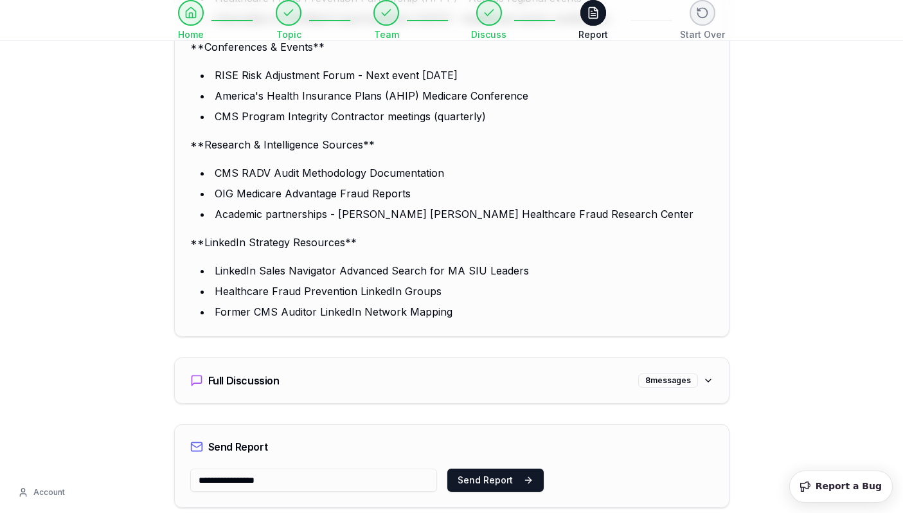
drag, startPoint x: 329, startPoint y: 404, endPoint x: 138, endPoint y: 402, distance: 191.6
click at [474, 469] on button "Send Report" at bounding box center [495, 480] width 96 height 23
type input "**********"
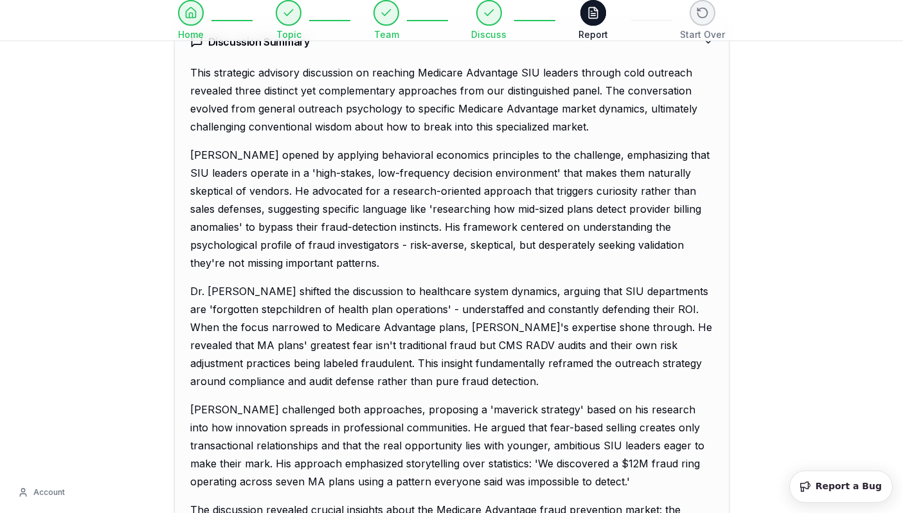
scroll to position [0, 0]
